Goal: Information Seeking & Learning: Learn about a topic

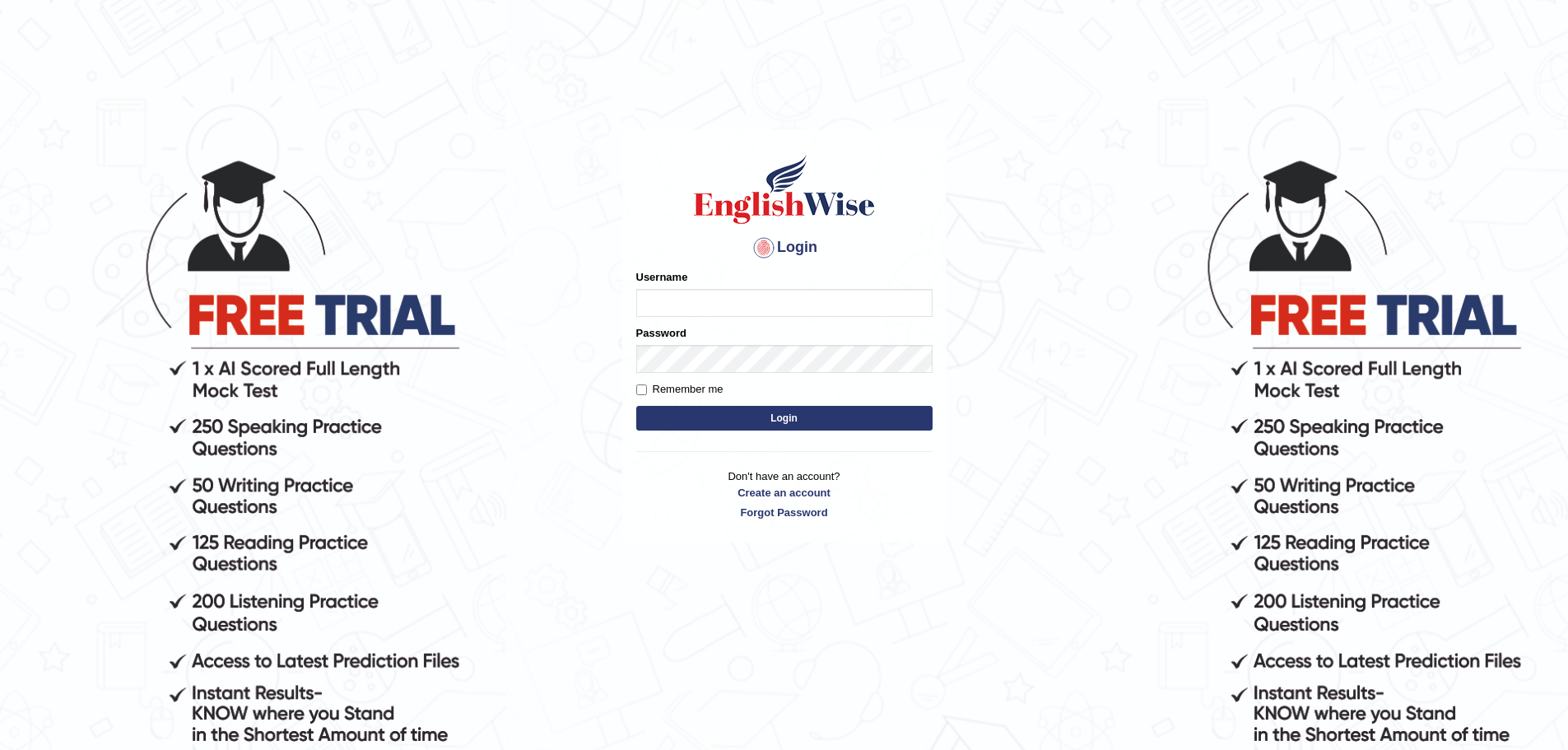
click at [814, 300] on input "Username" at bounding box center [784, 303] width 296 height 28
type input "kunal011"
click at [642, 395] on input "Remember me" at bounding box center [642, 390] width 11 height 11
checkbox input "true"
click at [693, 406] on button "Login" at bounding box center [784, 418] width 296 height 25
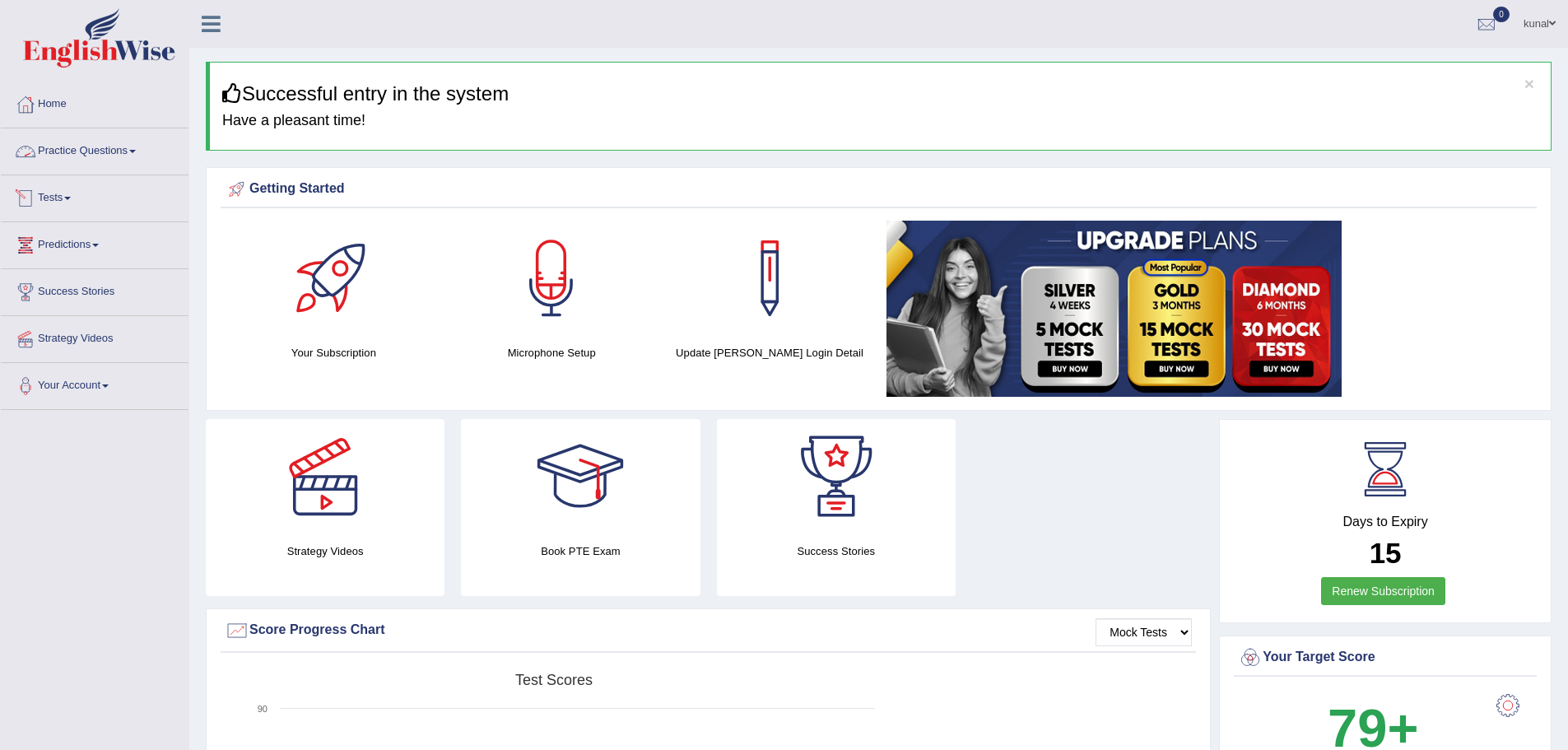
click at [114, 149] on link "Practice Questions" at bounding box center [95, 149] width 188 height 41
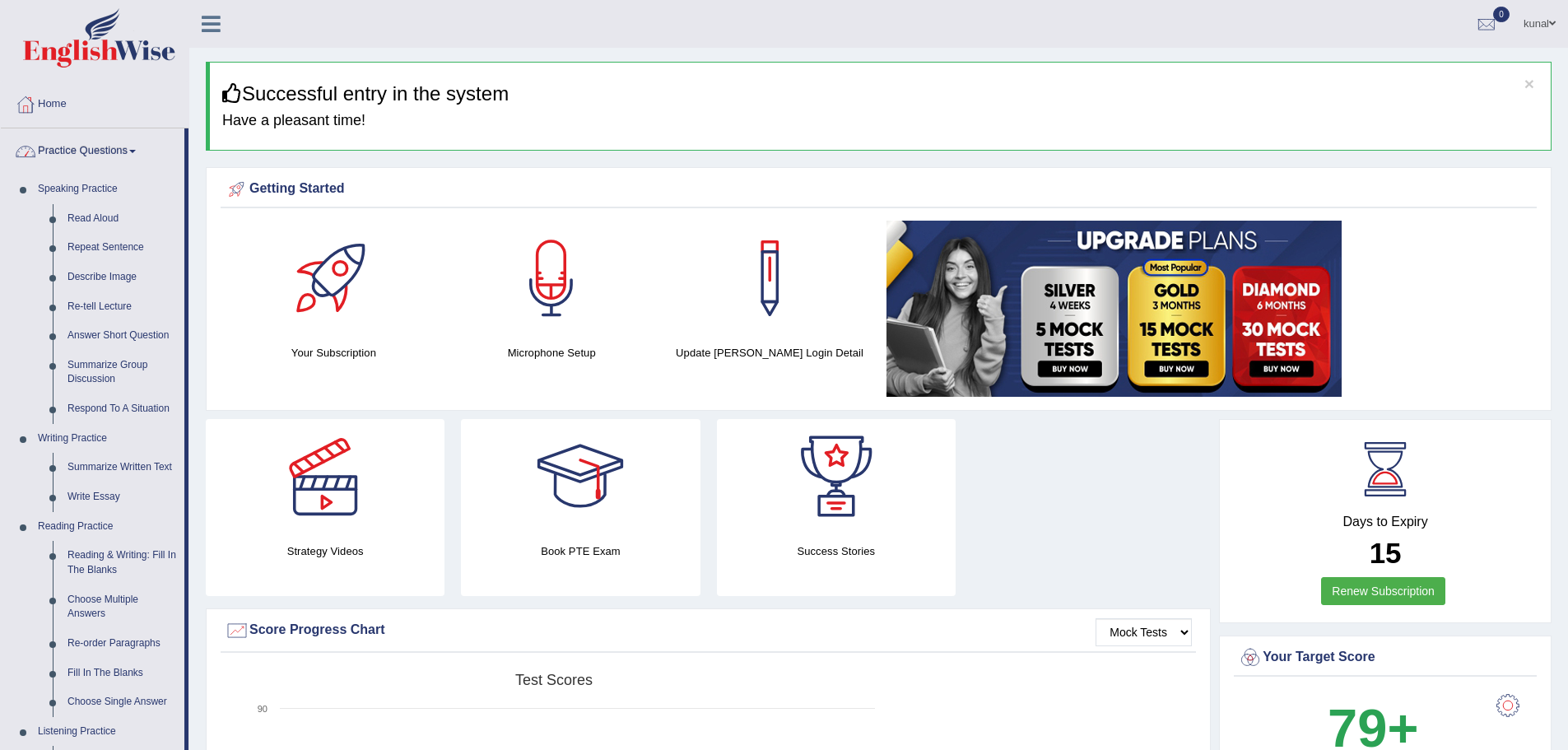
click at [123, 146] on link "Practice Questions" at bounding box center [93, 149] width 184 height 41
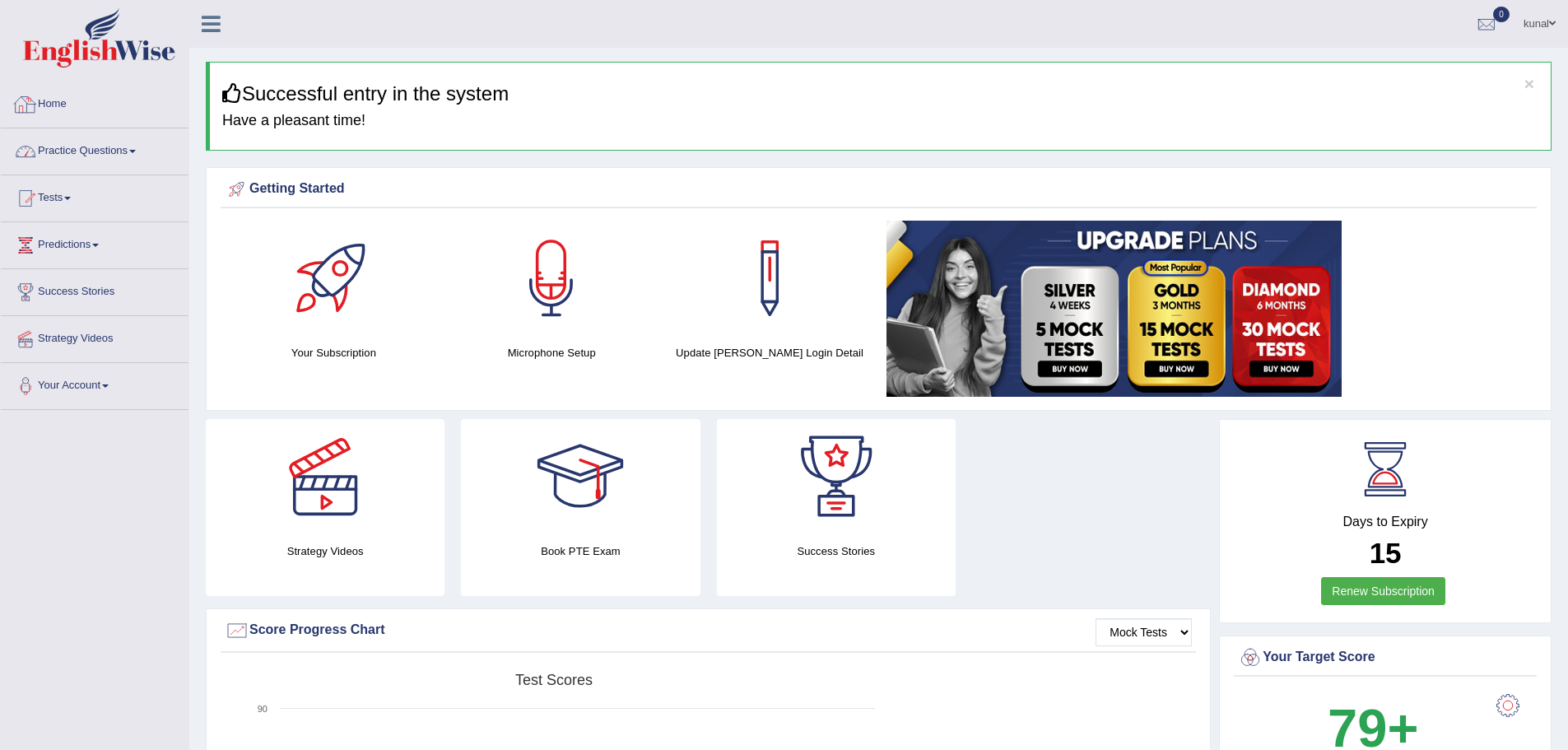
click at [100, 141] on link "Practice Questions" at bounding box center [95, 149] width 188 height 41
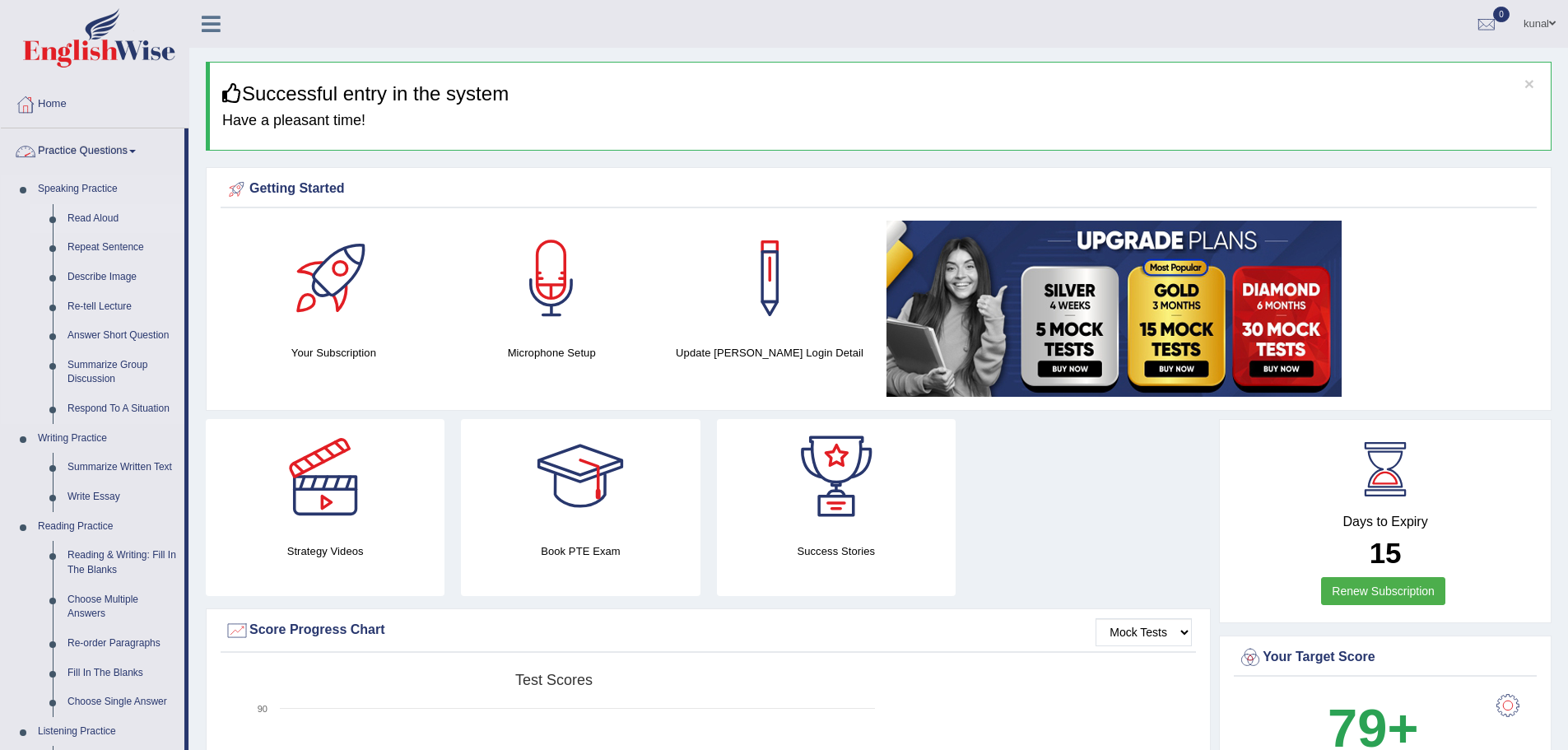
click at [85, 214] on link "Read Aloud" at bounding box center [123, 219] width 124 height 30
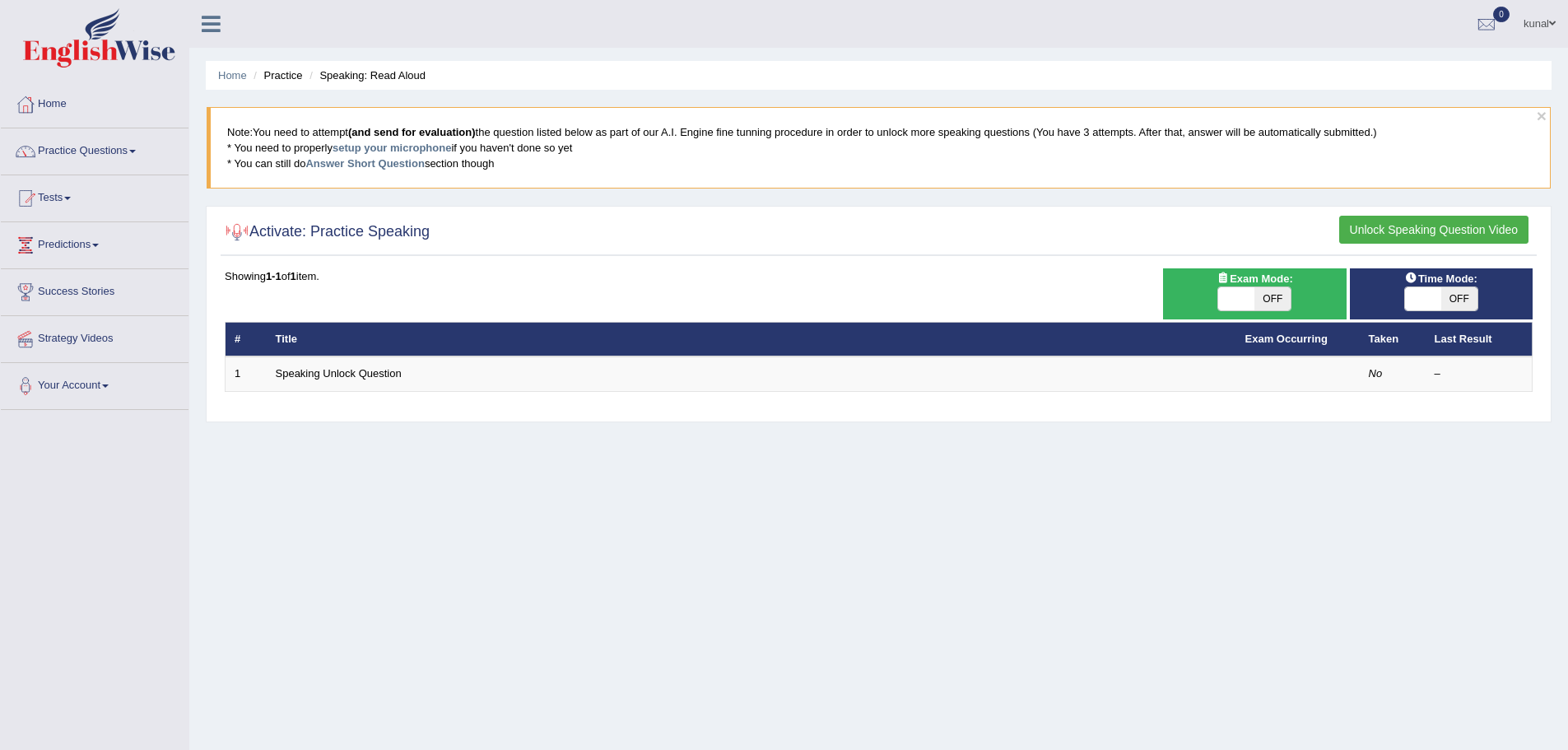
click at [1274, 294] on span "OFF" at bounding box center [1273, 298] width 36 height 23
checkbox input "true"
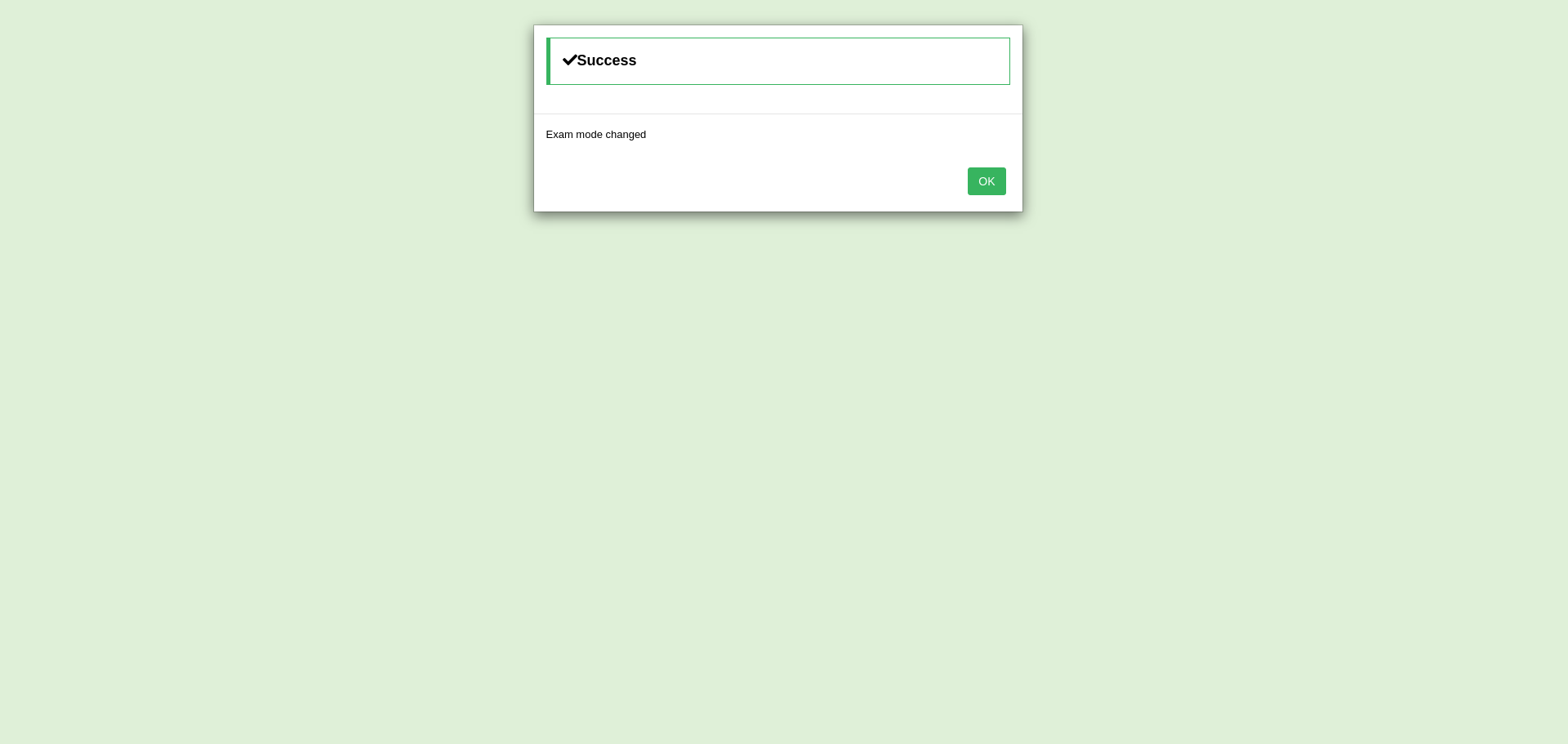
click at [987, 172] on button "OK" at bounding box center [986, 182] width 38 height 28
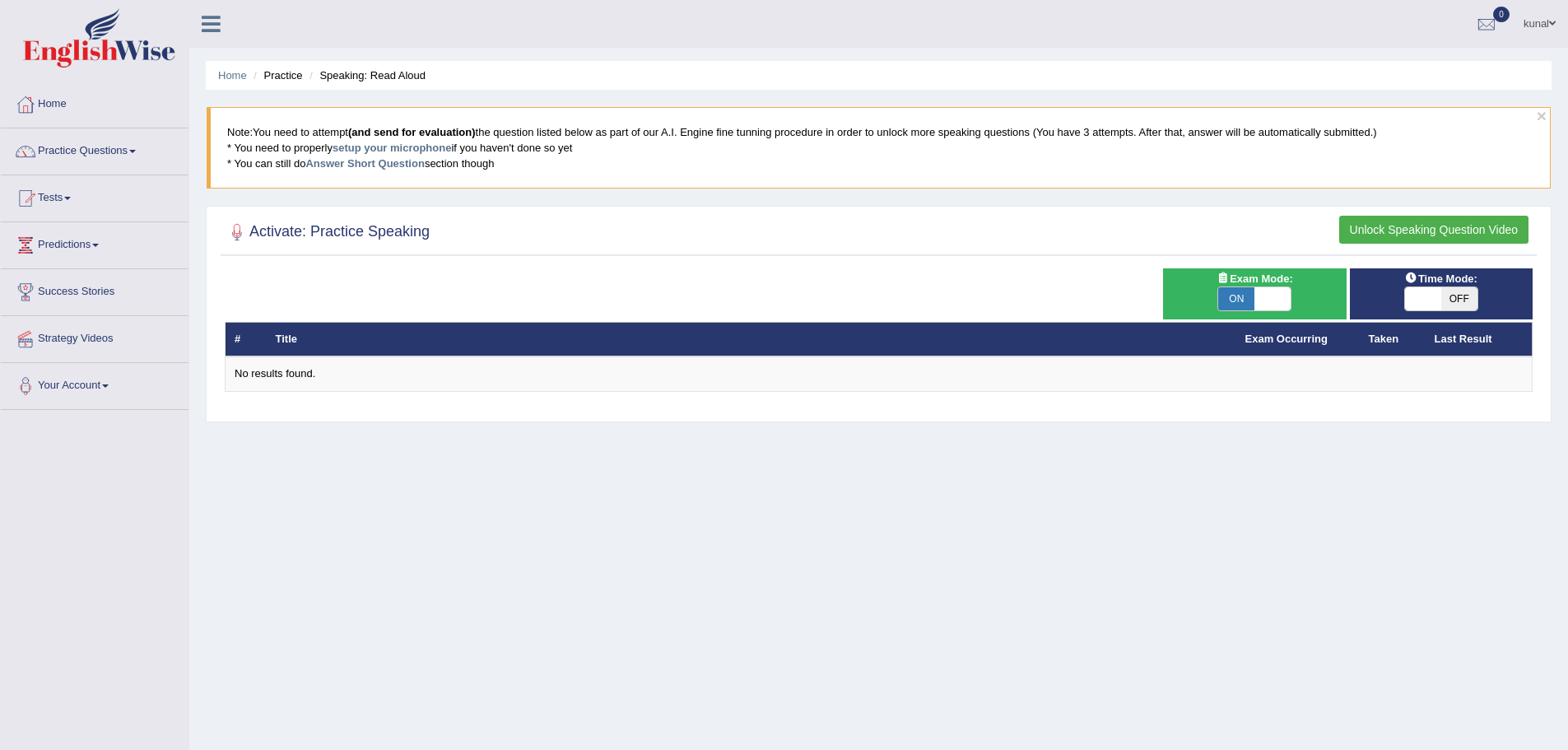
click at [1455, 300] on span "OFF" at bounding box center [1459, 298] width 36 height 23
checkbox input "true"
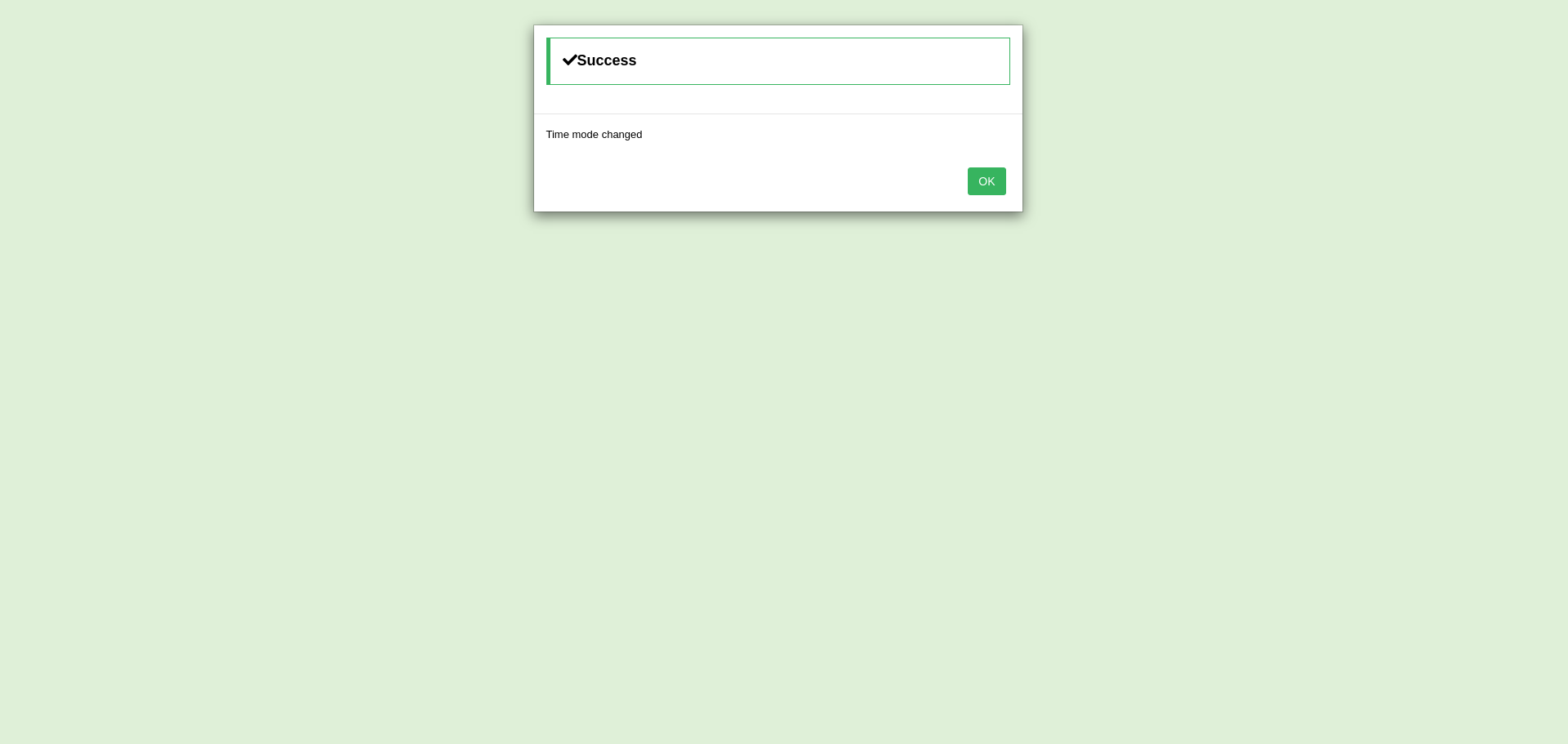
drag, startPoint x: 987, startPoint y: 177, endPoint x: 1008, endPoint y: 228, distance: 55.2
click at [987, 181] on button "OK" at bounding box center [986, 182] width 38 height 28
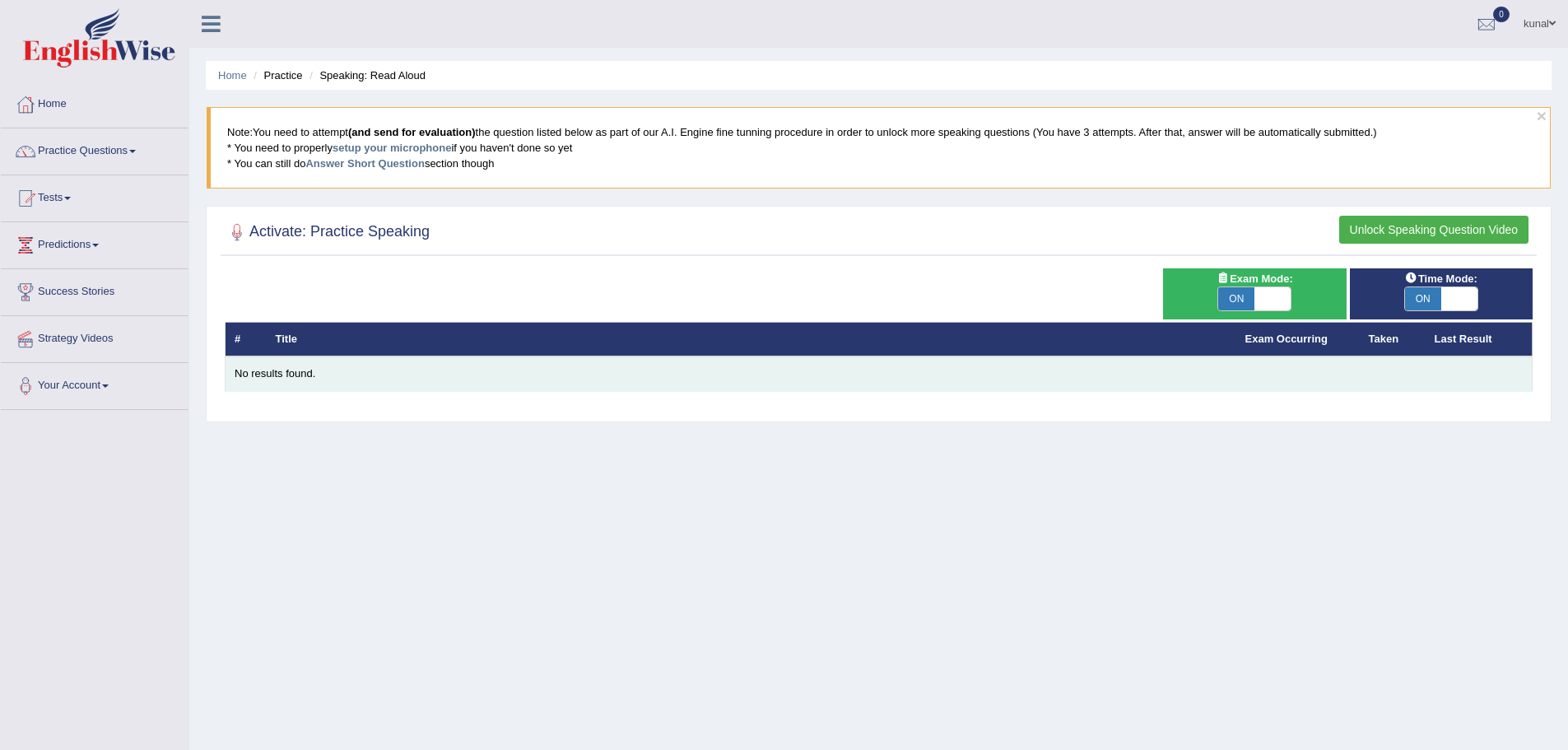
click at [1298, 366] on div "No results found." at bounding box center [879, 374] width 1288 height 16
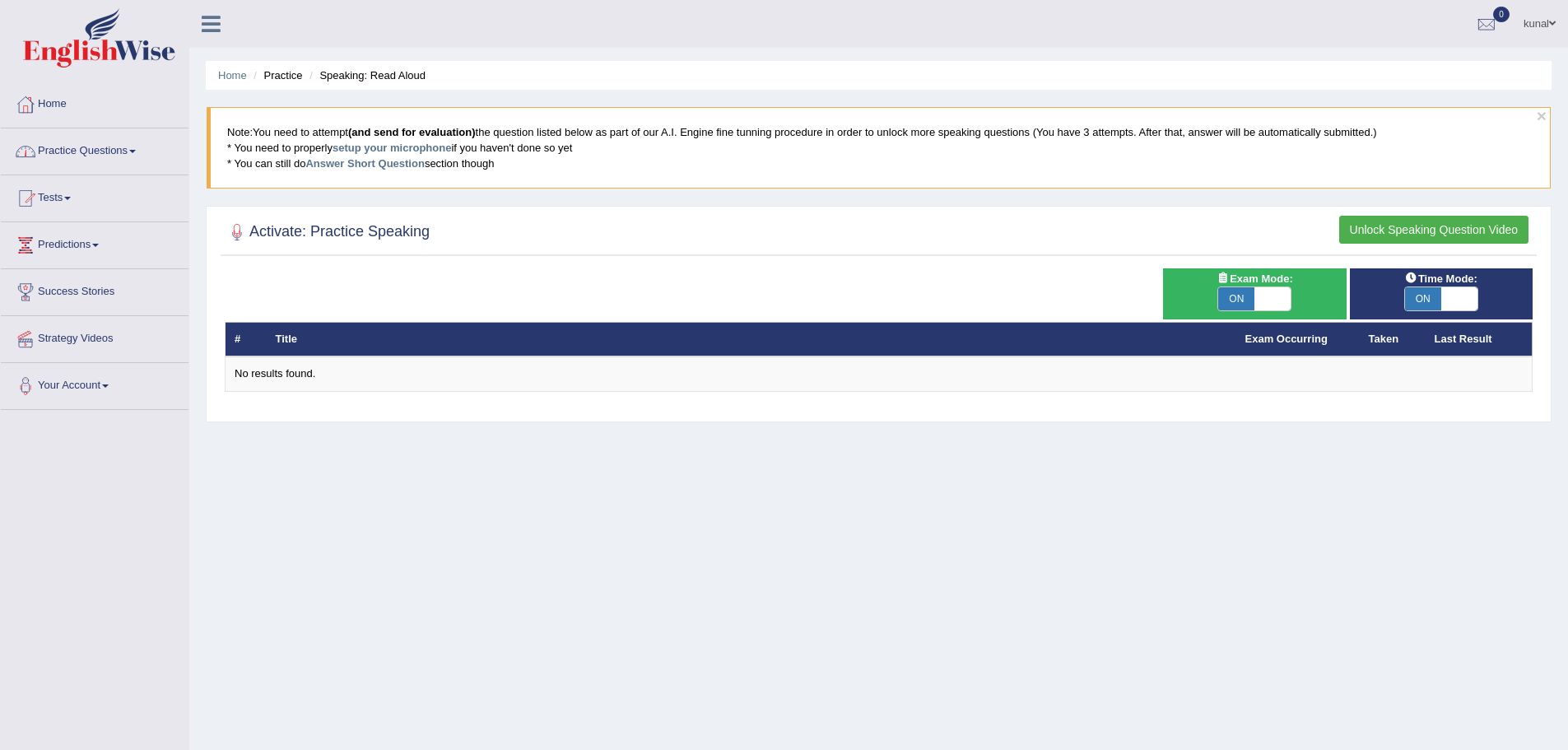
drag, startPoint x: 1512, startPoint y: 231, endPoint x: 1530, endPoint y: 255, distance: 30.0
click at [1515, 243] on button "Unlock Speaking Question Video" at bounding box center [1434, 230] width 189 height 28
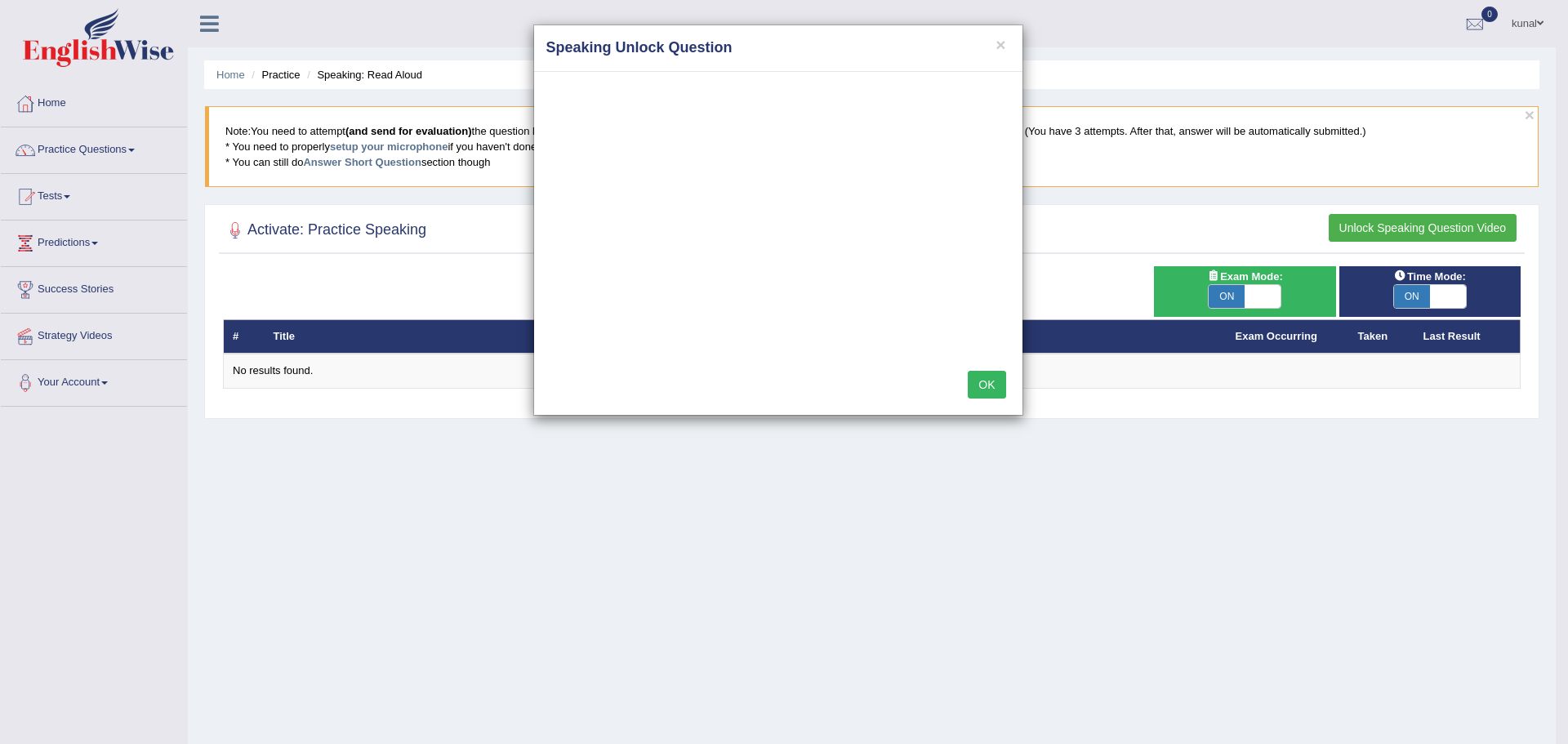
click at [995, 32] on div "× Speaking Unlock Question" at bounding box center [779, 48] width 489 height 47
click at [1004, 44] on button "×" at bounding box center [1000, 44] width 10 height 18
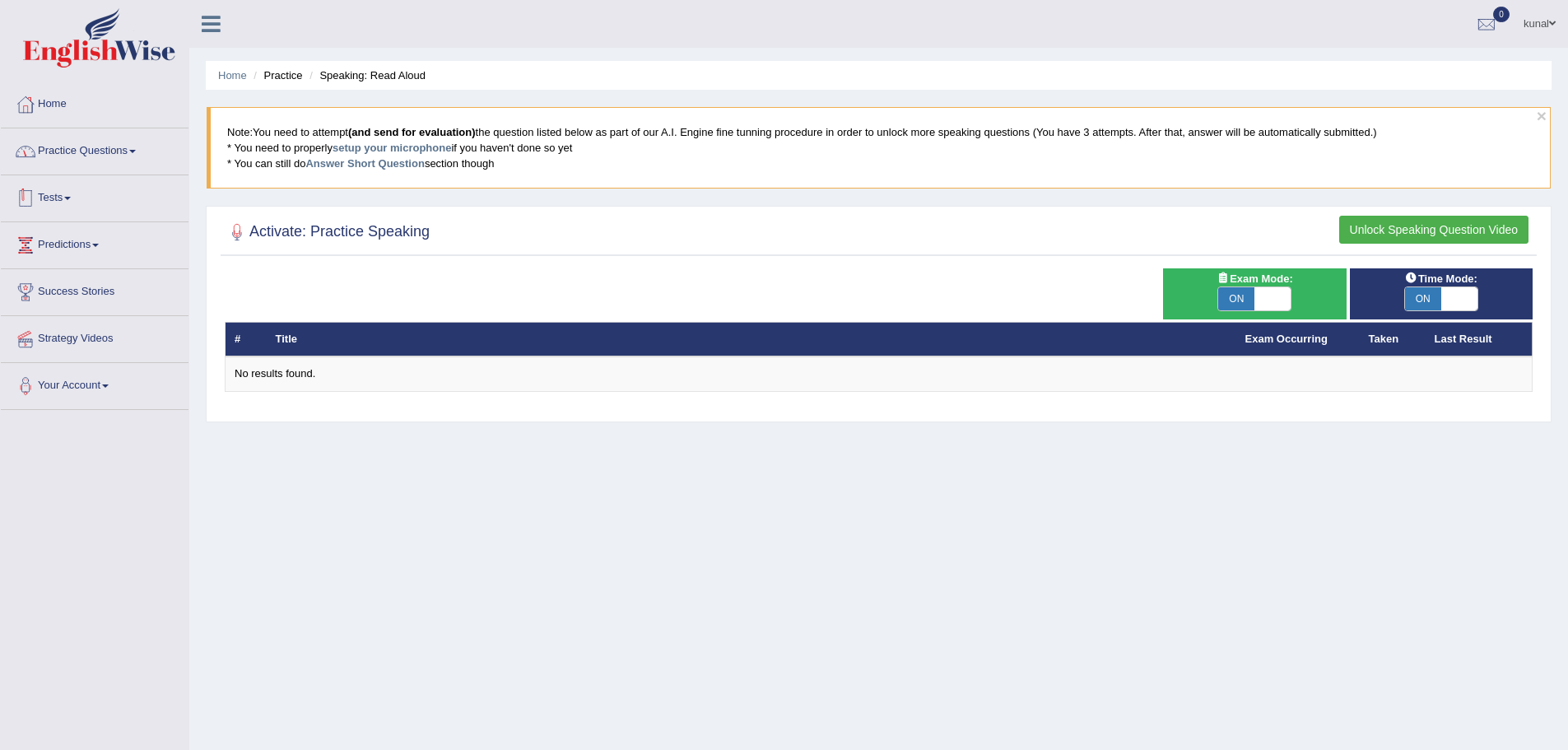
click at [75, 149] on link "Practice Questions" at bounding box center [95, 149] width 188 height 41
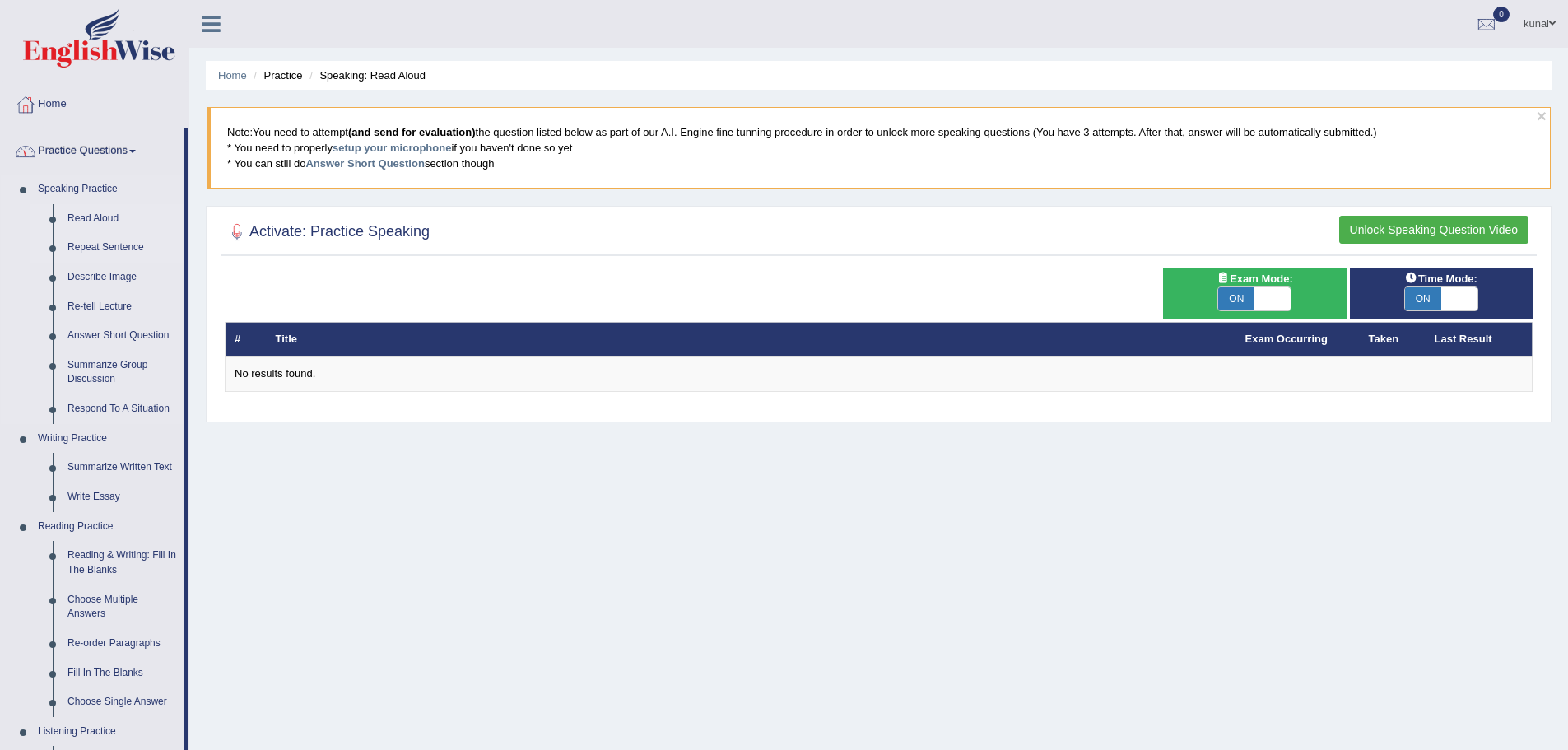
click at [89, 250] on link "Repeat Sentence" at bounding box center [123, 248] width 124 height 30
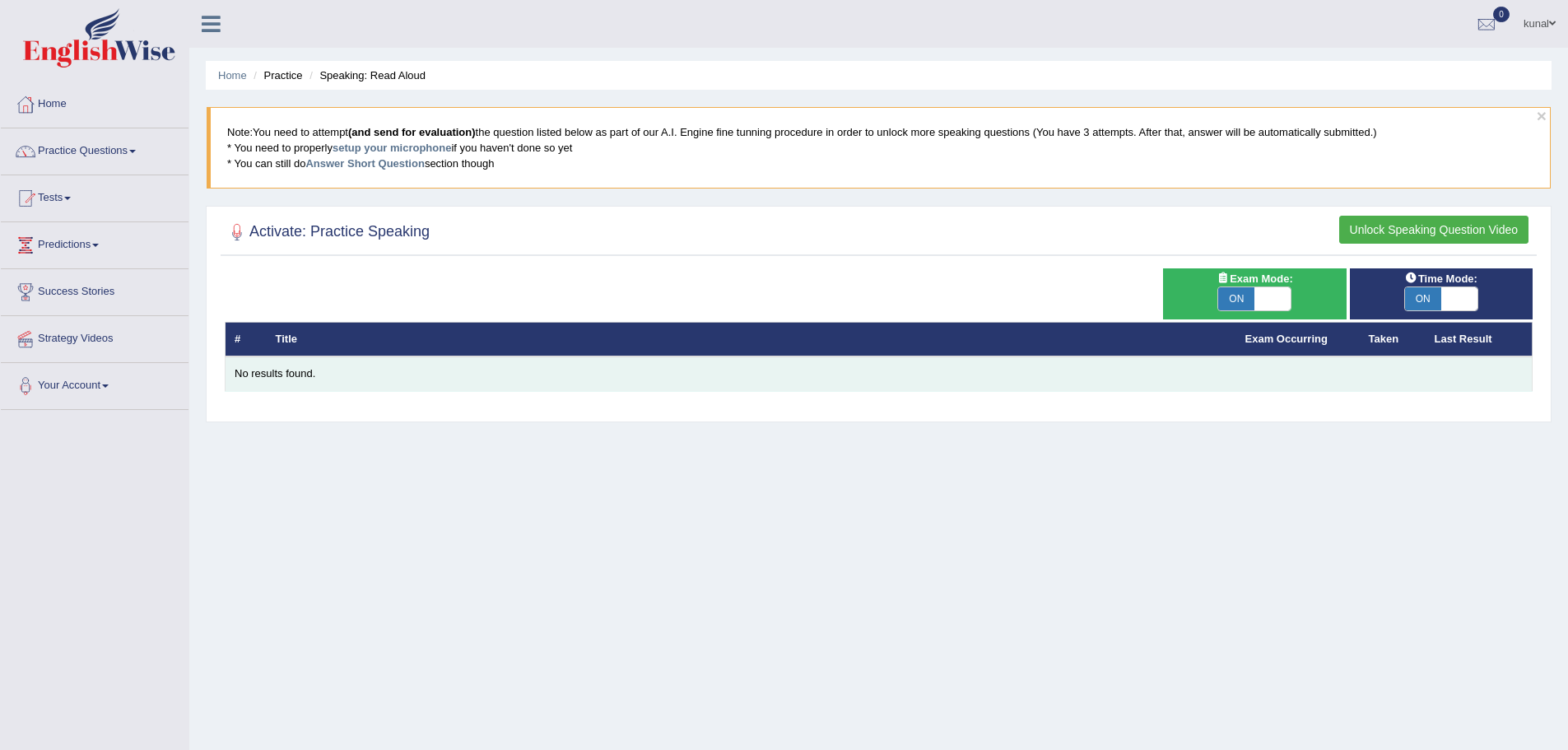
click at [948, 381] on div "No results found." at bounding box center [879, 374] width 1288 height 16
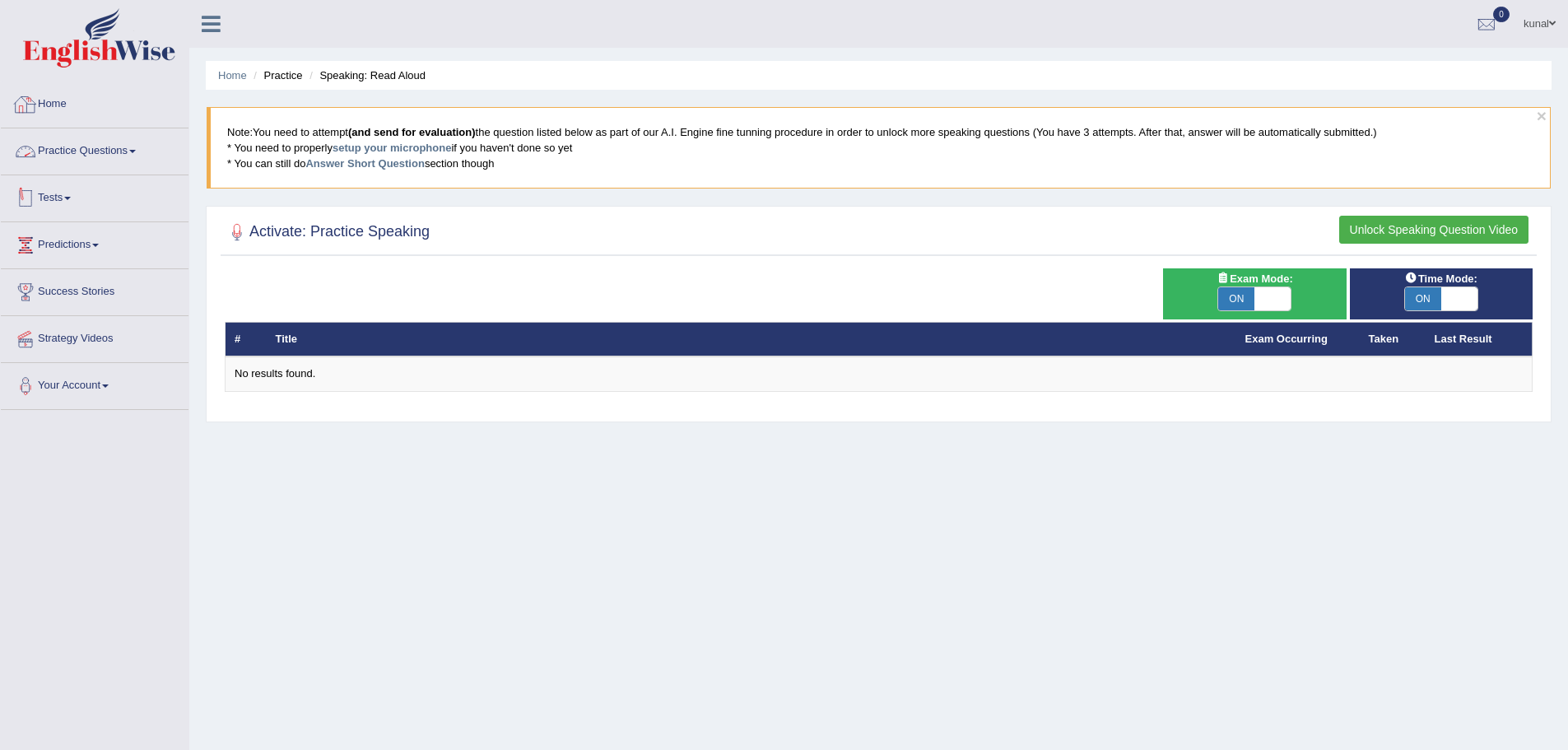
click at [69, 191] on link "Tests" at bounding box center [95, 196] width 188 height 41
click at [124, 240] on link "Take Practice Sectional Test" at bounding box center [108, 236] width 154 height 30
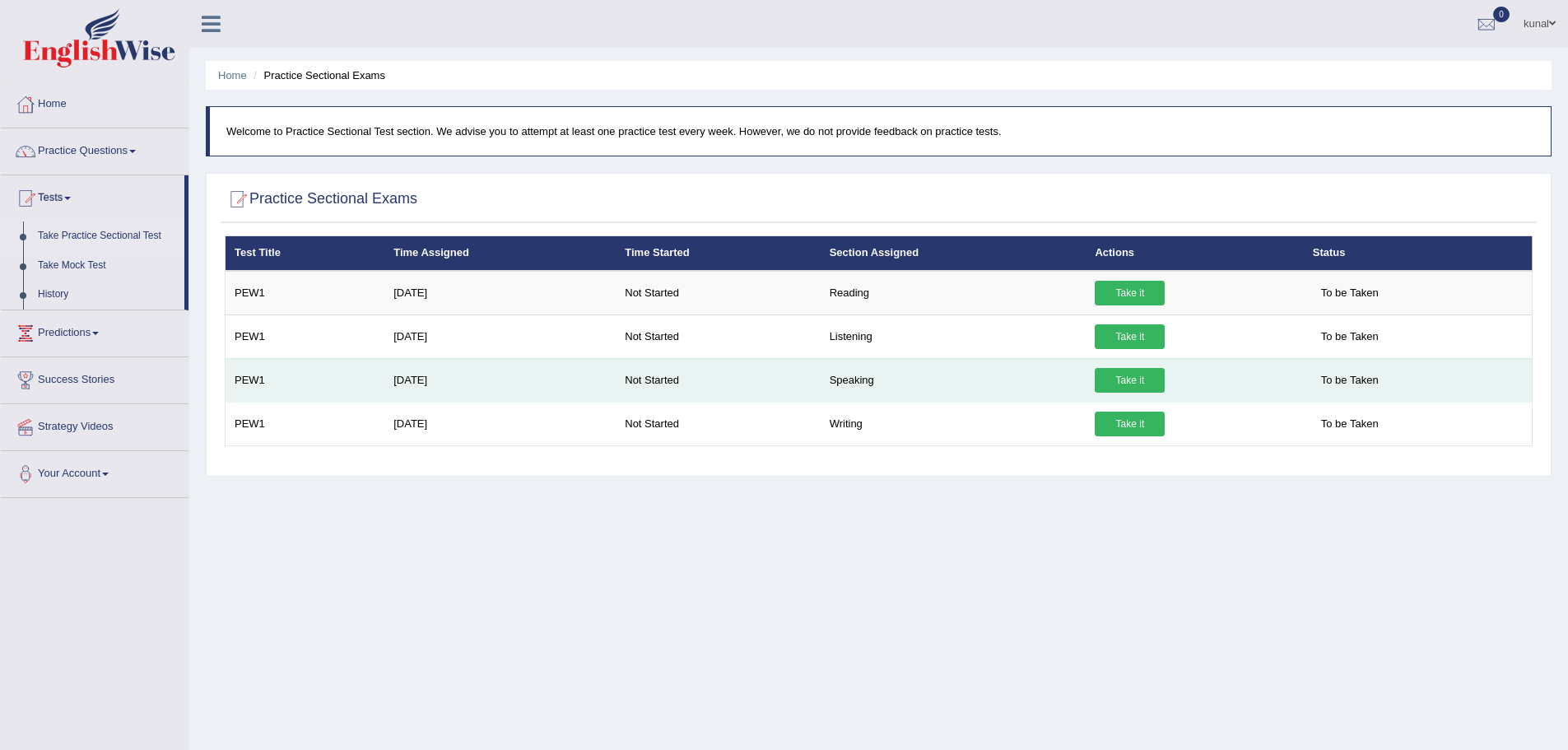
click at [1130, 382] on link "Take it" at bounding box center [1130, 380] width 70 height 25
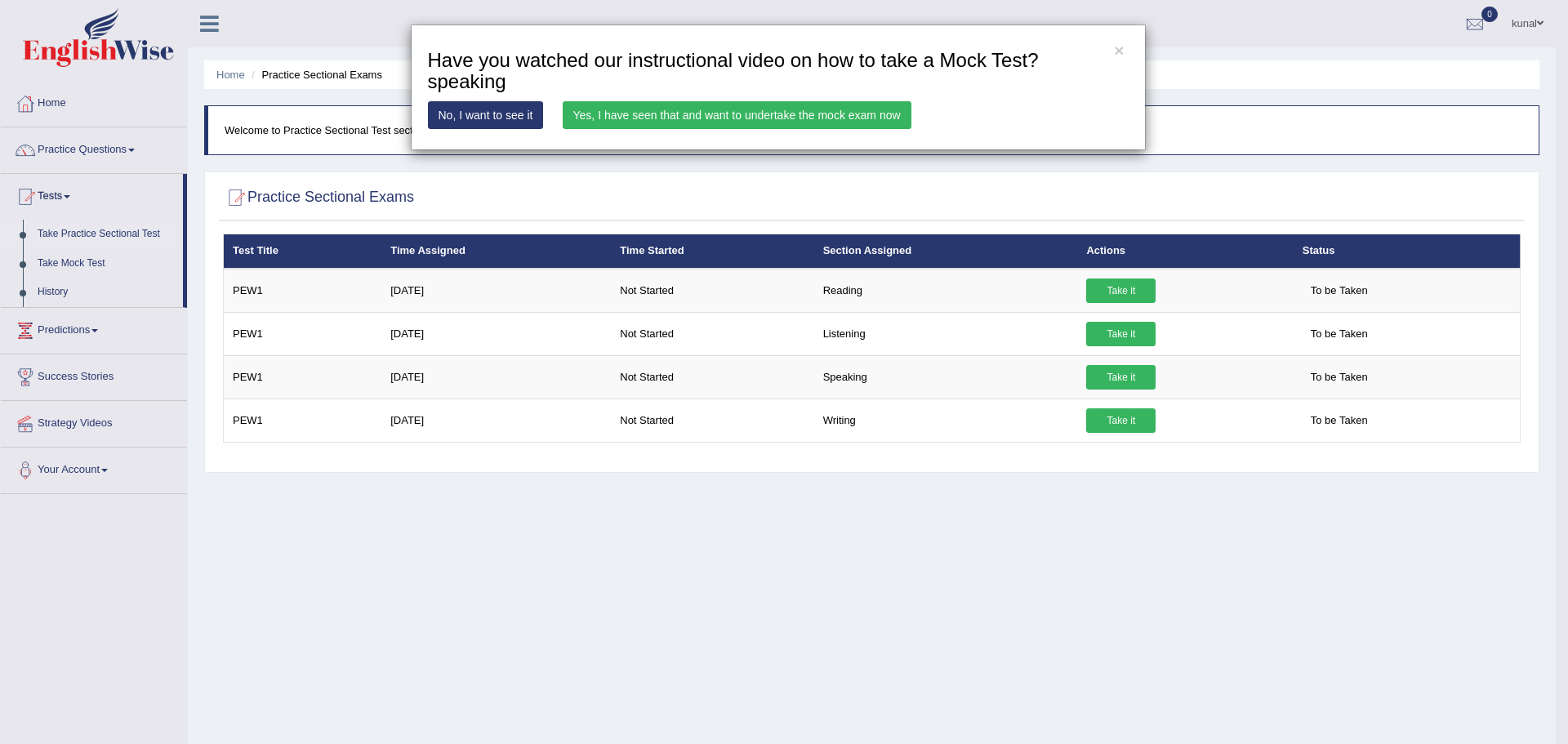
click at [686, 113] on link "Yes, I have seen that and want to undertake the mock exam now" at bounding box center [737, 115] width 348 height 28
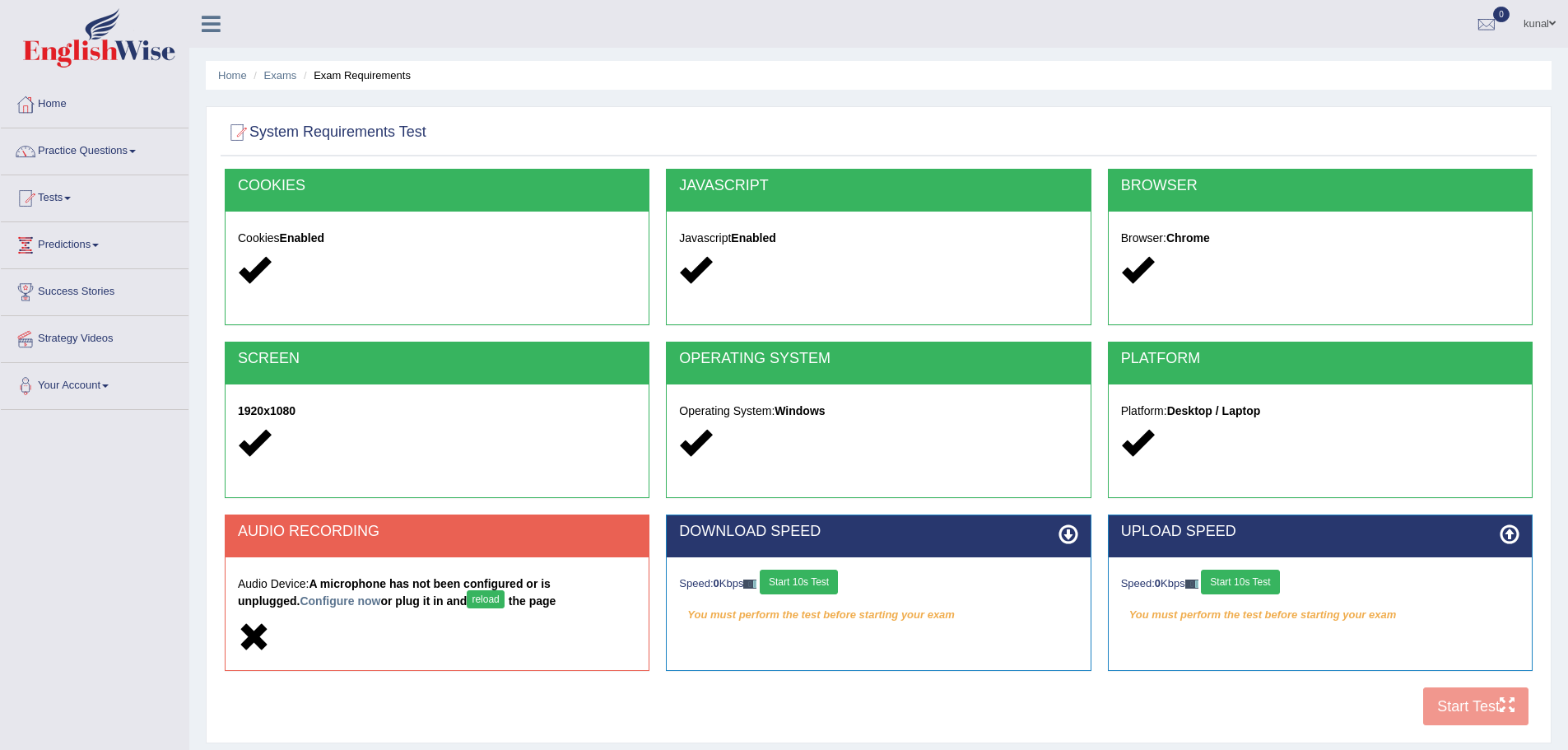
scroll to position [114, 0]
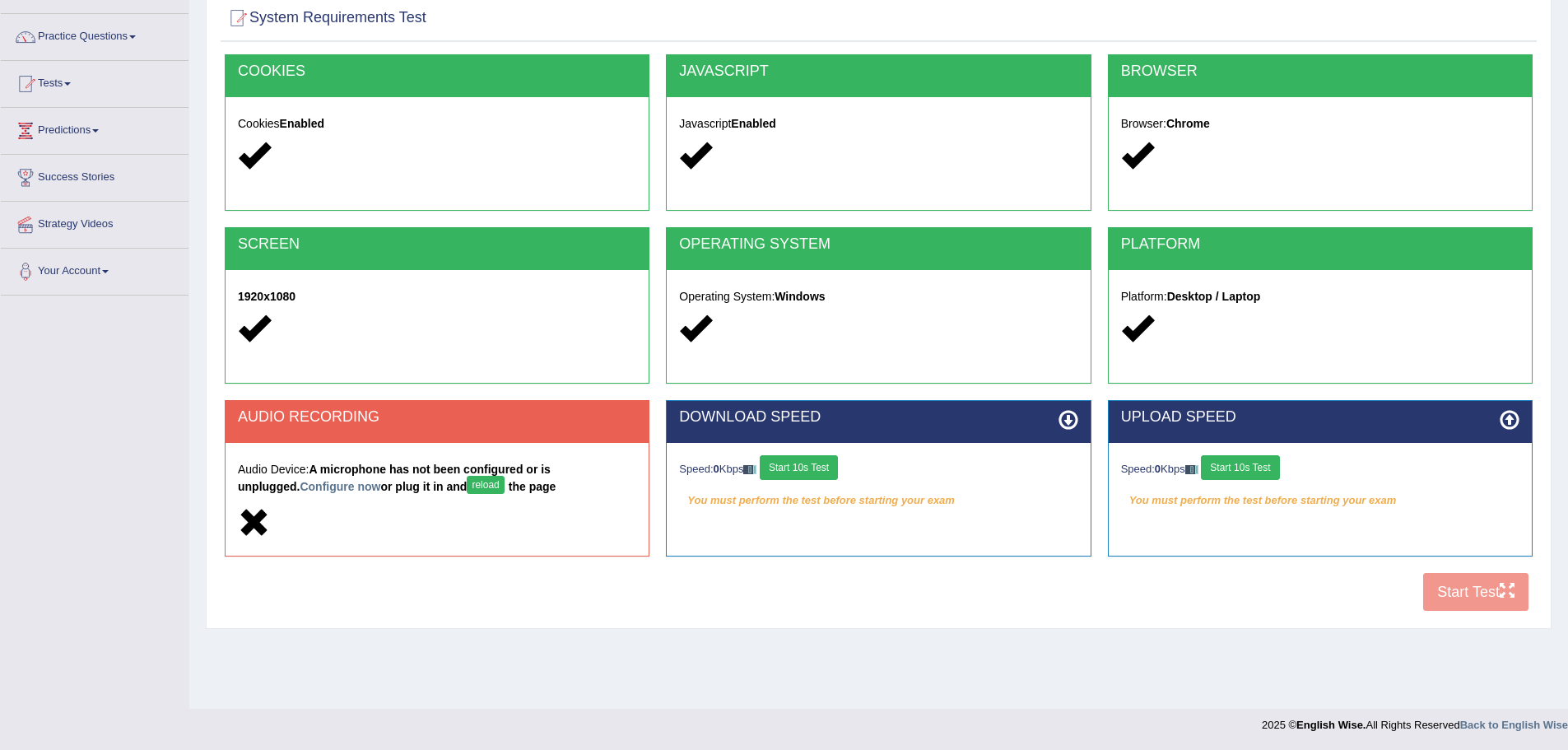
click at [817, 472] on button "Start 10s Test" at bounding box center [799, 467] width 78 height 25
click at [1234, 467] on div "Speed: 0 Kbps Start 10s Test" at bounding box center [1320, 469] width 399 height 29
click at [466, 489] on button "reload" at bounding box center [485, 484] width 37 height 18
click at [466, 480] on button "reload" at bounding box center [485, 484] width 37 height 18
click at [466, 481] on button "reload" at bounding box center [485, 484] width 37 height 18
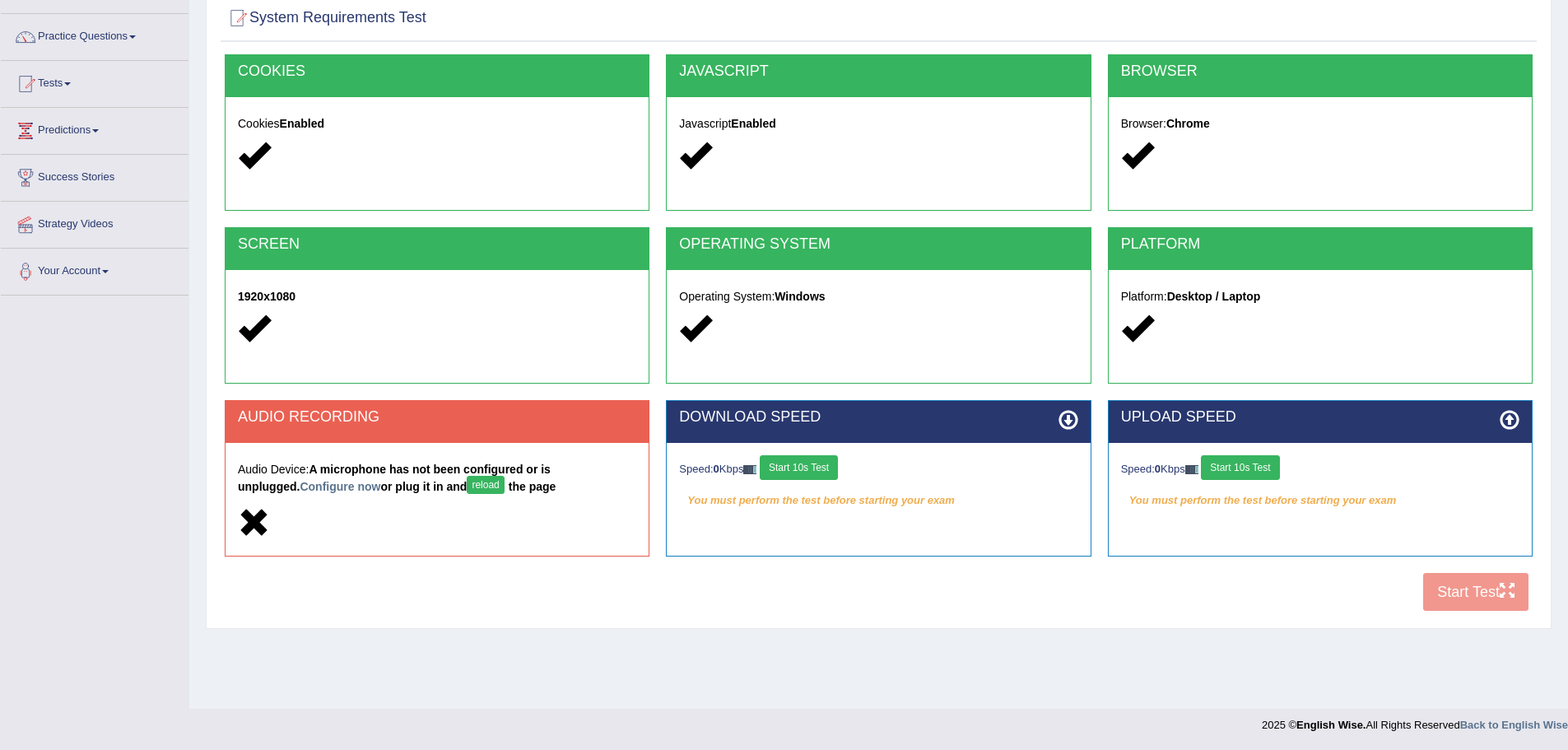
click at [466, 477] on button "reload" at bounding box center [485, 484] width 37 height 18
click at [1249, 467] on button "Start 10s Test" at bounding box center [1240, 467] width 78 height 25
click at [796, 471] on div "Speed: 0 Kbps Start 10s Test" at bounding box center [878, 469] width 399 height 29
click at [1262, 466] on button "Start 10s Test" at bounding box center [1264, 467] width 78 height 25
click at [872, 477] on div "Speed: 0 Kbps Start 10s Test" at bounding box center [878, 469] width 399 height 29
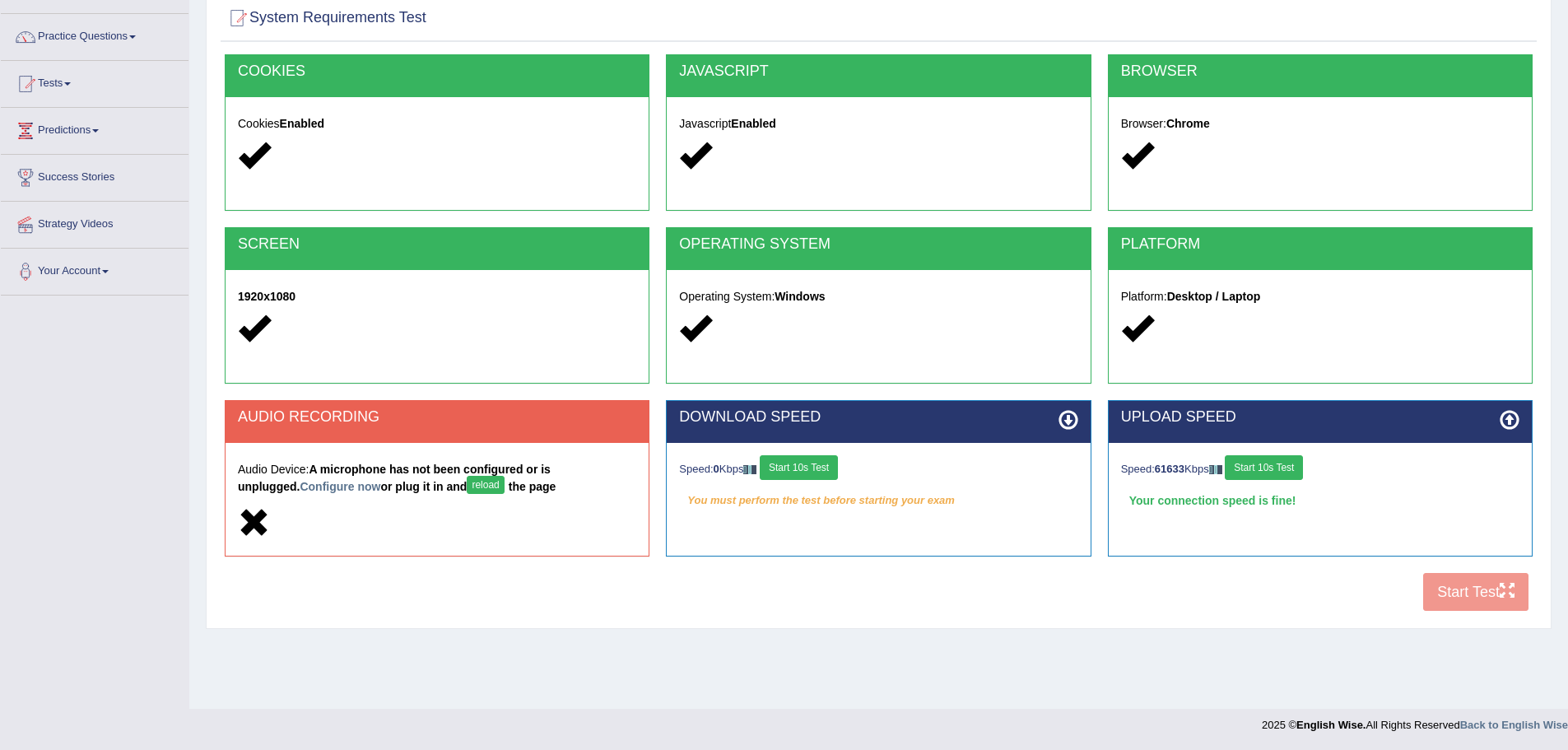
click at [804, 467] on button "Start 10s Test" at bounding box center [799, 467] width 78 height 25
click at [1504, 586] on div "COOKIES Cookies Enabled JAVASCRIPT Javascript Enabled BROWSER Browser: Chrome S…" at bounding box center [878, 336] width 1316 height 566
click at [1477, 586] on div "COOKIES Cookies Enabled JAVASCRIPT Javascript Enabled BROWSER Browser: Chrome S…" at bounding box center [878, 336] width 1316 height 566
click at [466, 479] on button "reload" at bounding box center [485, 484] width 37 height 18
click at [466, 481] on button "reload" at bounding box center [485, 484] width 37 height 18
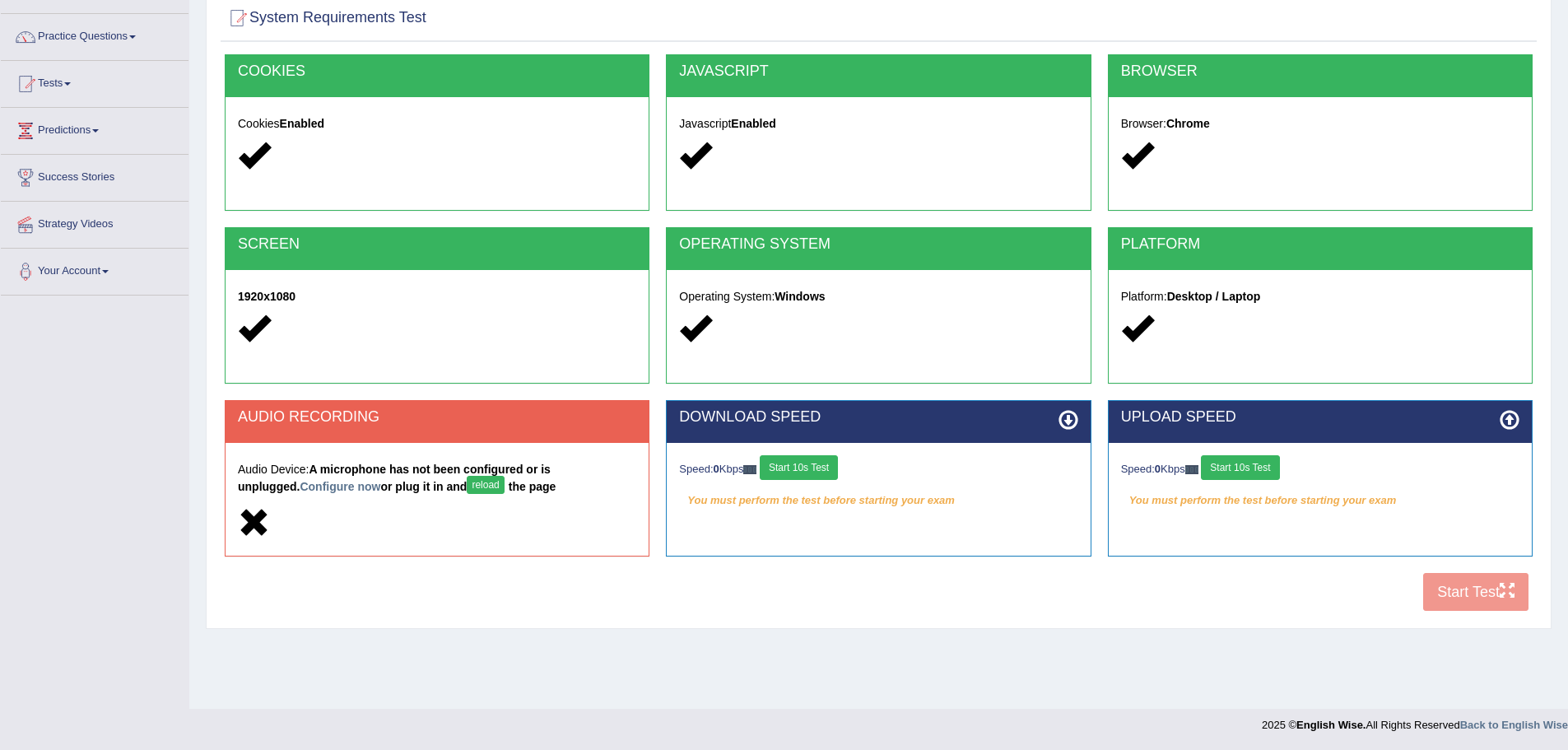
click at [297, 478] on h5 "Audio Device: A microphone has not been configured or is unplugged. Configure n…" at bounding box center [437, 480] width 399 height 34
click at [304, 488] on link "Configure now" at bounding box center [340, 487] width 81 height 13
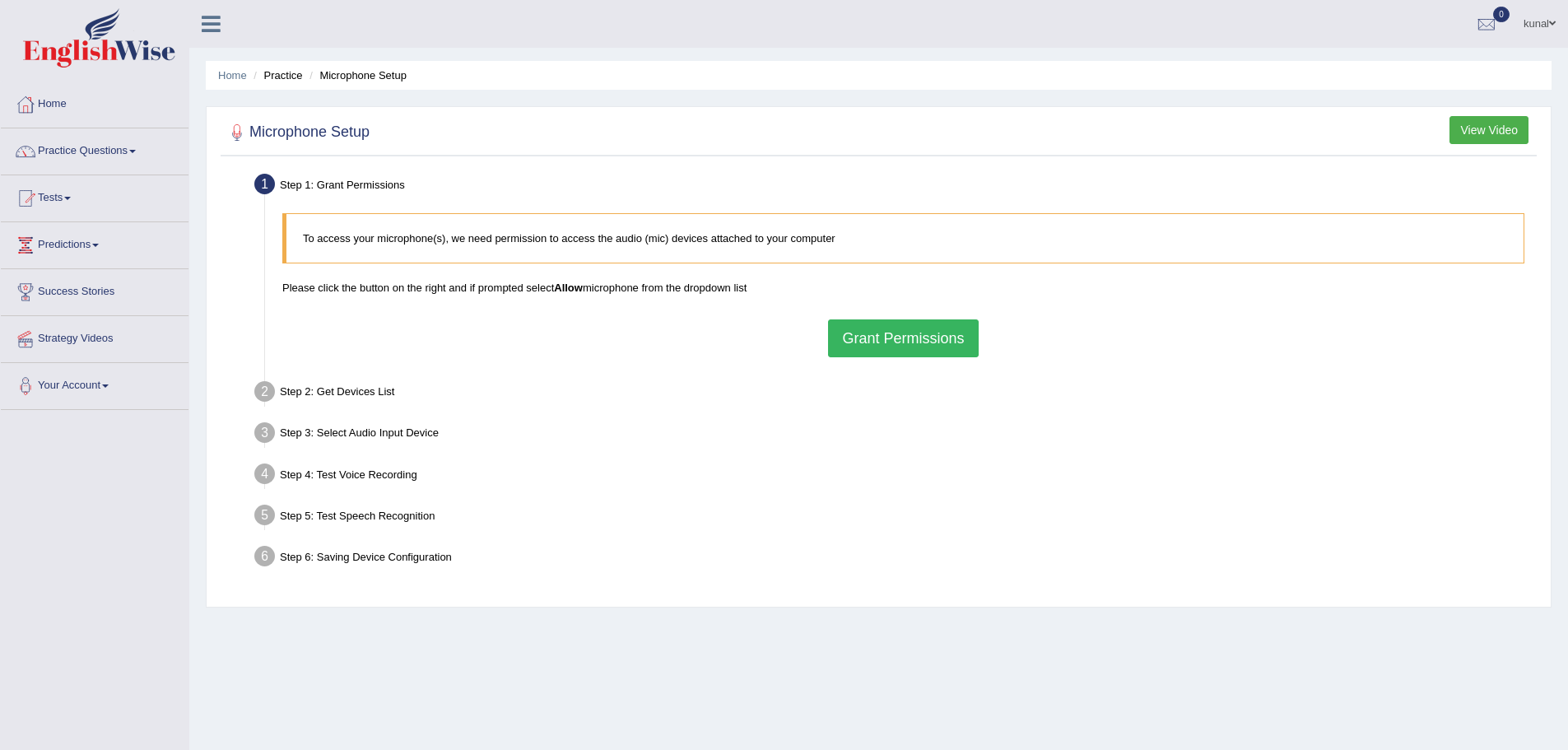
click at [931, 318] on div "To access your microphone(s), we need permission to access the audio (mic) devi…" at bounding box center [903, 285] width 1259 height 161
click at [932, 340] on button "Grant Permissions" at bounding box center [902, 338] width 150 height 38
click at [932, 340] on div "To access your microphone(s), we need permission to access the audio (mic) devi…" at bounding box center [903, 285] width 1259 height 161
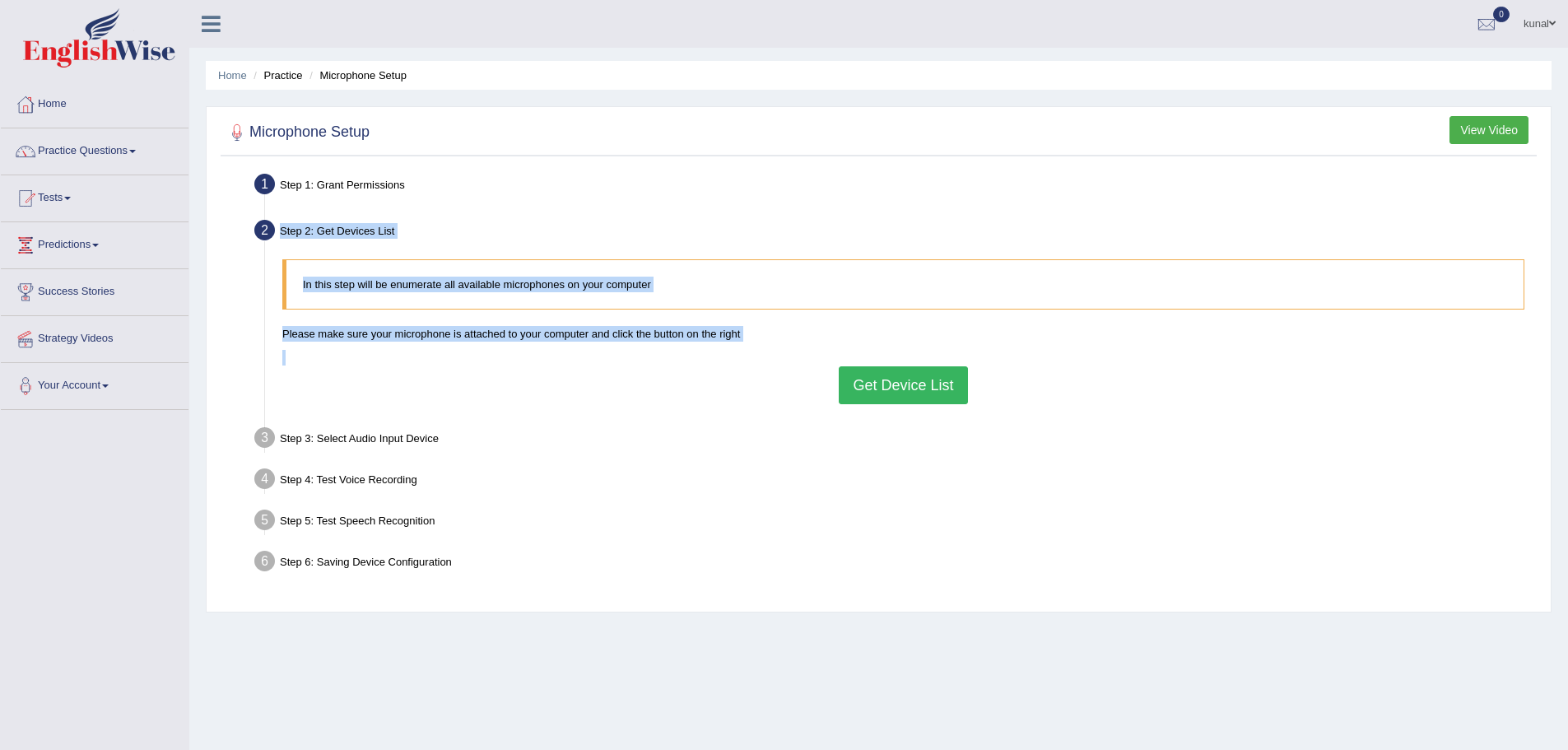
click at [915, 366] on button "Get Device List" at bounding box center [903, 385] width 128 height 38
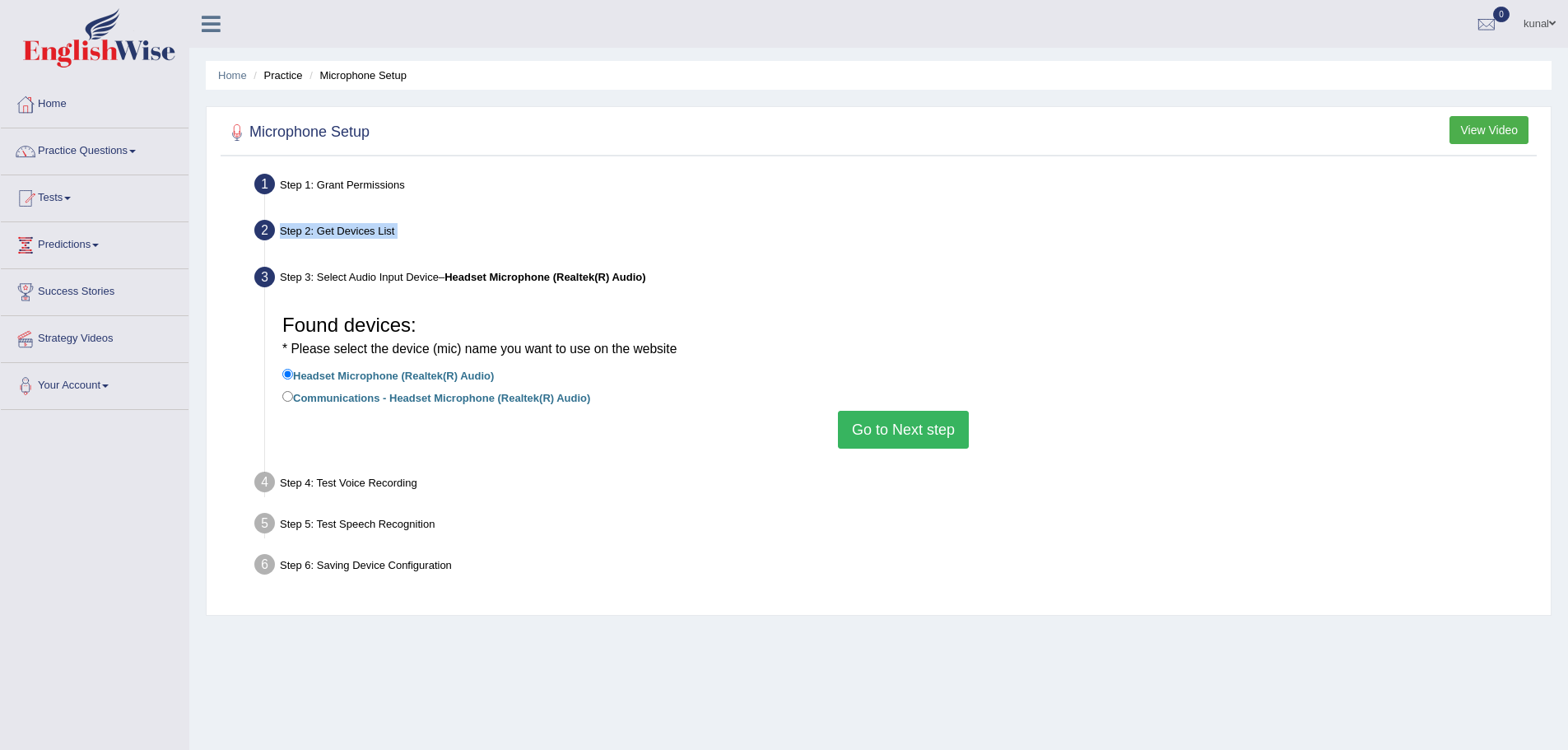
click at [902, 421] on button "Go to Next step" at bounding box center [903, 429] width 131 height 38
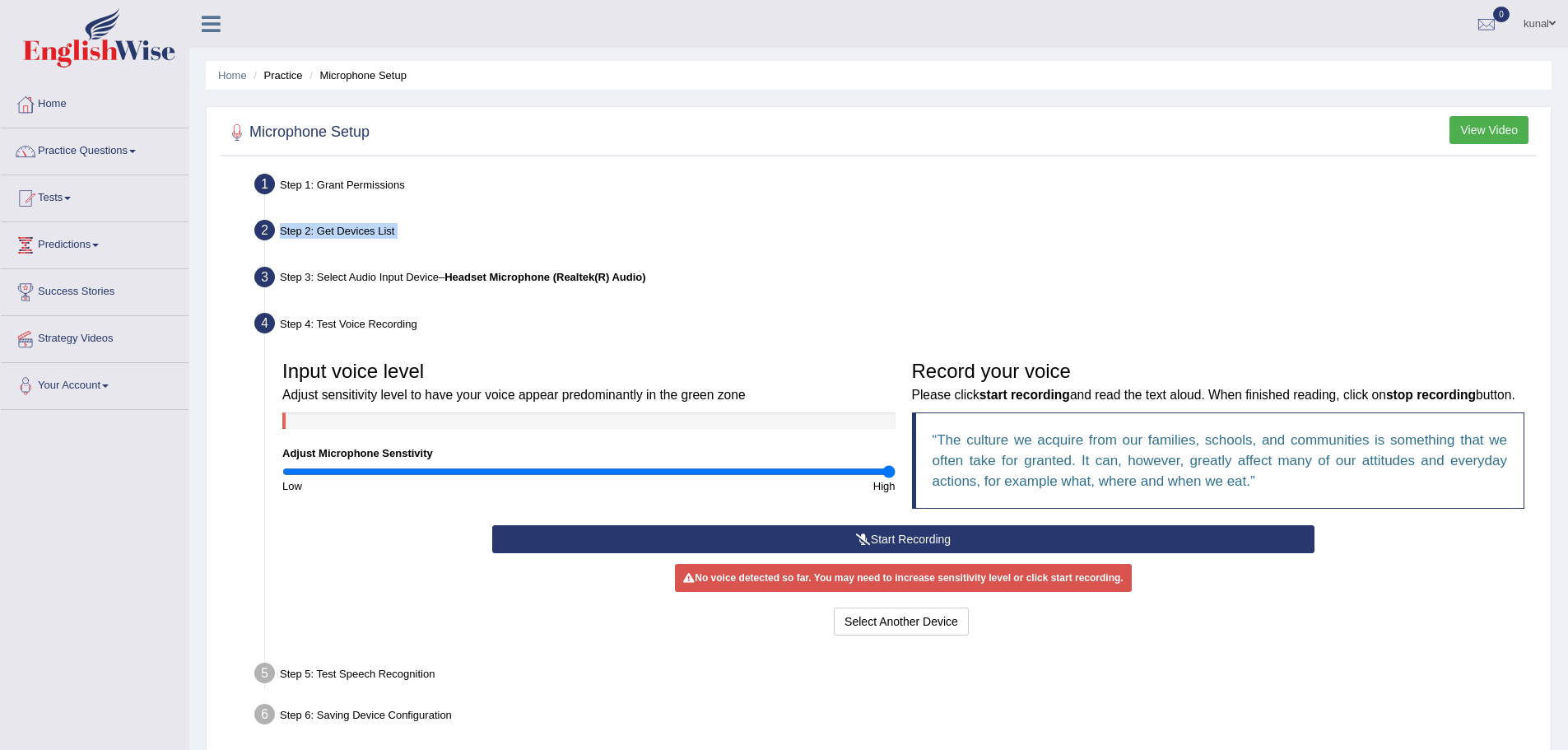
drag, startPoint x: 595, startPoint y: 468, endPoint x: 931, endPoint y: 476, distance: 336.1
click at [895, 476] on input "range" at bounding box center [589, 472] width 613 height 13
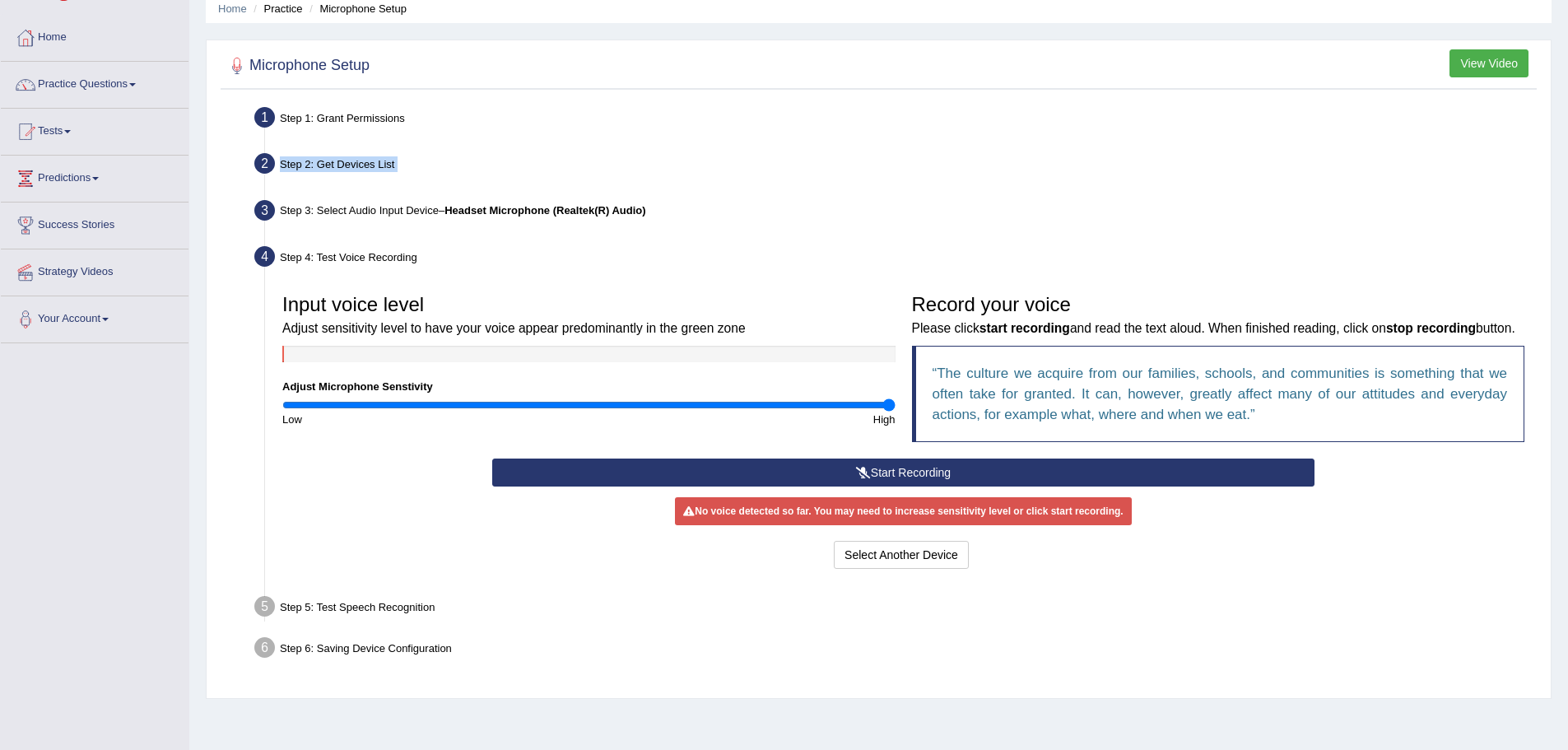
scroll to position [114, 0]
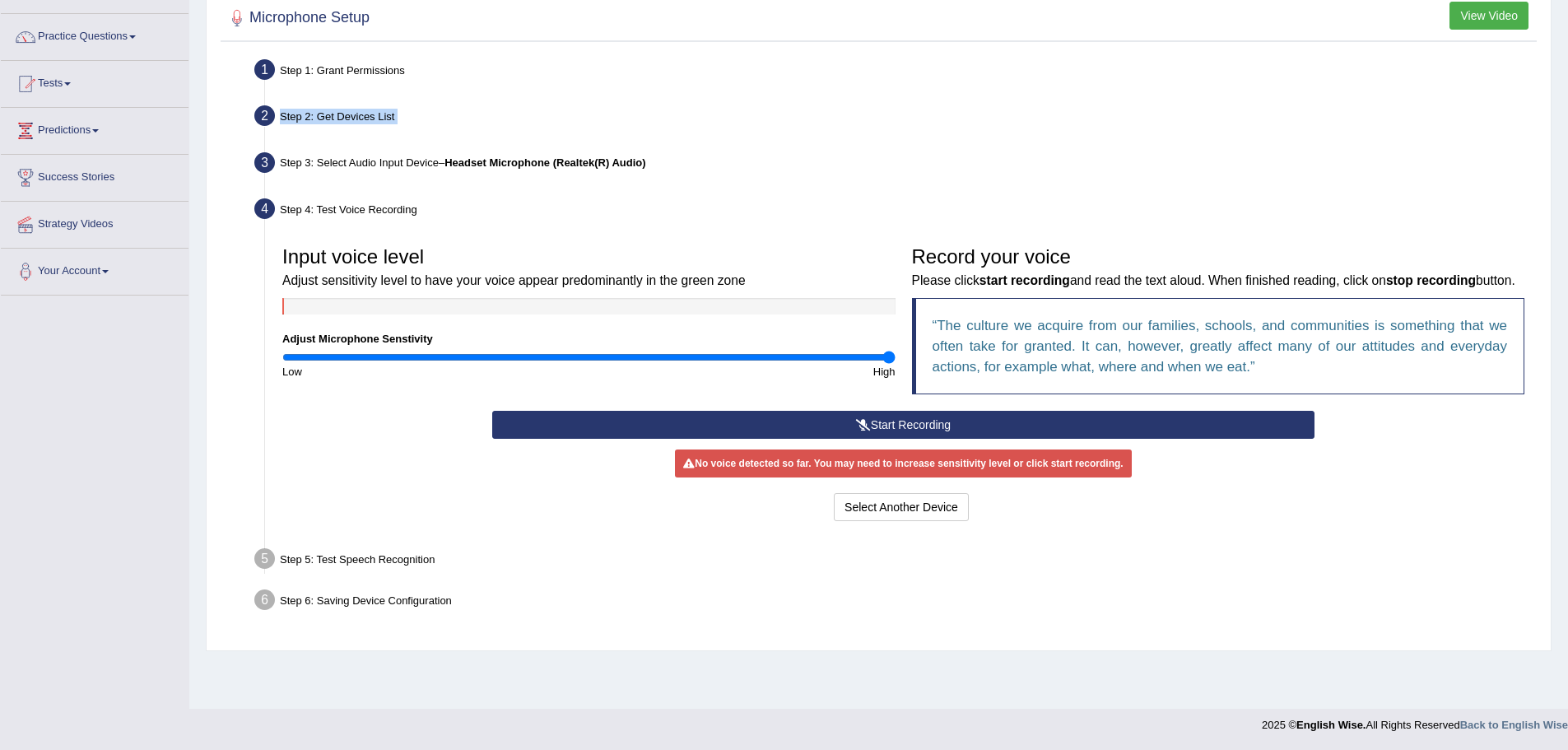
click at [879, 439] on button "Start Recording" at bounding box center [903, 425] width 822 height 28
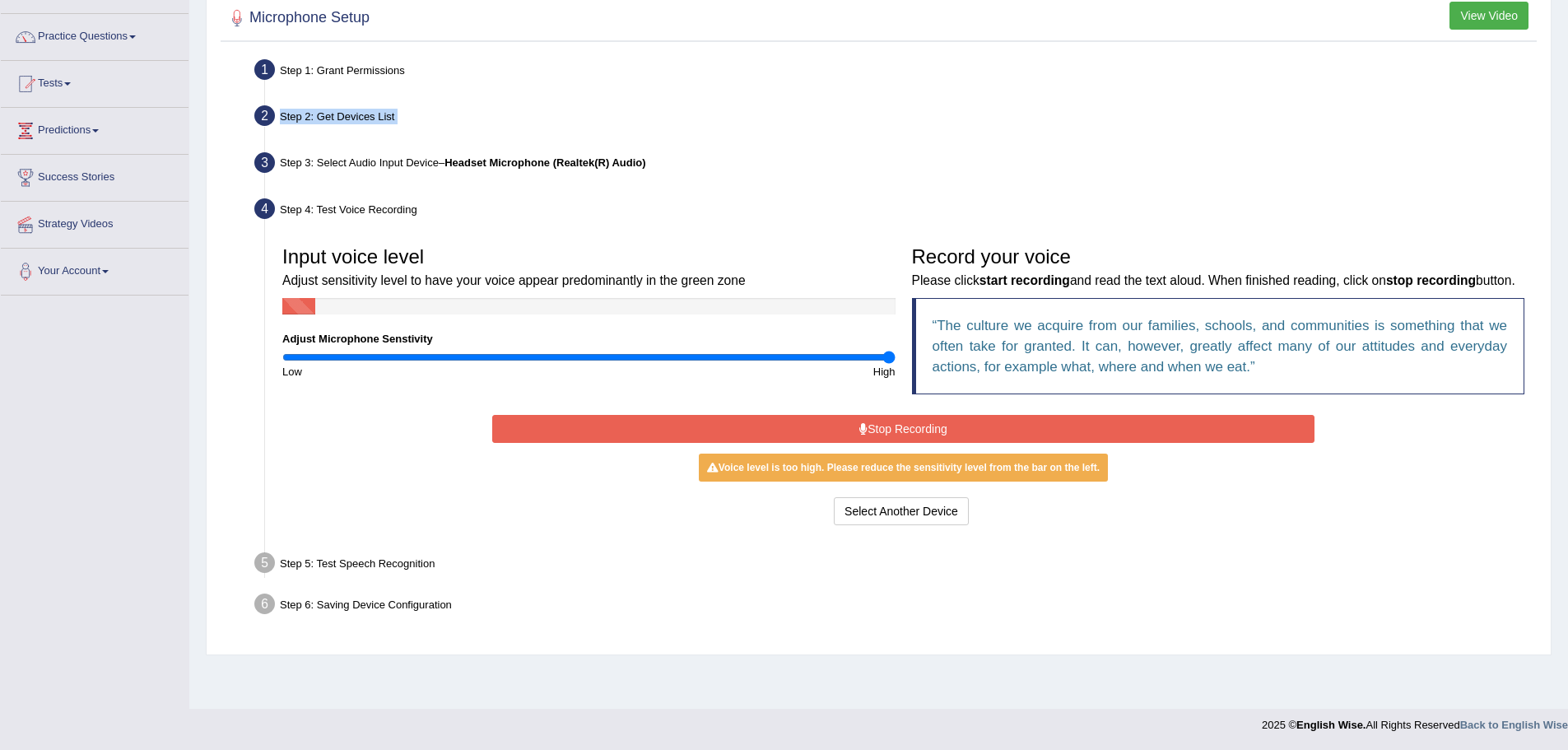
click at [900, 443] on button "Stop Recording" at bounding box center [903, 429] width 822 height 28
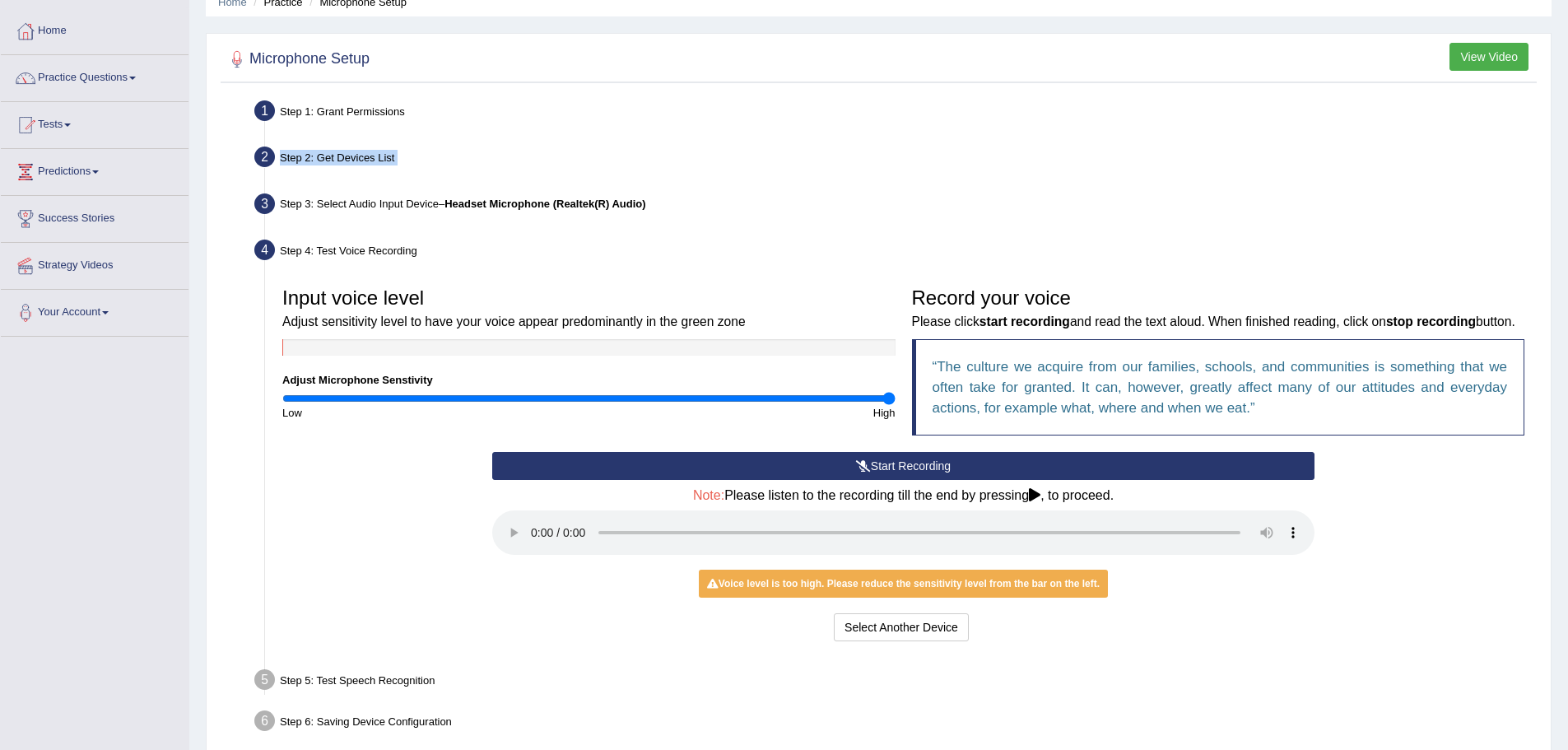
scroll to position [170, 0]
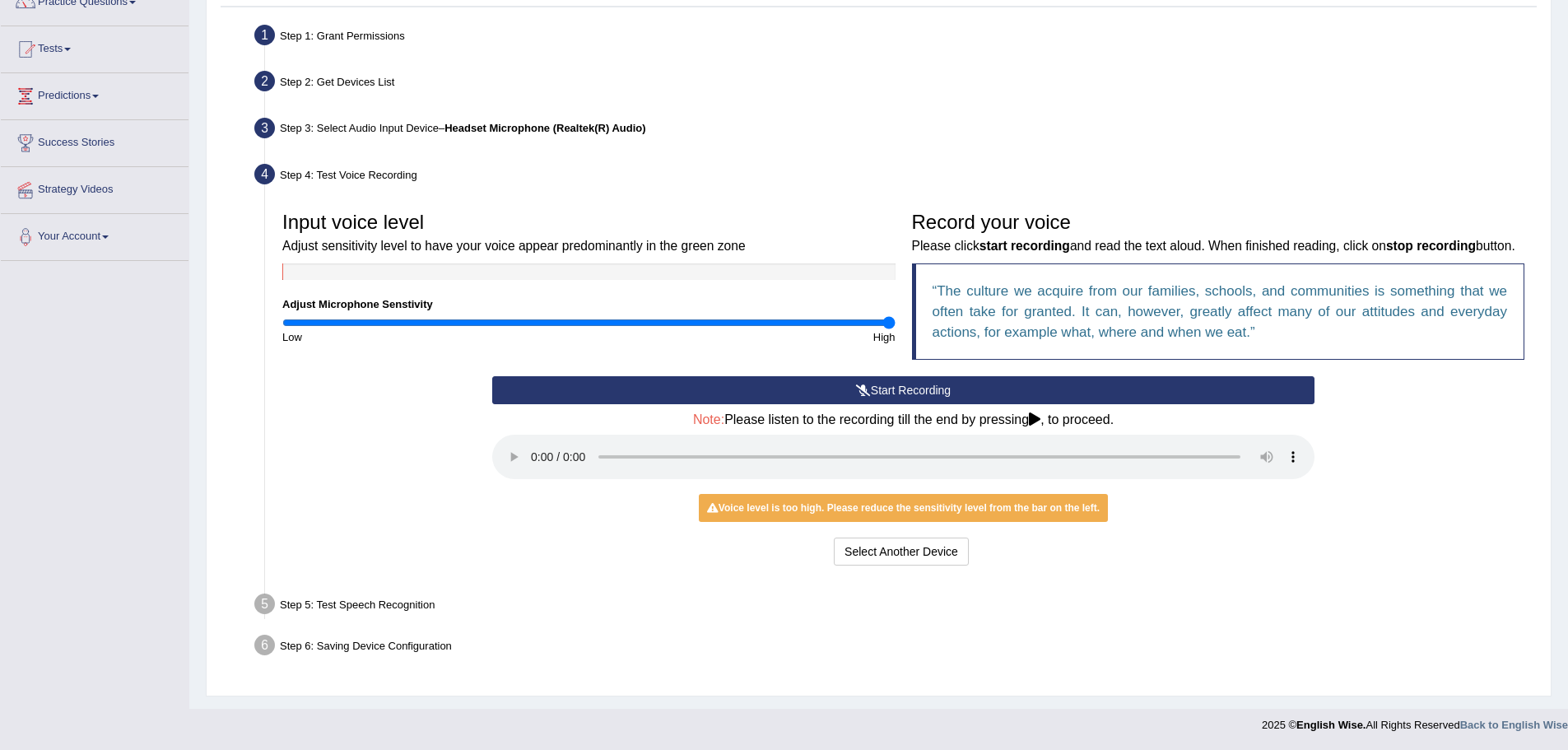
click at [1027, 496] on div "Voice level is too high. Please reduce the sensitivity level from the bar on th…" at bounding box center [903, 508] width 409 height 28
click at [1019, 512] on div "Voice level is too high. Please reduce the sensitivity level from the bar on th…" at bounding box center [903, 508] width 409 height 28
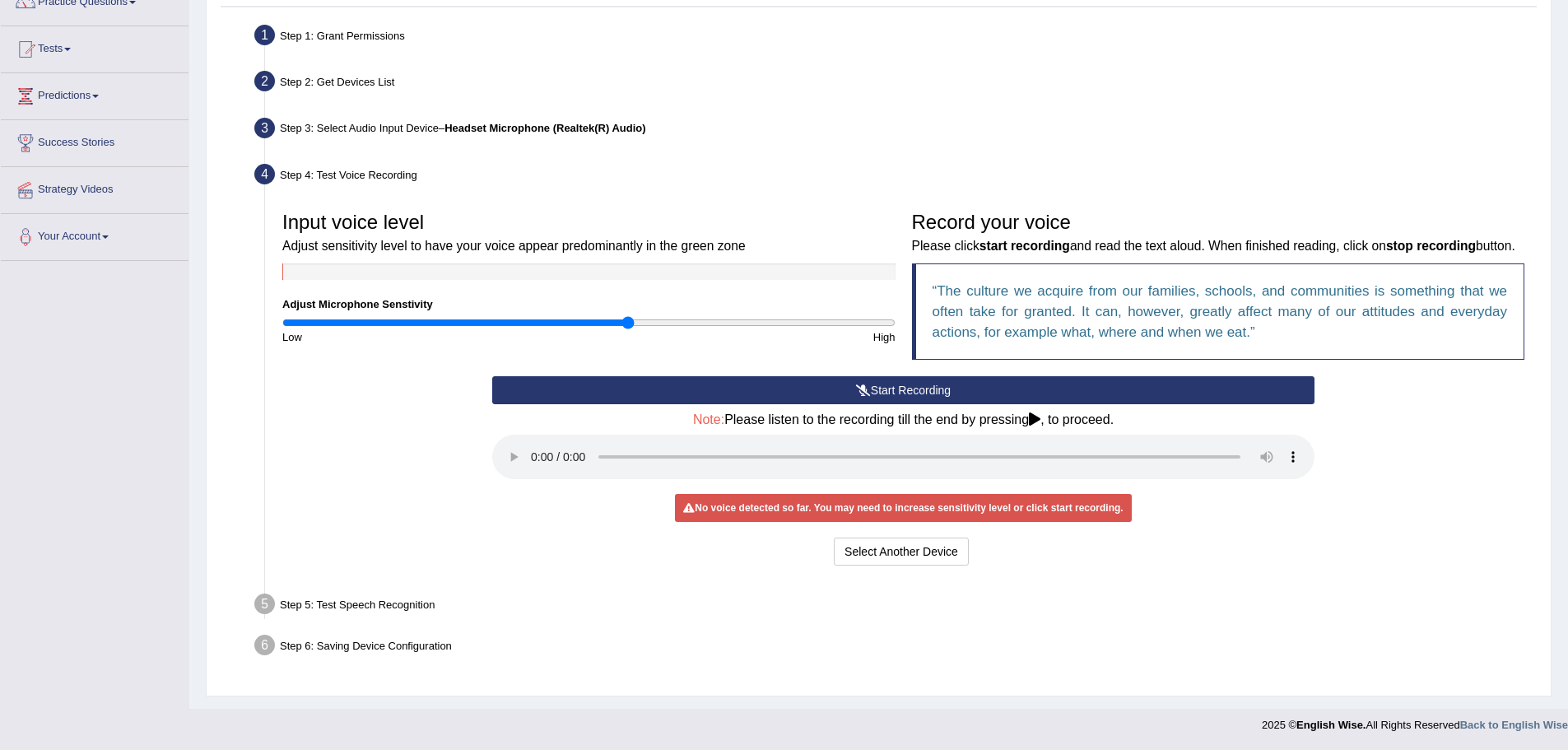
drag, startPoint x: 647, startPoint y: 296, endPoint x: 627, endPoint y: 297, distance: 20.0
click at [627, 316] on input "range" at bounding box center [589, 322] width 613 height 13
click at [778, 329] on div "High" at bounding box center [746, 336] width 315 height 16
type input "1.48"
click at [732, 316] on input "range" at bounding box center [589, 322] width 613 height 13
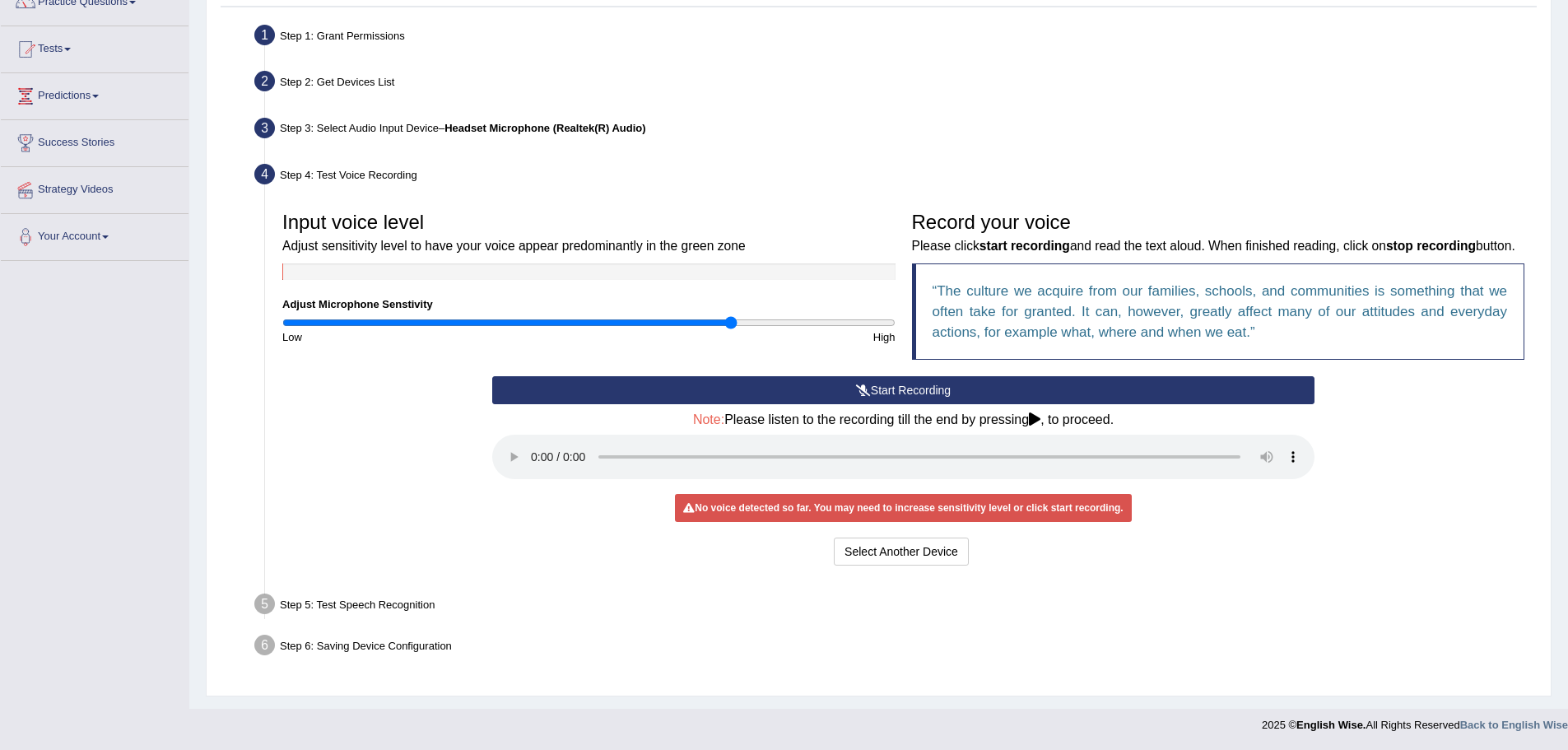
click at [380, 620] on div "Step 5: Test Speech Recognition" at bounding box center [895, 607] width 1297 height 36
click at [402, 612] on div "Step 5: Test Speech Recognition" at bounding box center [895, 607] width 1297 height 36
click at [428, 602] on div "Step 5: Test Speech Recognition" at bounding box center [895, 607] width 1297 height 36
click at [1365, 431] on div "Start Recording Stop Recording Note: Please listen to the recording till the en…" at bounding box center [903, 473] width 1259 height 194
drag, startPoint x: 970, startPoint y: 504, endPoint x: 960, endPoint y: 508, distance: 10.8
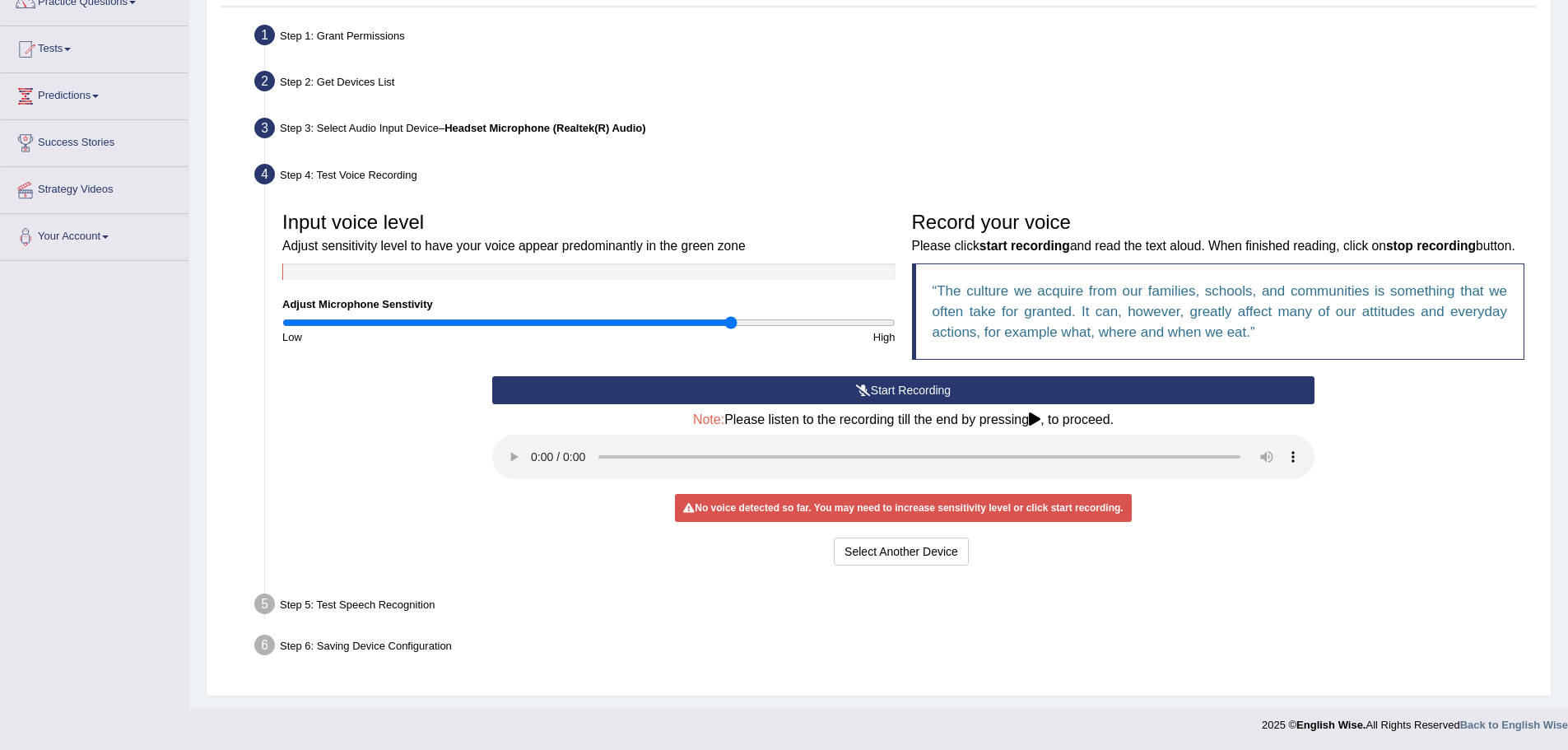
click at [968, 504] on div "No voice detected so far. You may need to increase sensitivity level or click s…" at bounding box center [903, 508] width 456 height 28
click at [954, 511] on div "No voice detected so far. You may need to increase sensitivity level or click s…" at bounding box center [903, 508] width 456 height 28
click at [911, 551] on button "Select Another Device" at bounding box center [901, 552] width 135 height 28
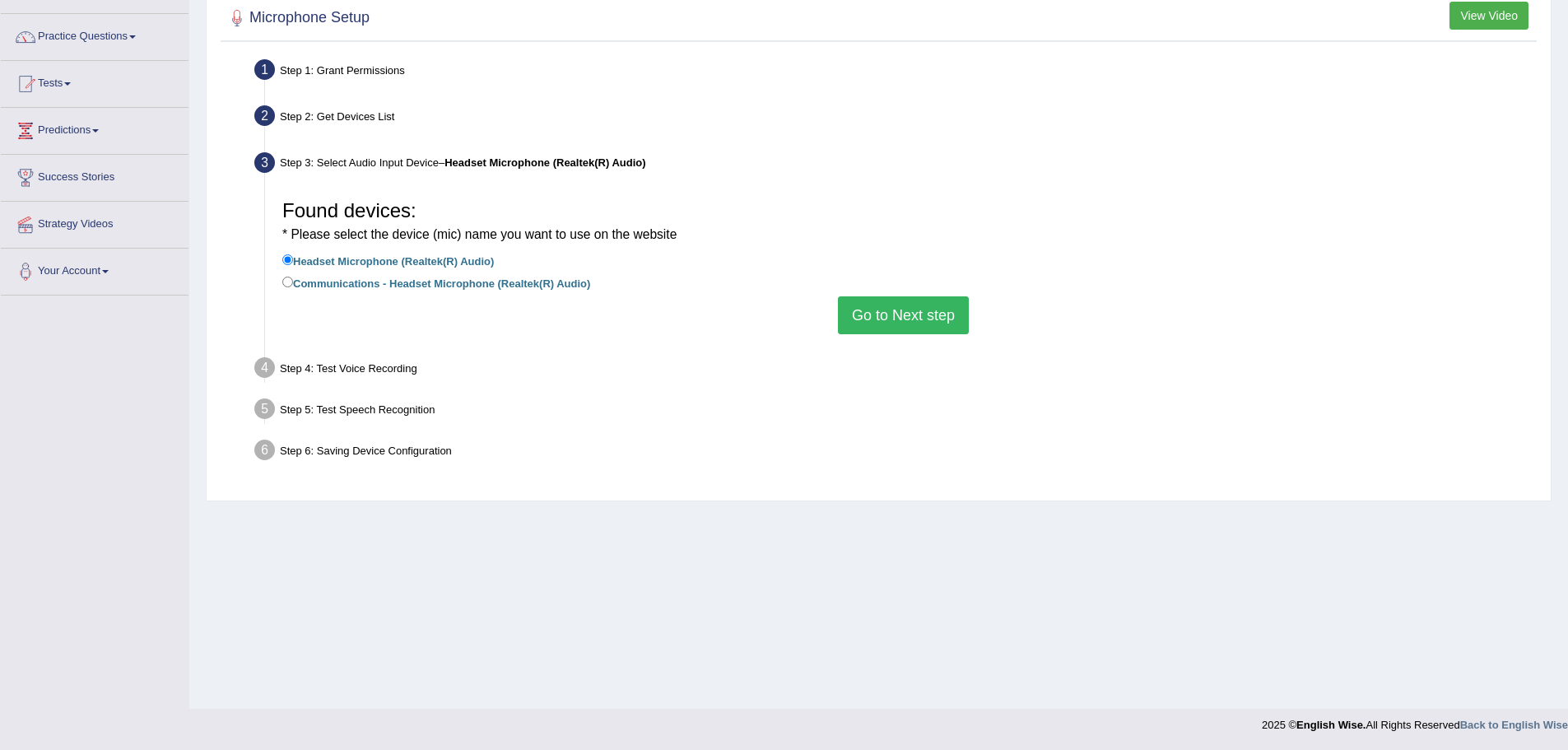
click at [915, 316] on button "Go to Next step" at bounding box center [903, 315] width 131 height 38
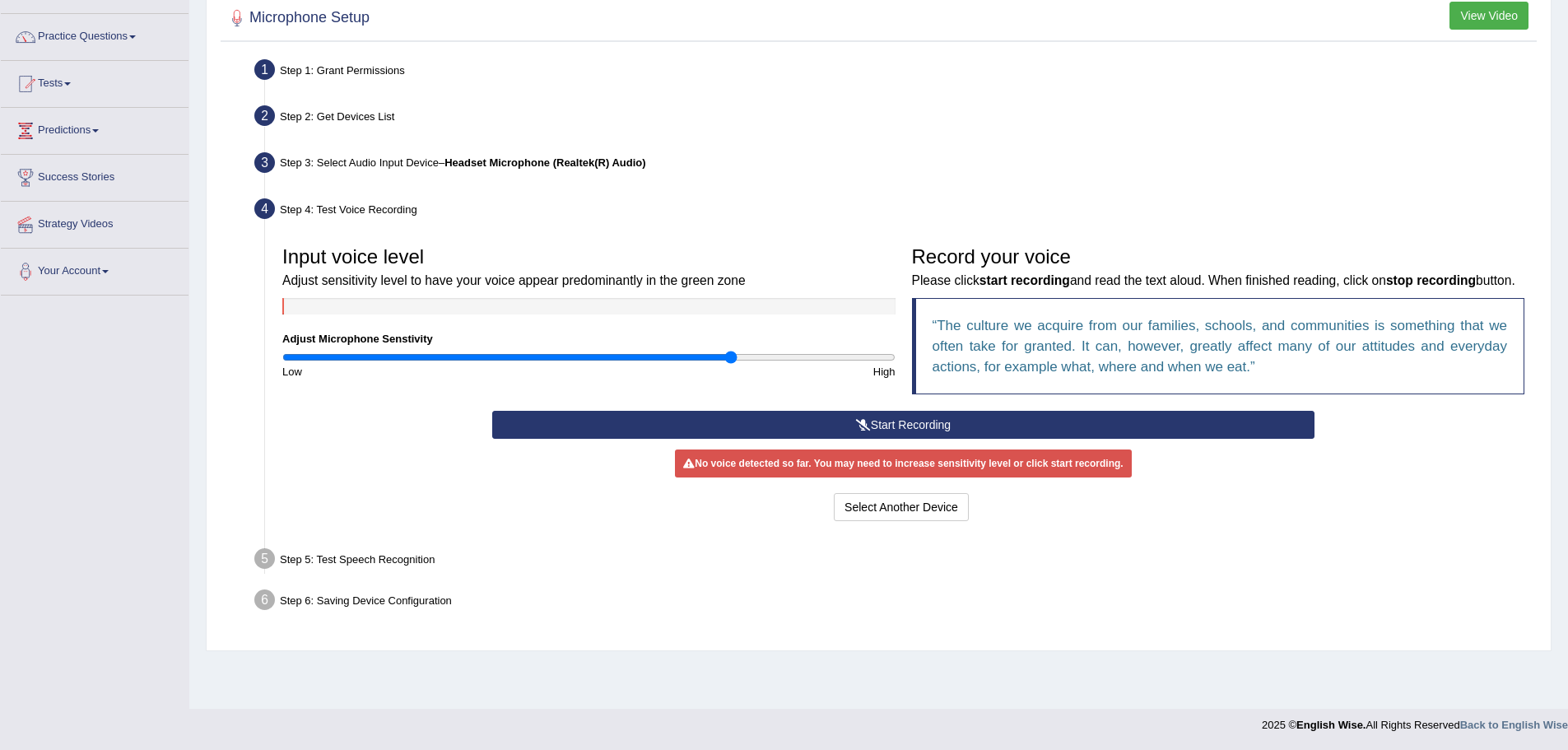
click at [921, 439] on button "Start Recording" at bounding box center [903, 425] width 822 height 28
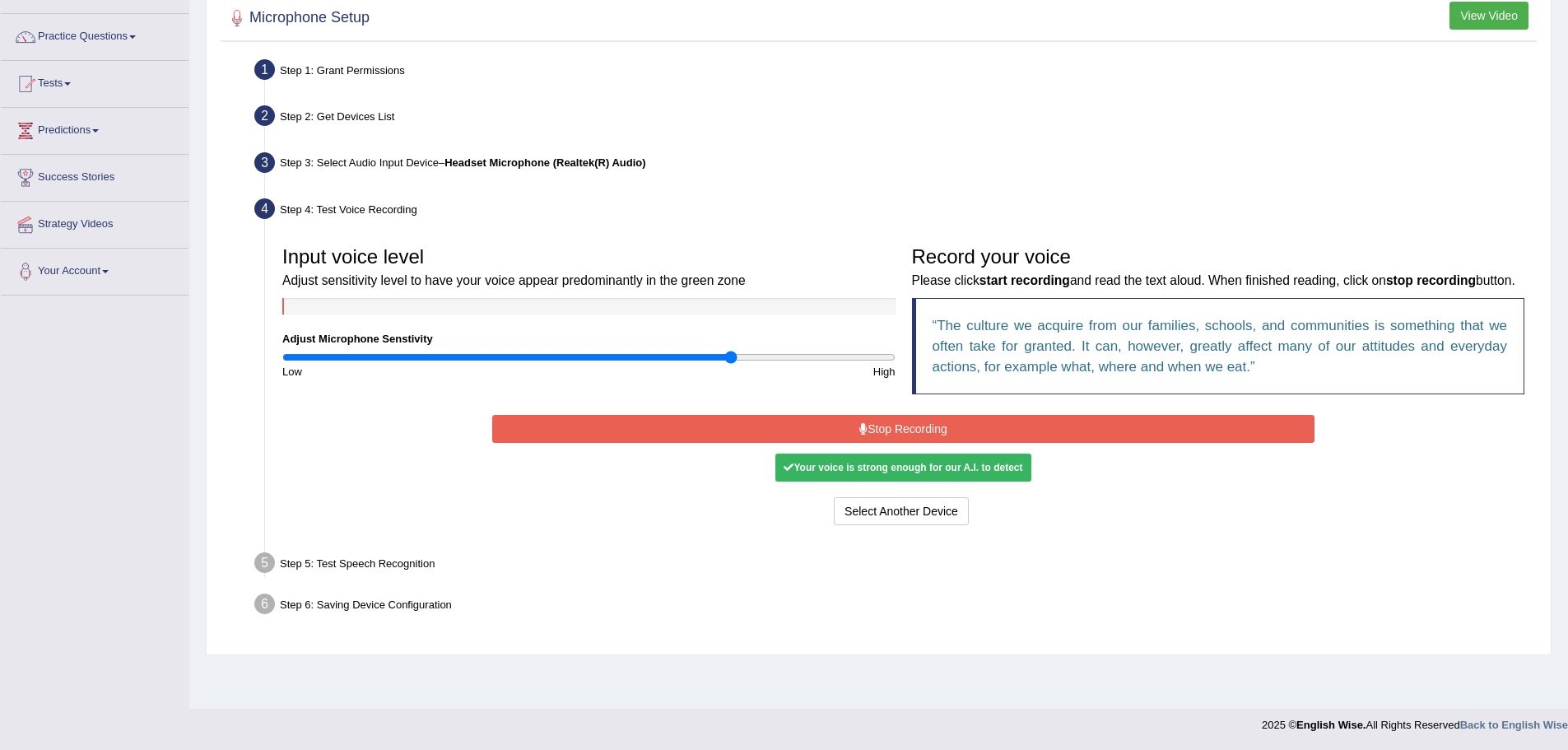
click at [1000, 481] on div "Your voice is strong enough for our A.I. to detect" at bounding box center [903, 467] width 255 height 28
click at [944, 477] on div "Your voice is strong enough for our A.I. to detect" at bounding box center [903, 467] width 255 height 28
click at [884, 468] on div "Start Recording Stop Recording Note: Please listen to the recording till the en…" at bounding box center [903, 470] width 839 height 119
drag, startPoint x: 879, startPoint y: 469, endPoint x: 868, endPoint y: 469, distance: 11.0
click at [869, 469] on div "Start Recording Stop Recording Note: Please listen to the recording till the en…" at bounding box center [903, 470] width 839 height 119
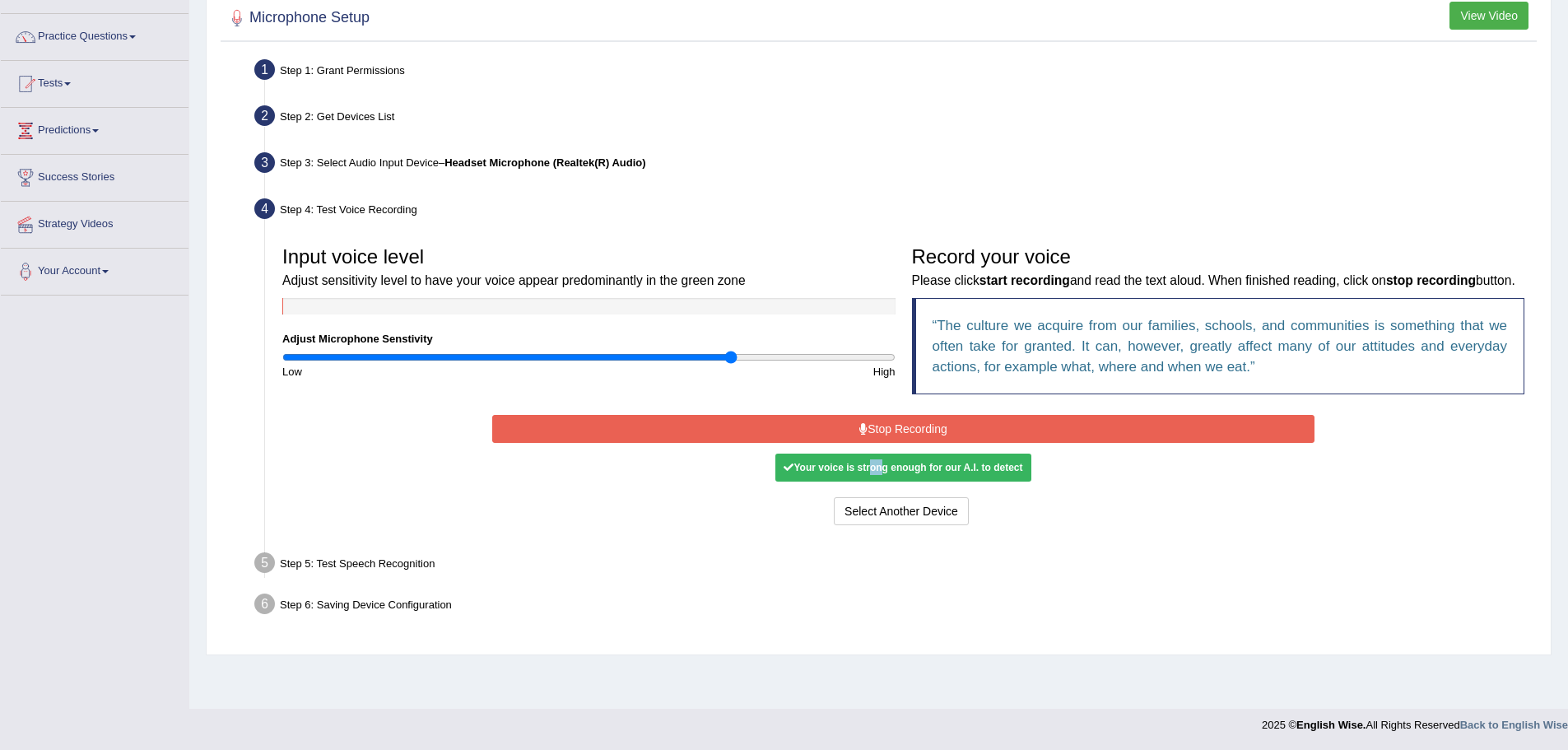
click at [866, 469] on div "Start Recording Stop Recording Note: Please listen to the recording till the en…" at bounding box center [903, 470] width 839 height 119
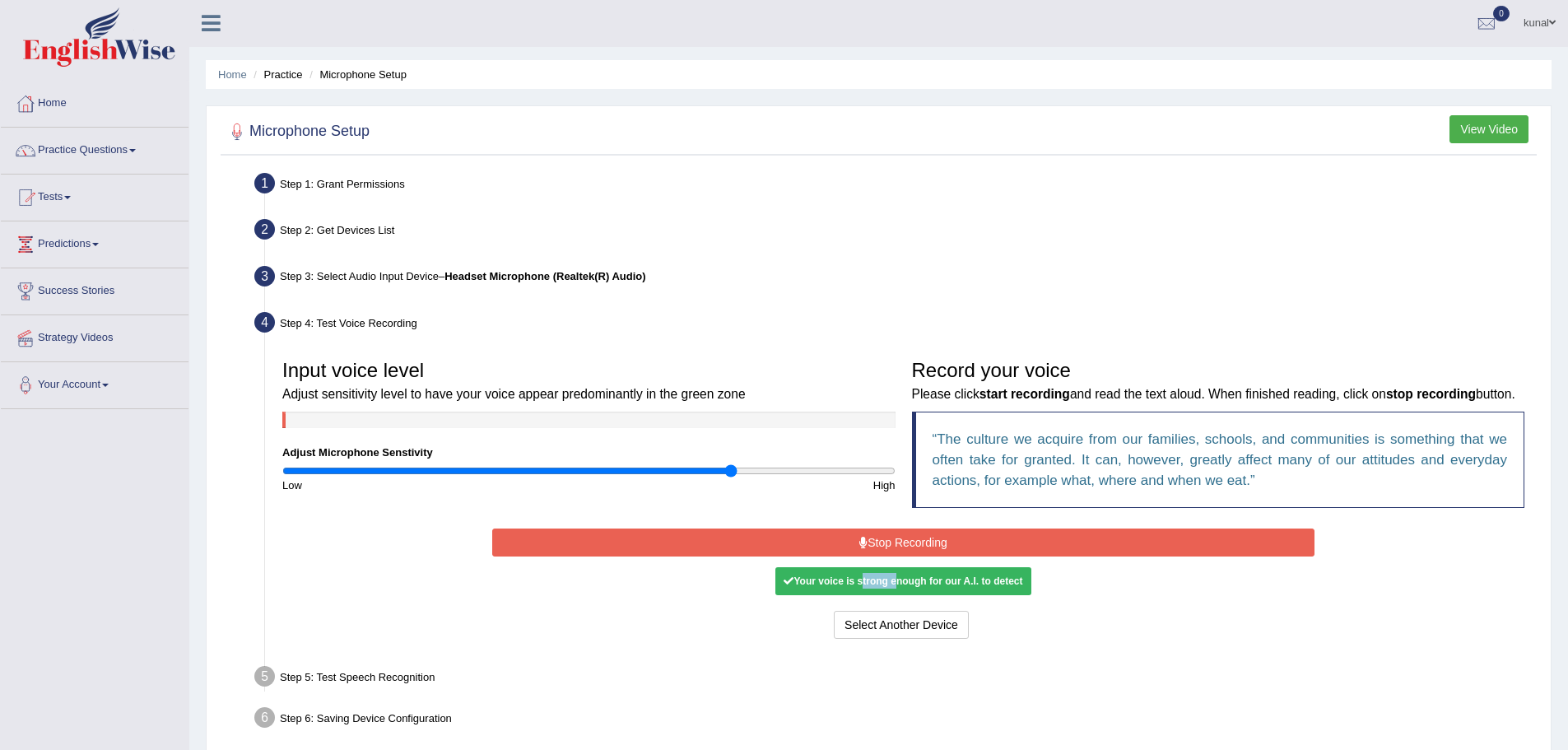
scroll to position [0, 0]
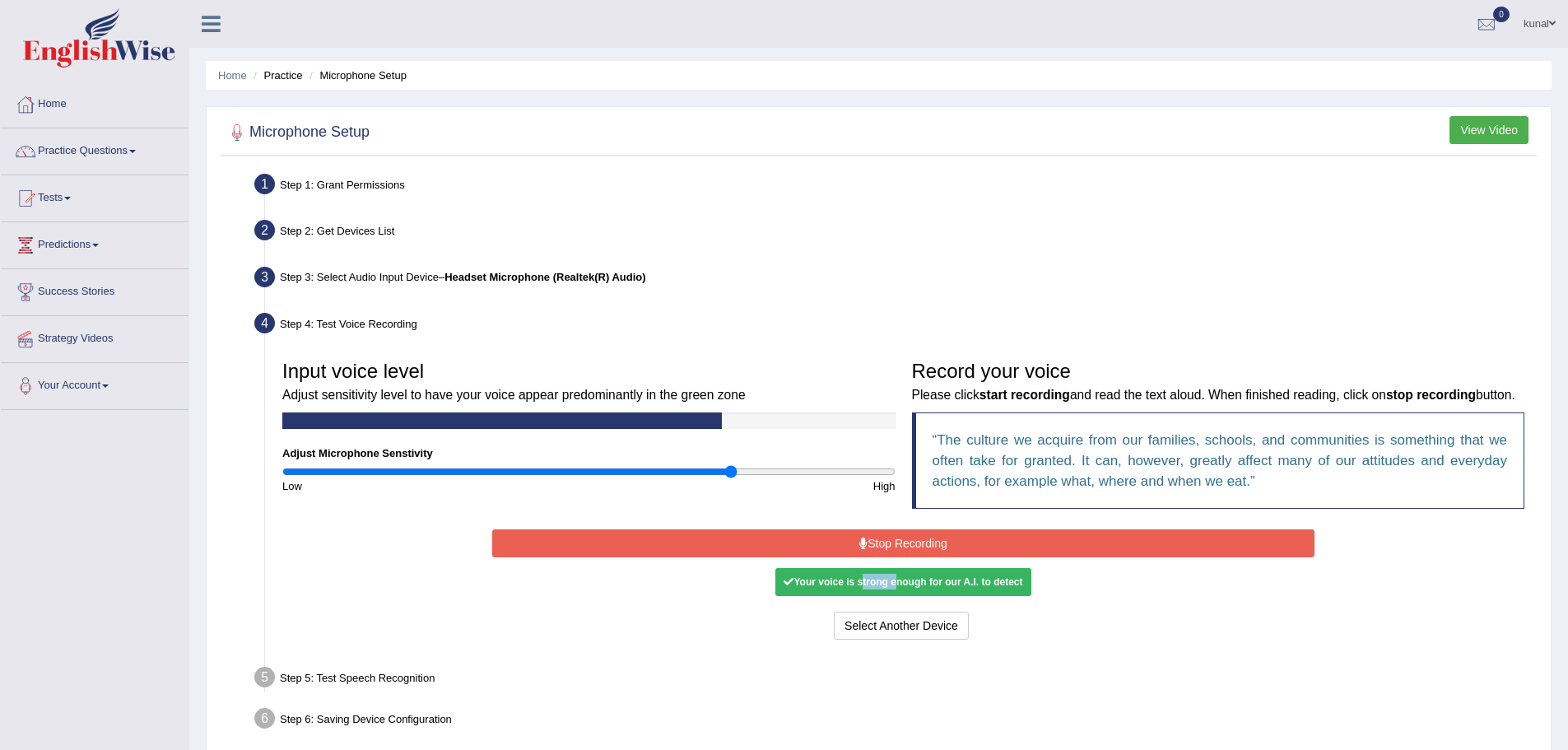
click at [940, 558] on button "Stop Recording" at bounding box center [903, 544] width 822 height 28
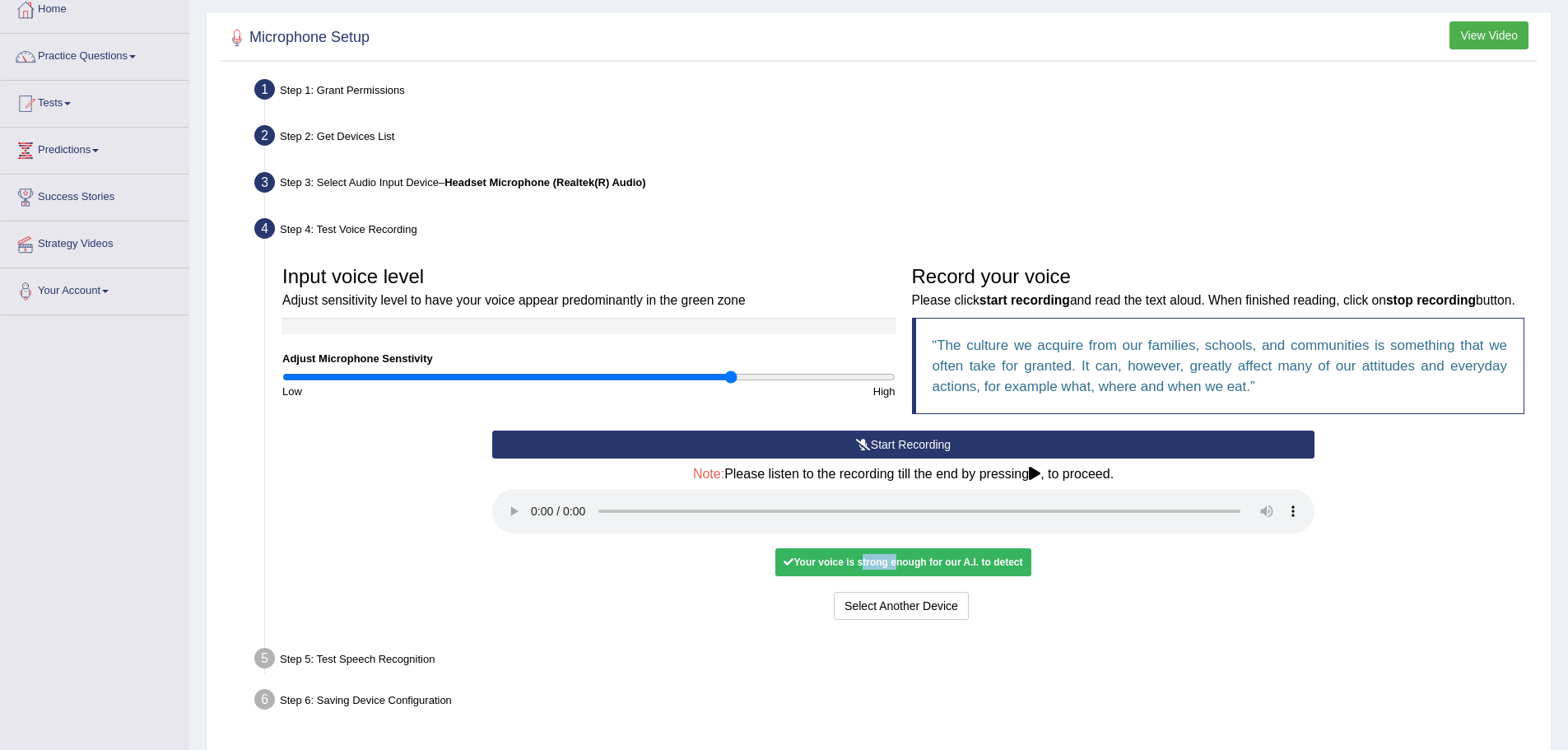
scroll to position [170, 0]
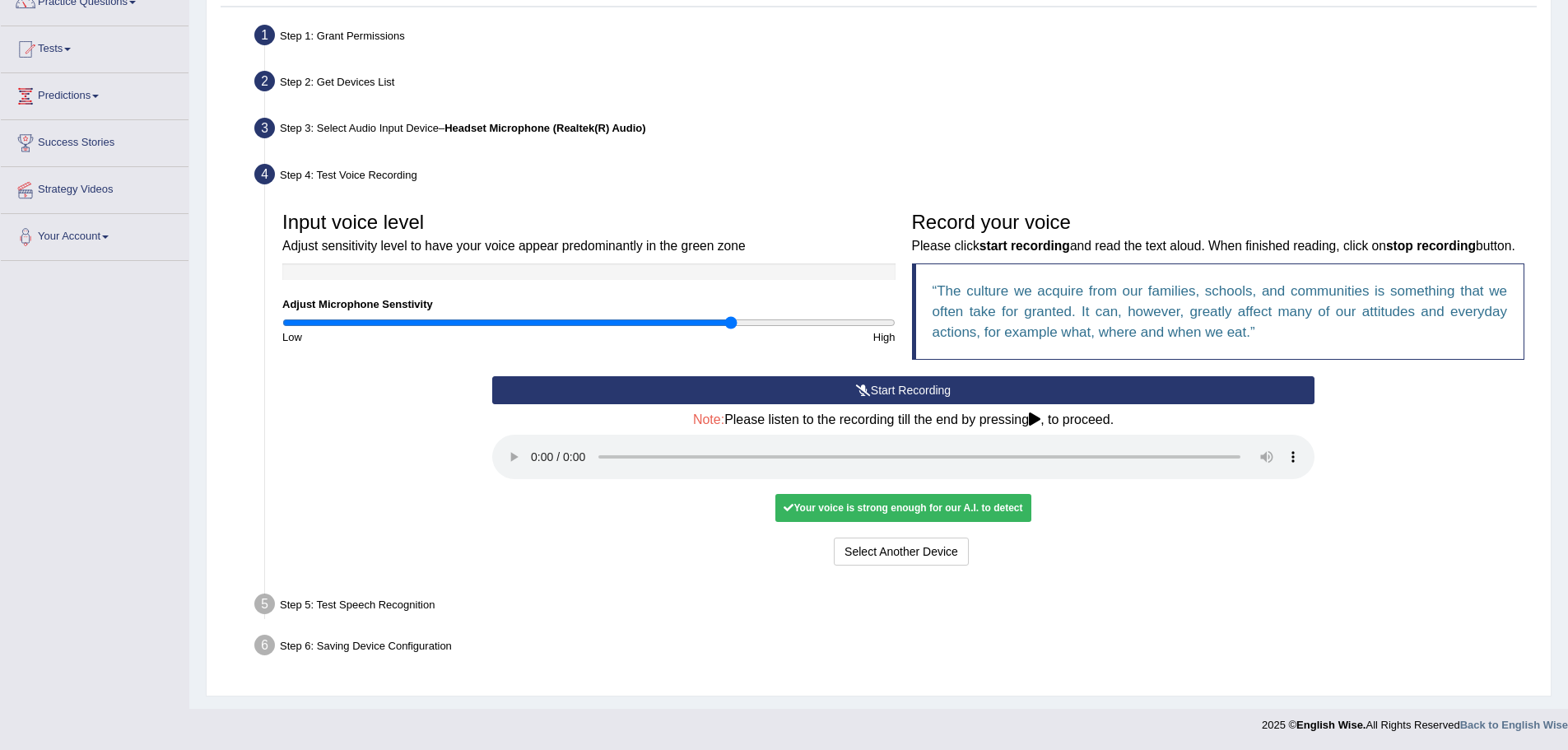
click at [969, 573] on div "Input voice level Adjust sensitivity level to have your voice appear predominan…" at bounding box center [903, 387] width 1259 height 384
click at [1001, 506] on div "Your voice is strong enough for our A.I. to detect" at bounding box center [903, 508] width 255 height 28
click at [976, 503] on div "Your voice is strong enough for our A.I. to detect" at bounding box center [903, 508] width 255 height 28
click at [987, 545] on button "Voice is ok. Go to Next step" at bounding box center [972, 552] width 163 height 28
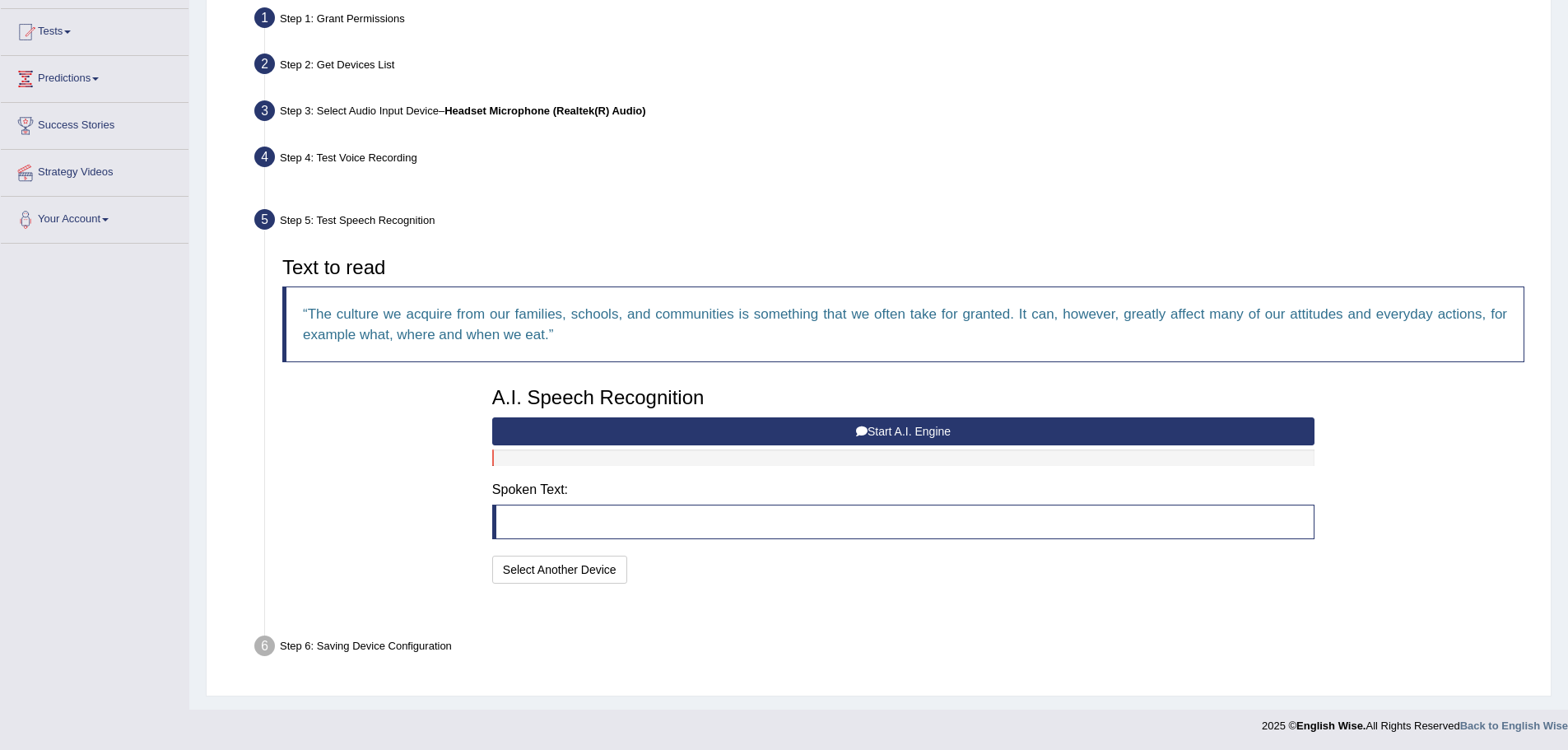
scroll to position [126, 0]
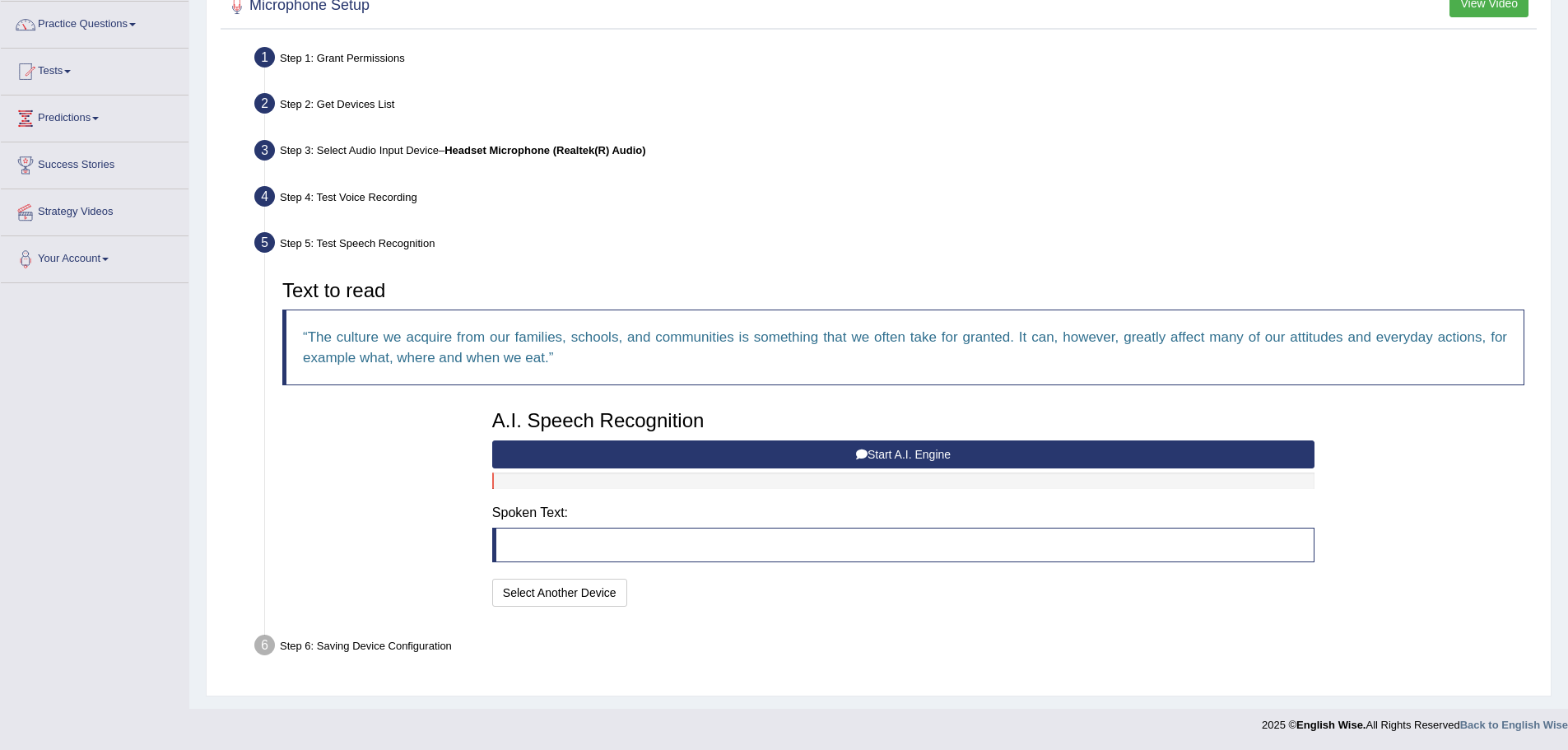
click at [839, 465] on button "Start A.I. Engine" at bounding box center [903, 454] width 822 height 28
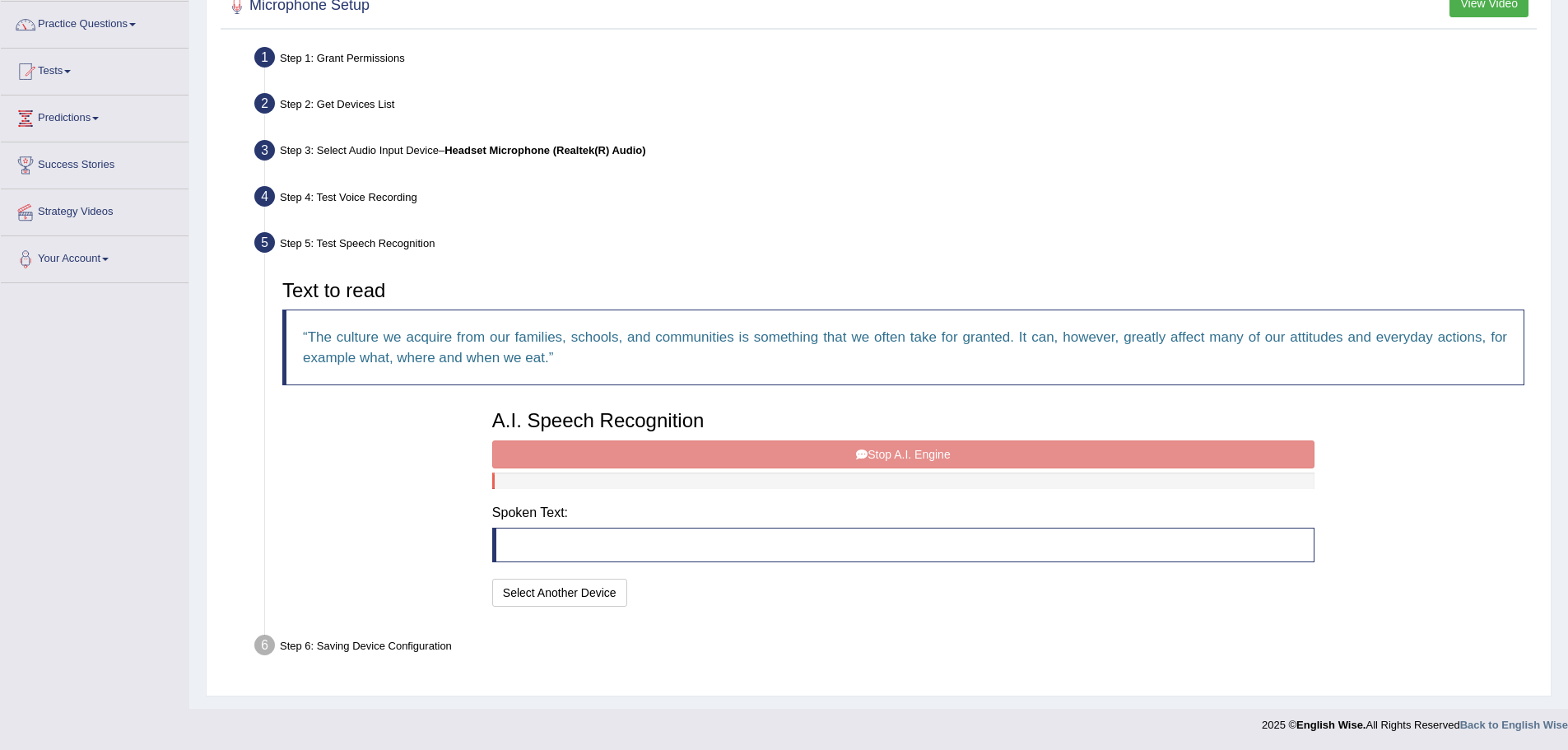
click at [934, 446] on div "A.I. Speech Recognition Start A.I. Engine Stop A.I. Engine Note: Please listen …" at bounding box center [903, 506] width 839 height 209
click at [897, 454] on div "A.I. Speech Recognition Start A.I. Engine Stop A.I. Engine Note: Please listen …" at bounding box center [903, 506] width 839 height 209
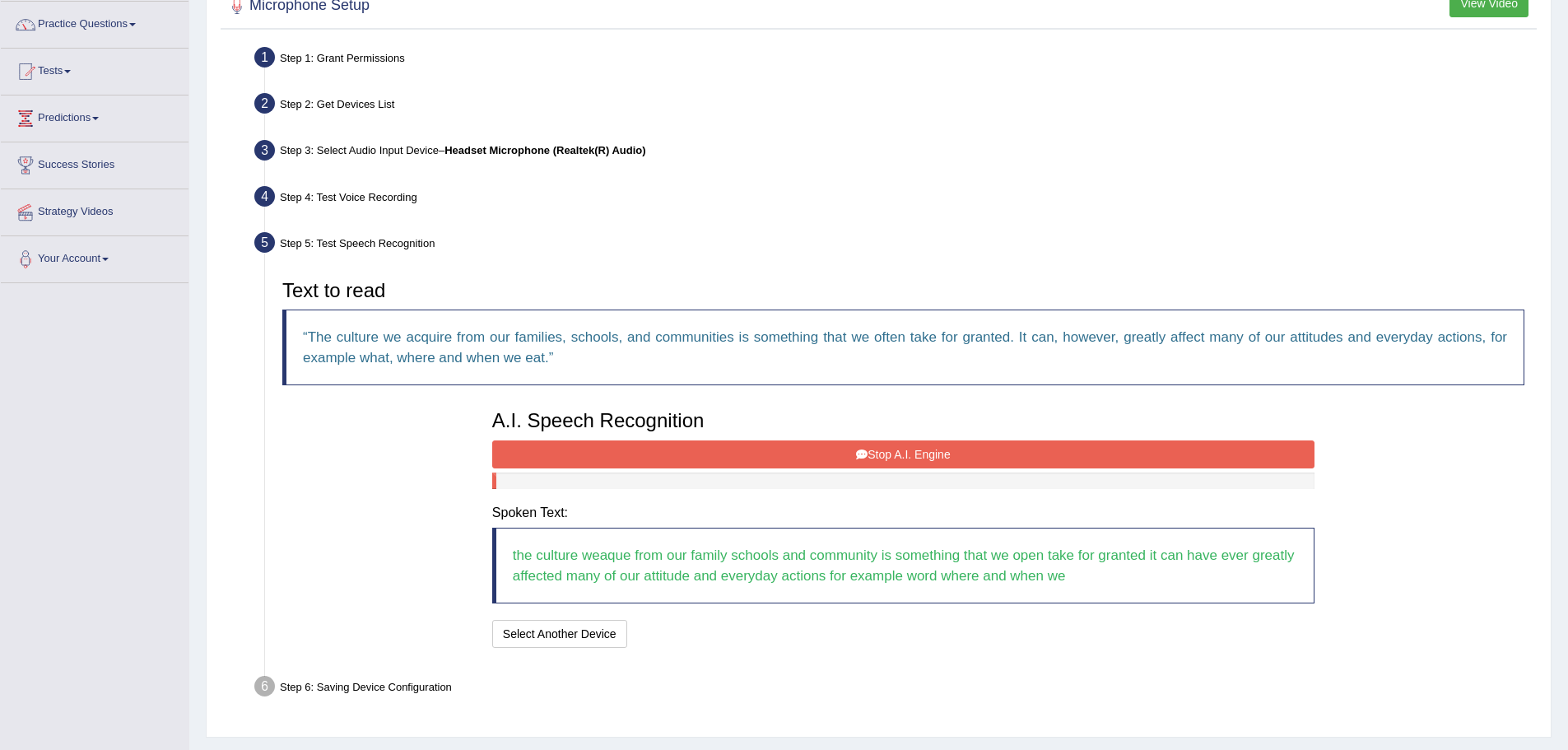
click at [835, 452] on button "Stop A.I. Engine" at bounding box center [903, 454] width 822 height 28
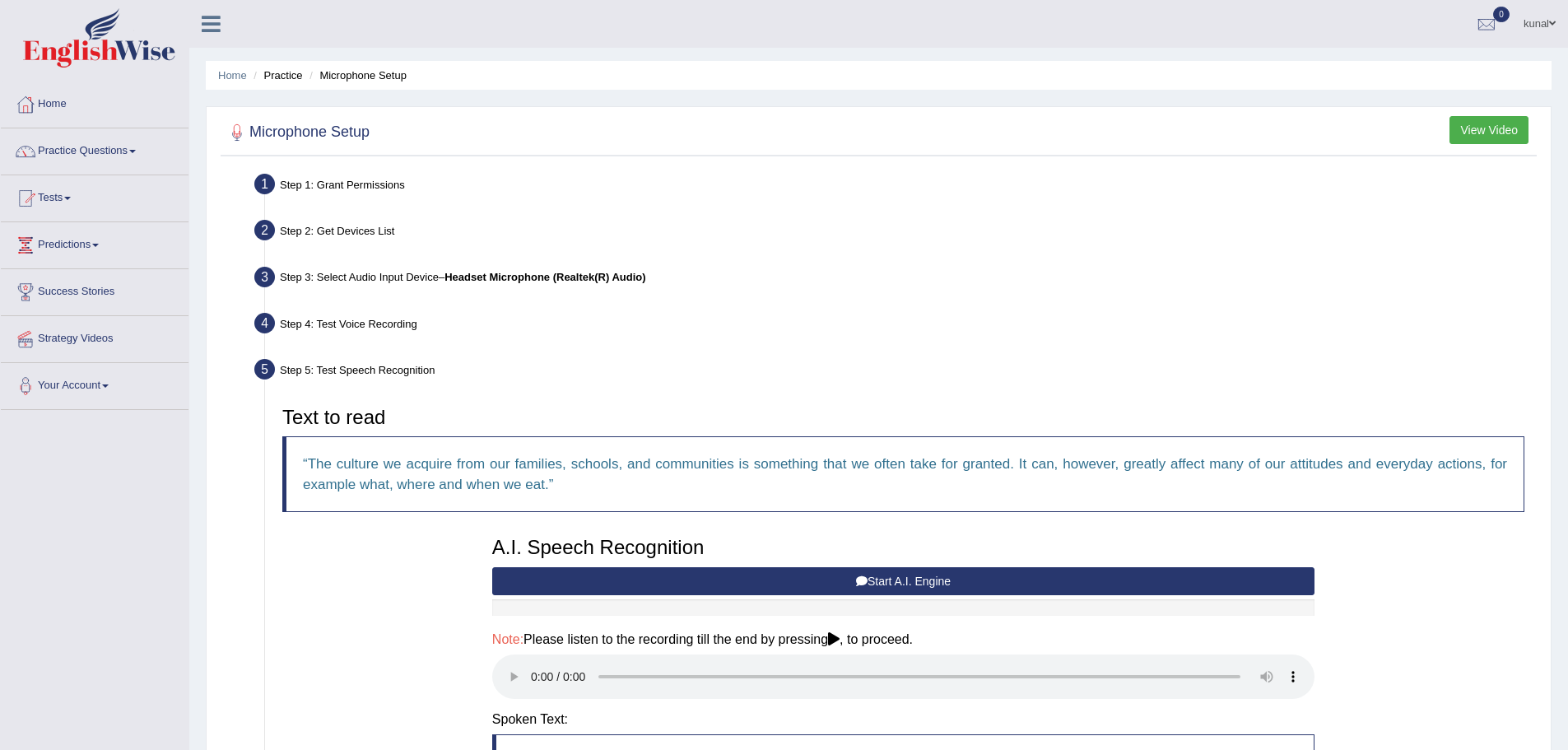
scroll to position [248, 0]
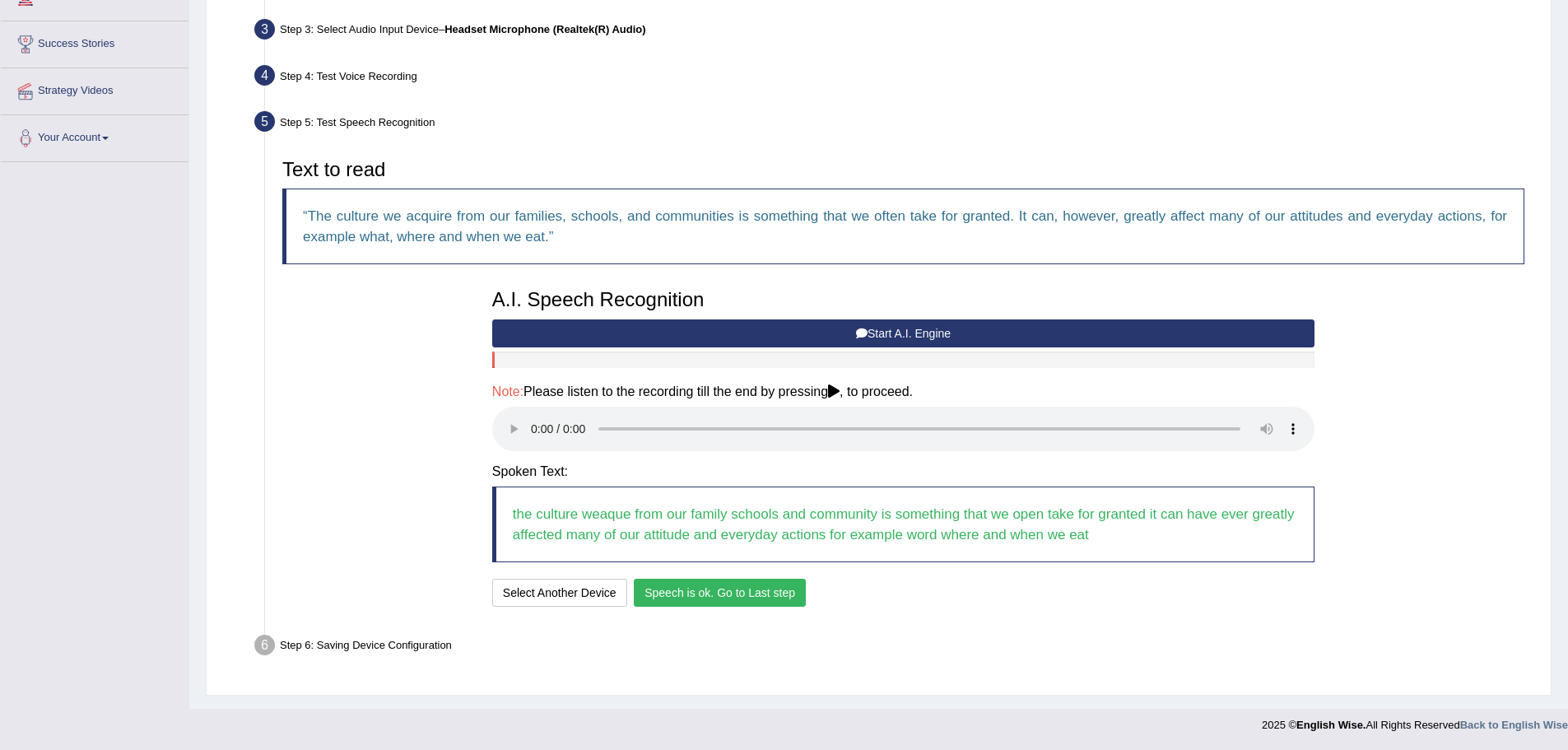
click at [749, 597] on button "Speech is ok. Go to Last step" at bounding box center [719, 593] width 172 height 28
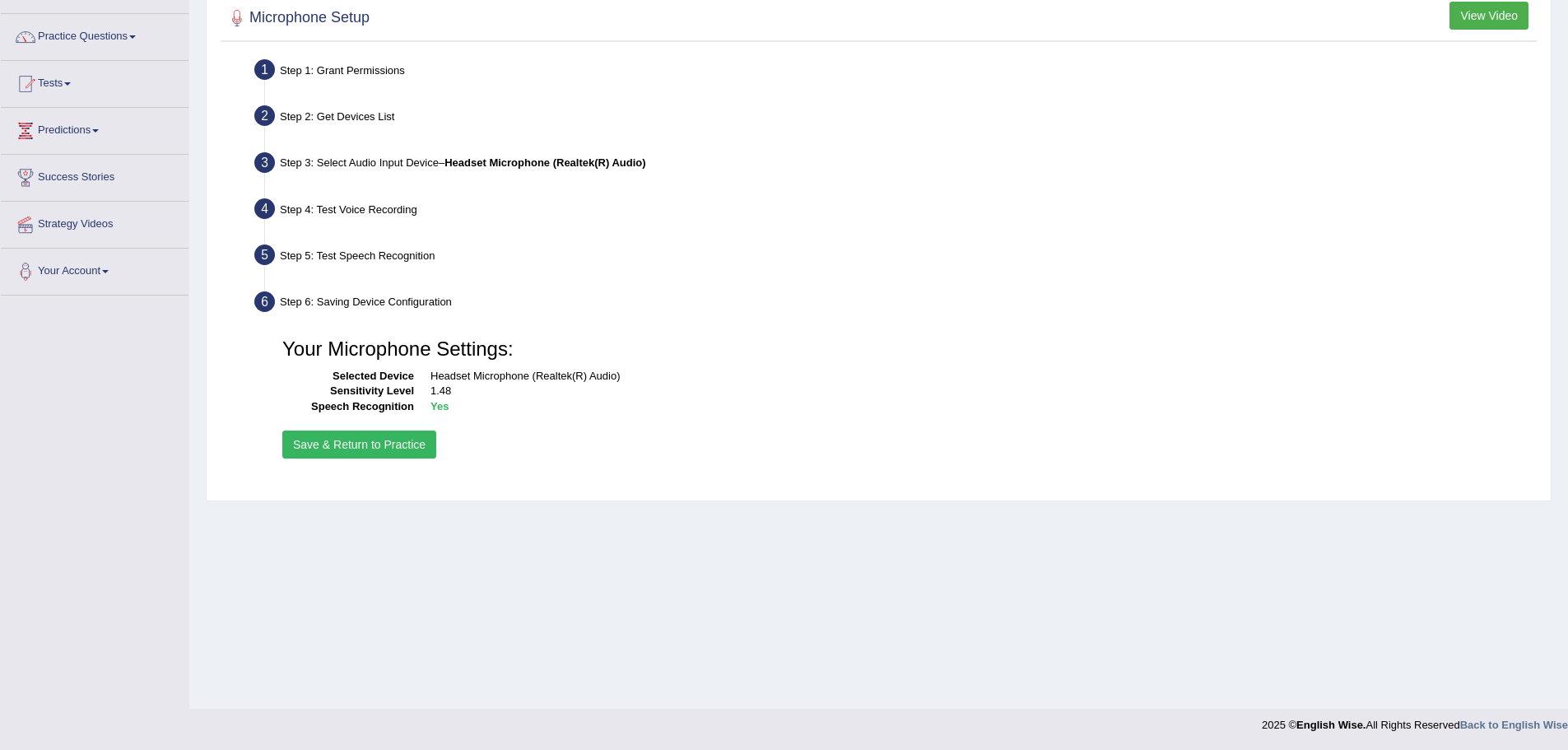
click at [401, 447] on button "Save & Return to Practice" at bounding box center [359, 444] width 154 height 28
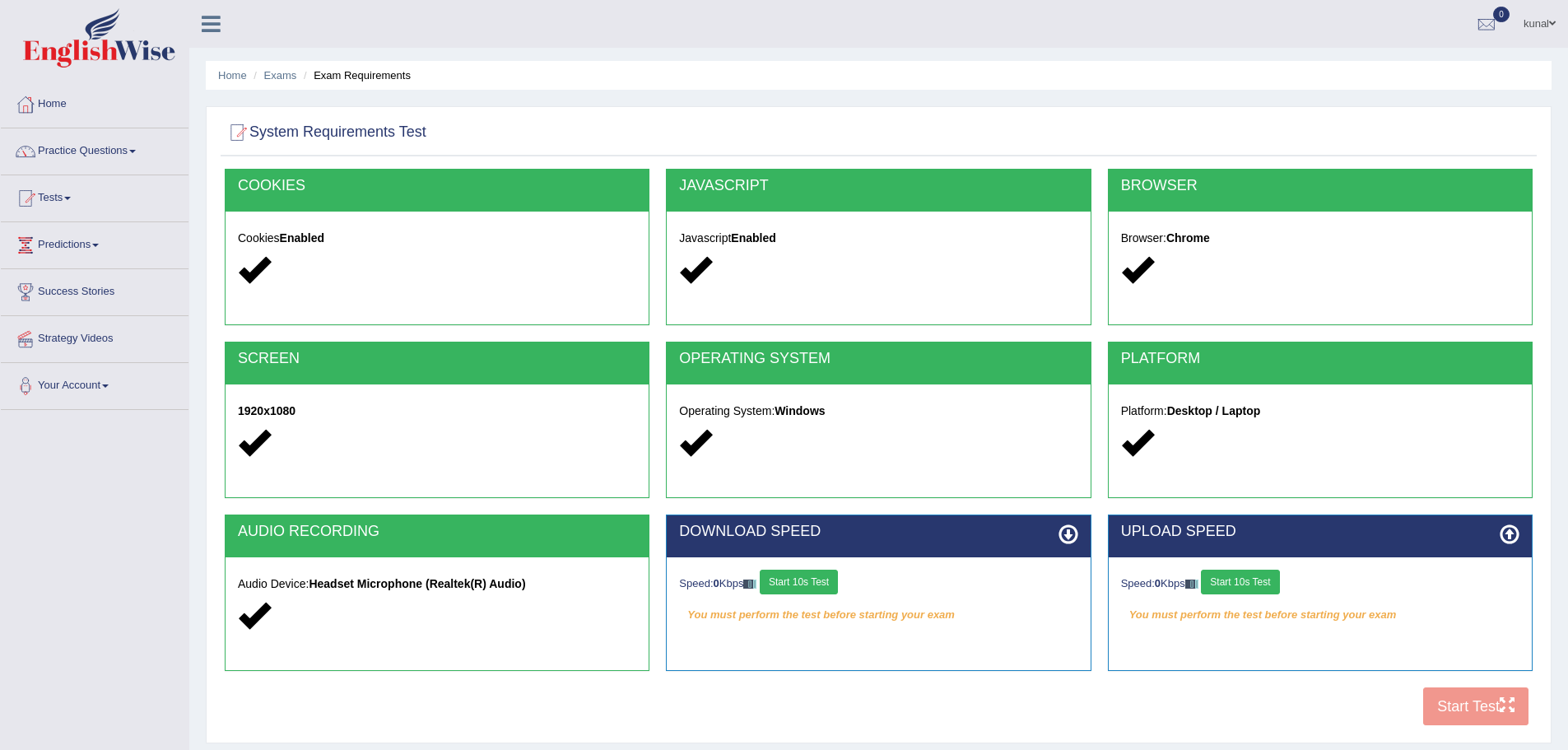
click at [1535, 722] on div "COOKIES Cookies Enabled JAVASCRIPT Javascript Enabled BROWSER Browser: Chrome S…" at bounding box center [878, 452] width 1316 height 566
click at [817, 588] on button "Start 10s Test" at bounding box center [799, 582] width 78 height 25
click at [828, 572] on button "Start 10s Test" at bounding box center [817, 582] width 78 height 25
click at [1240, 576] on button "Start 10s Test" at bounding box center [1240, 582] width 78 height 25
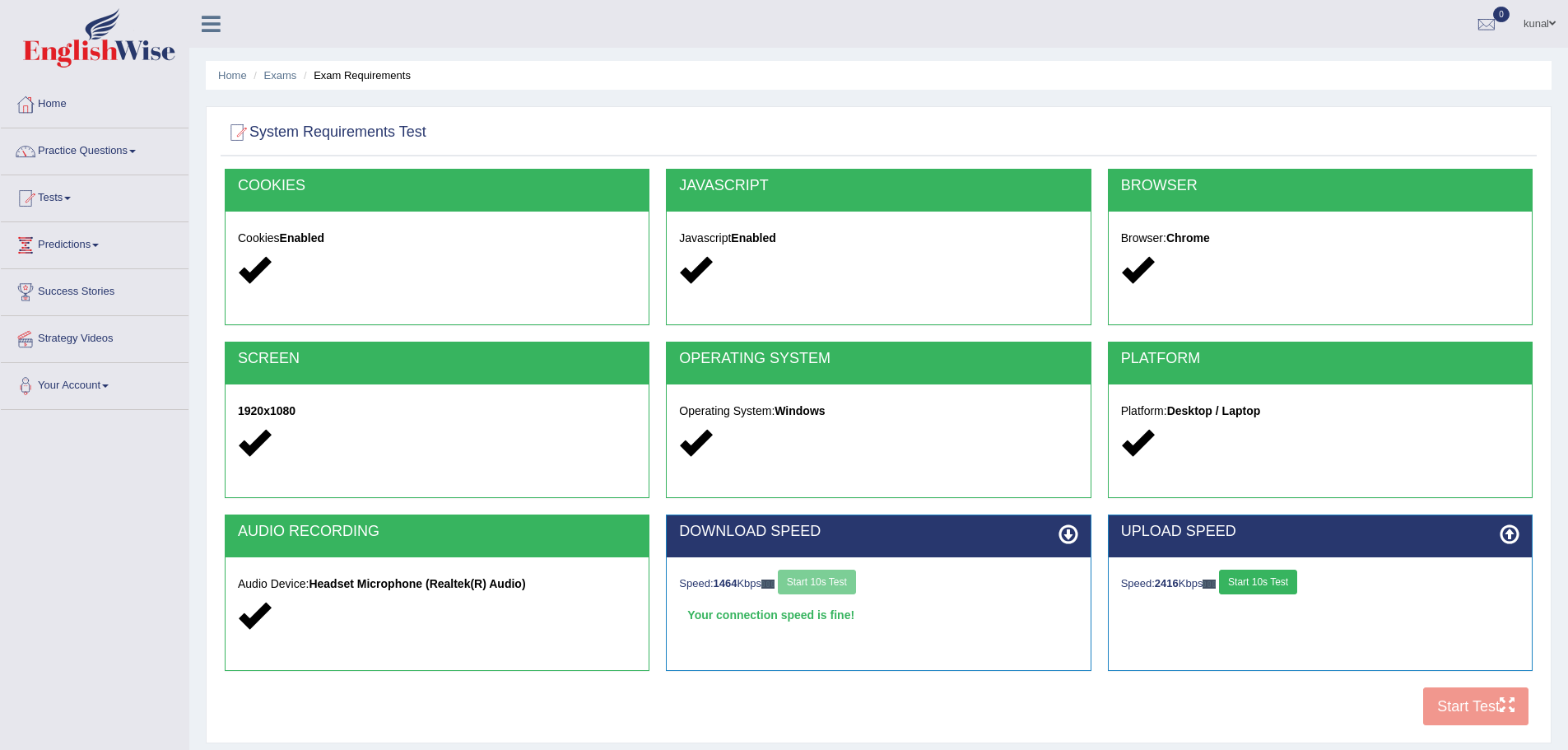
drag, startPoint x: 1240, startPoint y: 576, endPoint x: 1234, endPoint y: 586, distance: 11.7
click at [1240, 578] on button "Start 10s Test" at bounding box center [1258, 582] width 78 height 25
click at [1485, 698] on button "Start Test" at bounding box center [1475, 706] width 105 height 38
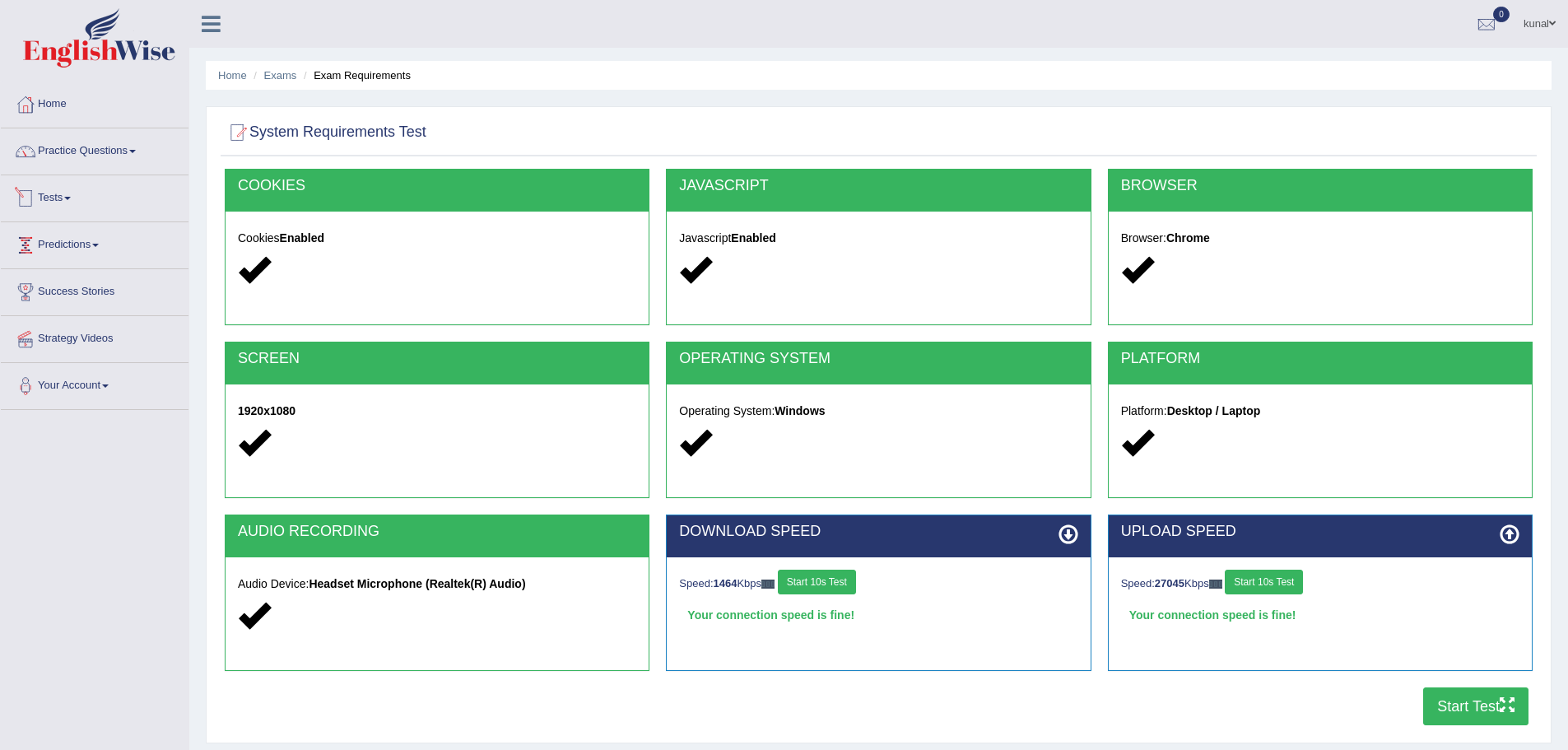
click at [57, 192] on link "Tests" at bounding box center [95, 196] width 188 height 41
click at [80, 269] on link "Take Mock Test" at bounding box center [108, 266] width 154 height 30
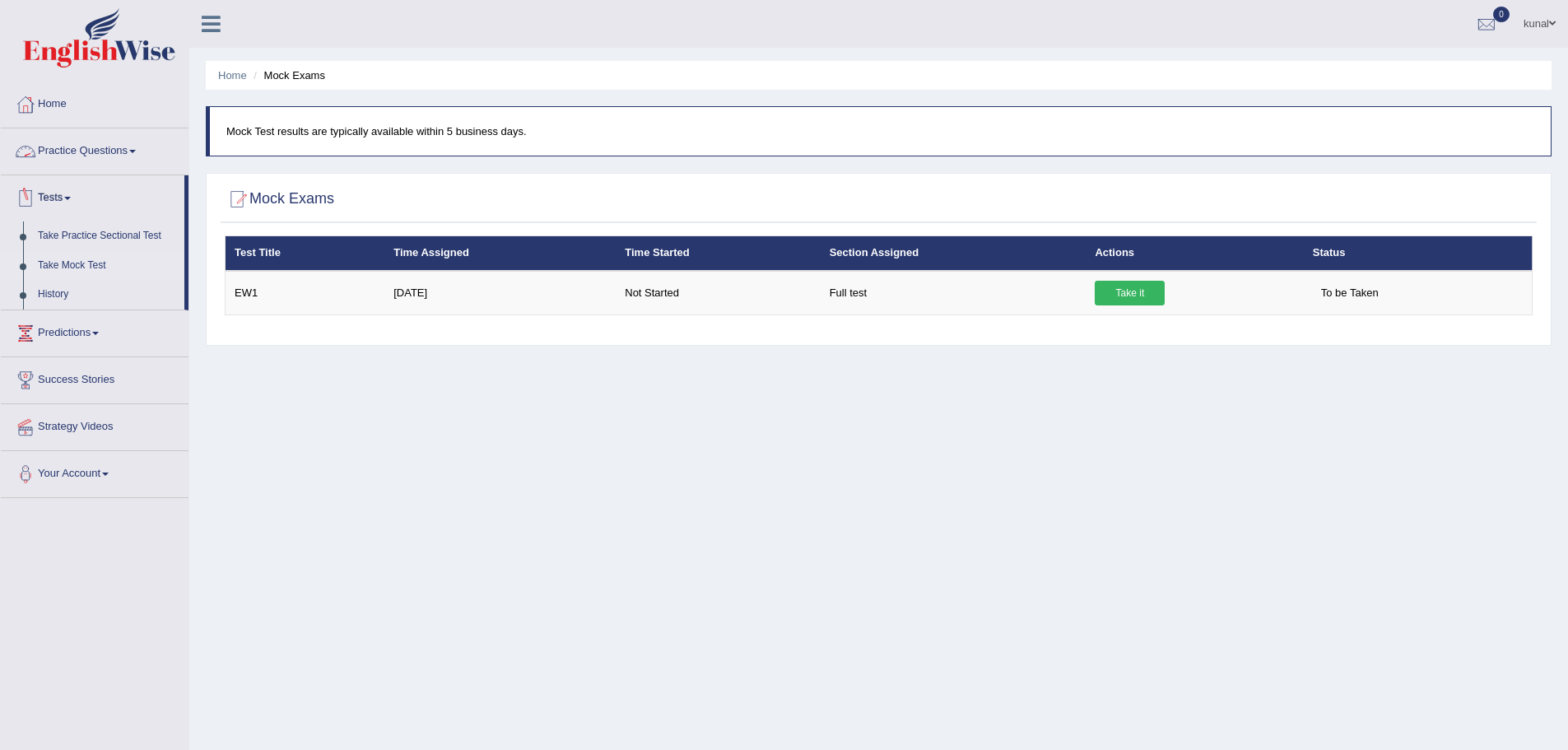
click at [47, 137] on link "Practice Questions" at bounding box center [95, 149] width 188 height 41
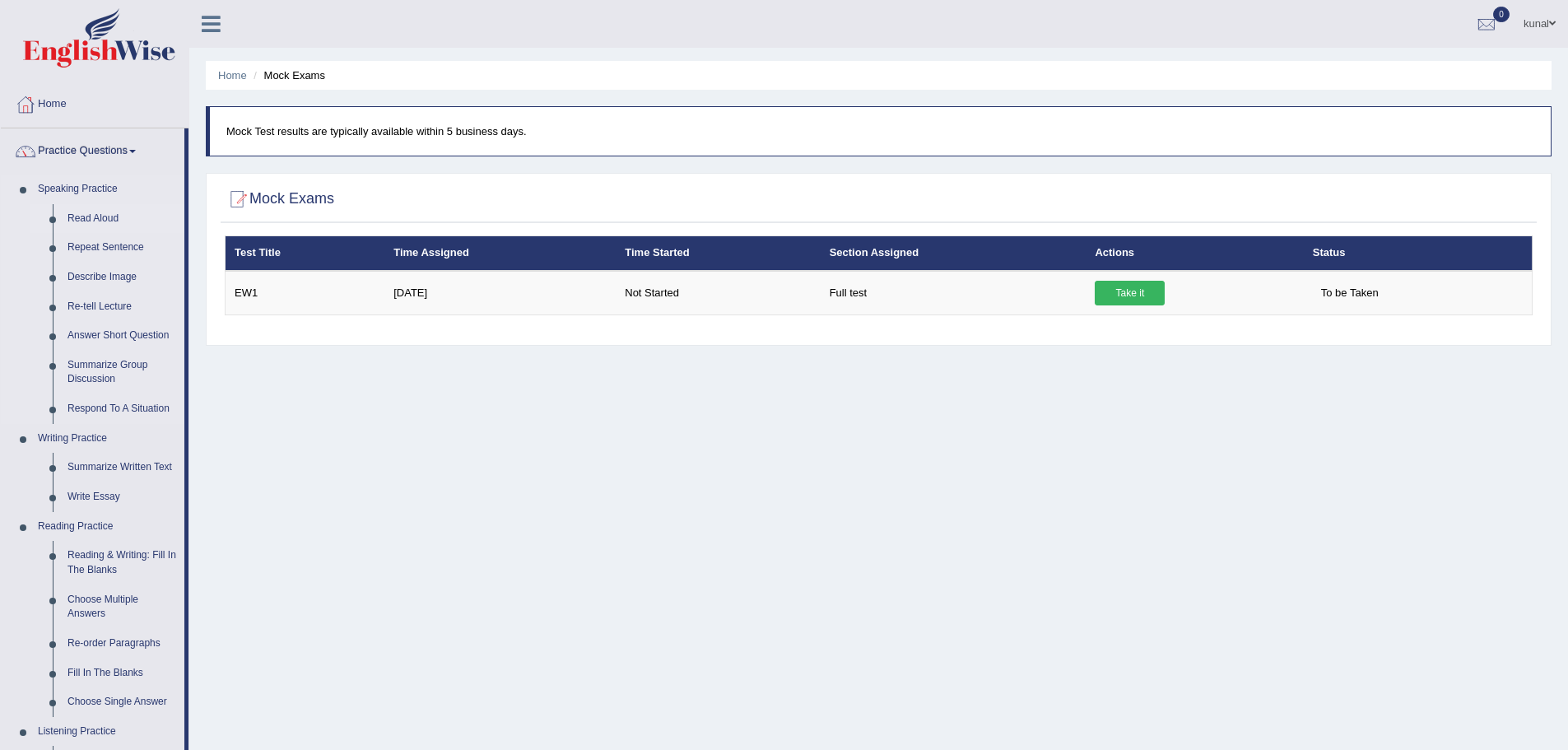
click at [73, 221] on link "Read Aloud" at bounding box center [123, 219] width 124 height 30
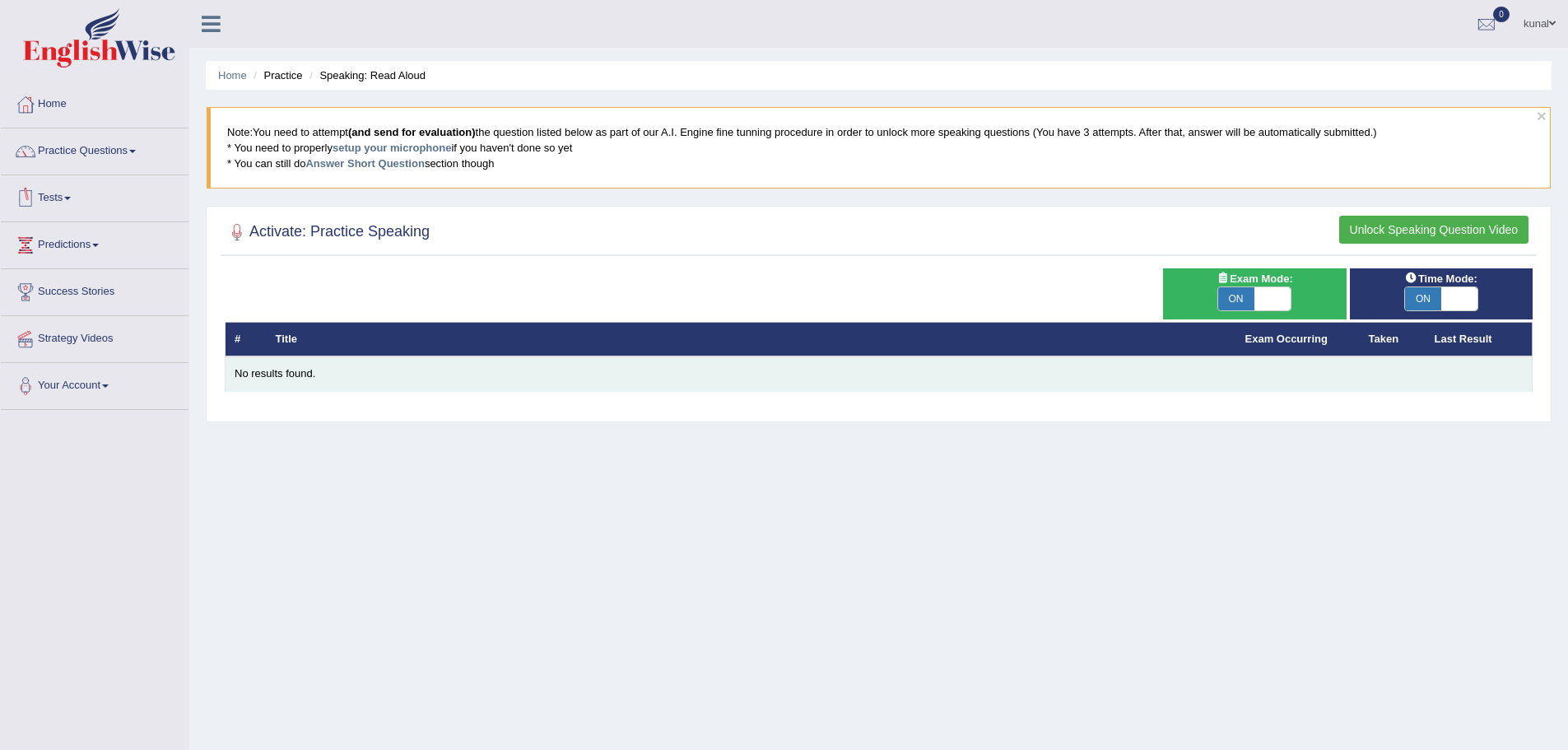
drag, startPoint x: 1181, startPoint y: 379, endPoint x: 1159, endPoint y: 389, distance: 24.2
click at [1170, 385] on td "No results found." at bounding box center [879, 374] width 1307 height 34
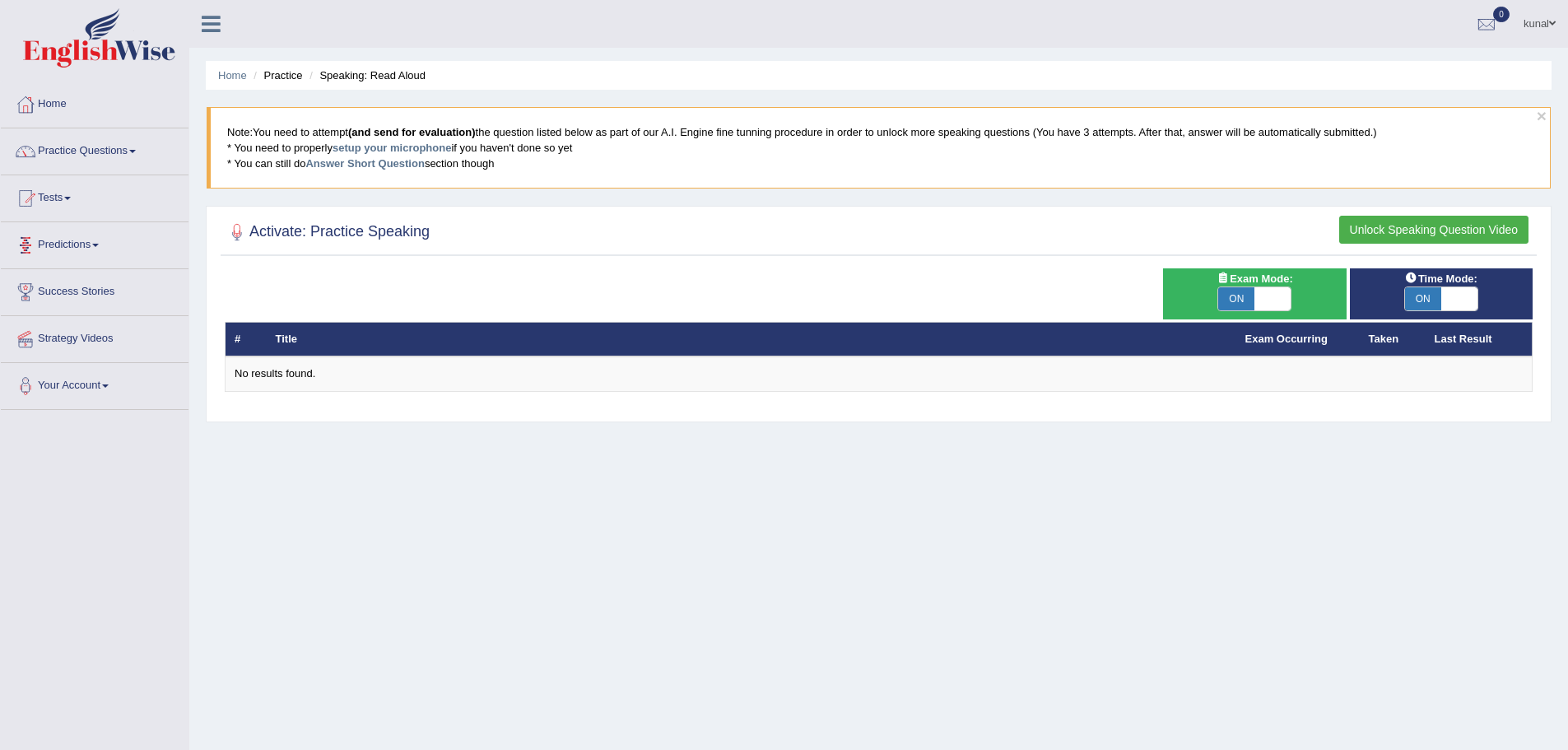
click at [80, 250] on link "Predictions" at bounding box center [95, 243] width 188 height 41
click at [87, 248] on link "Predictions" at bounding box center [93, 243] width 184 height 41
click at [61, 204] on link "Tests" at bounding box center [95, 196] width 188 height 41
click at [121, 233] on link "Take Practice Sectional Test" at bounding box center [108, 236] width 154 height 30
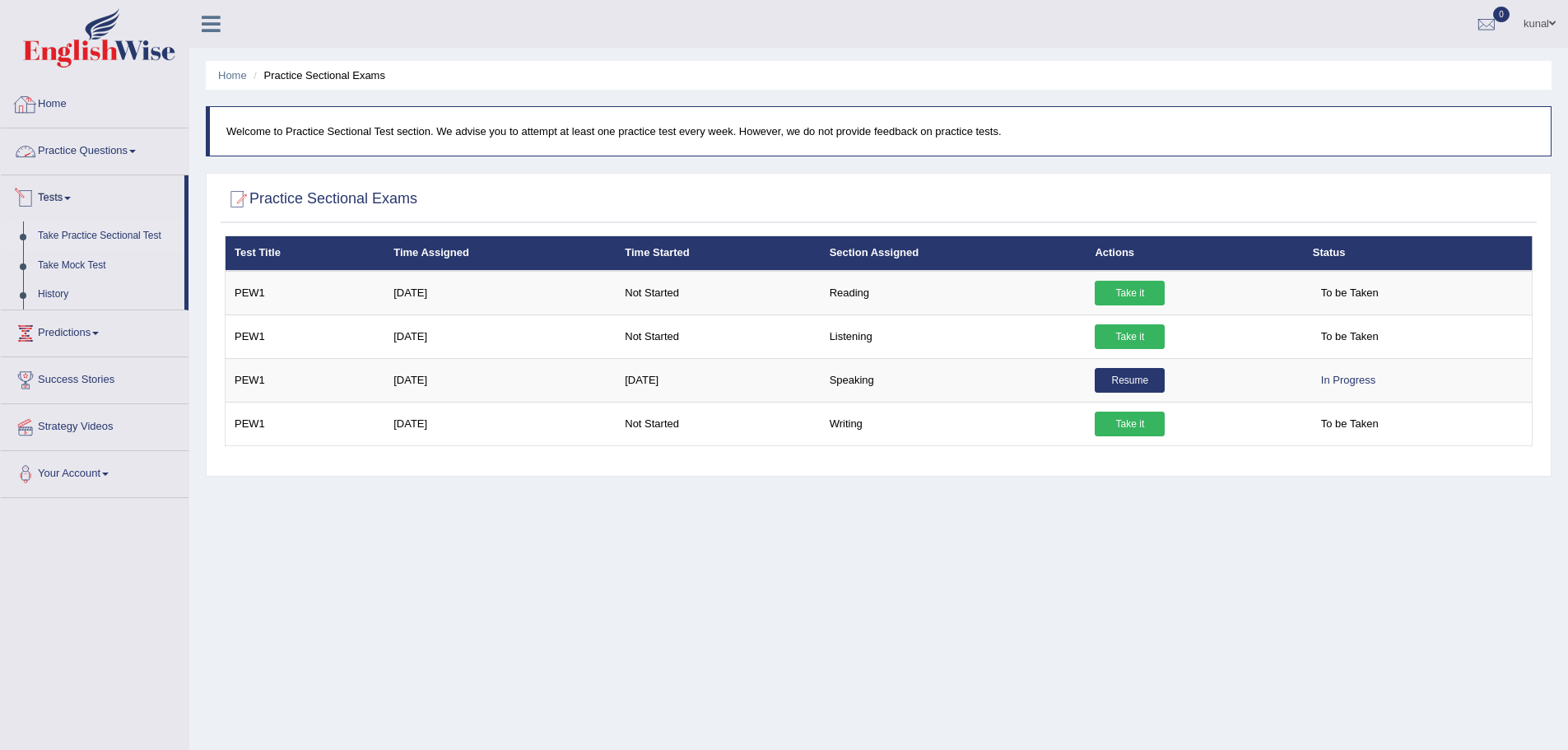
click at [79, 156] on link "Practice Questions" at bounding box center [95, 149] width 188 height 41
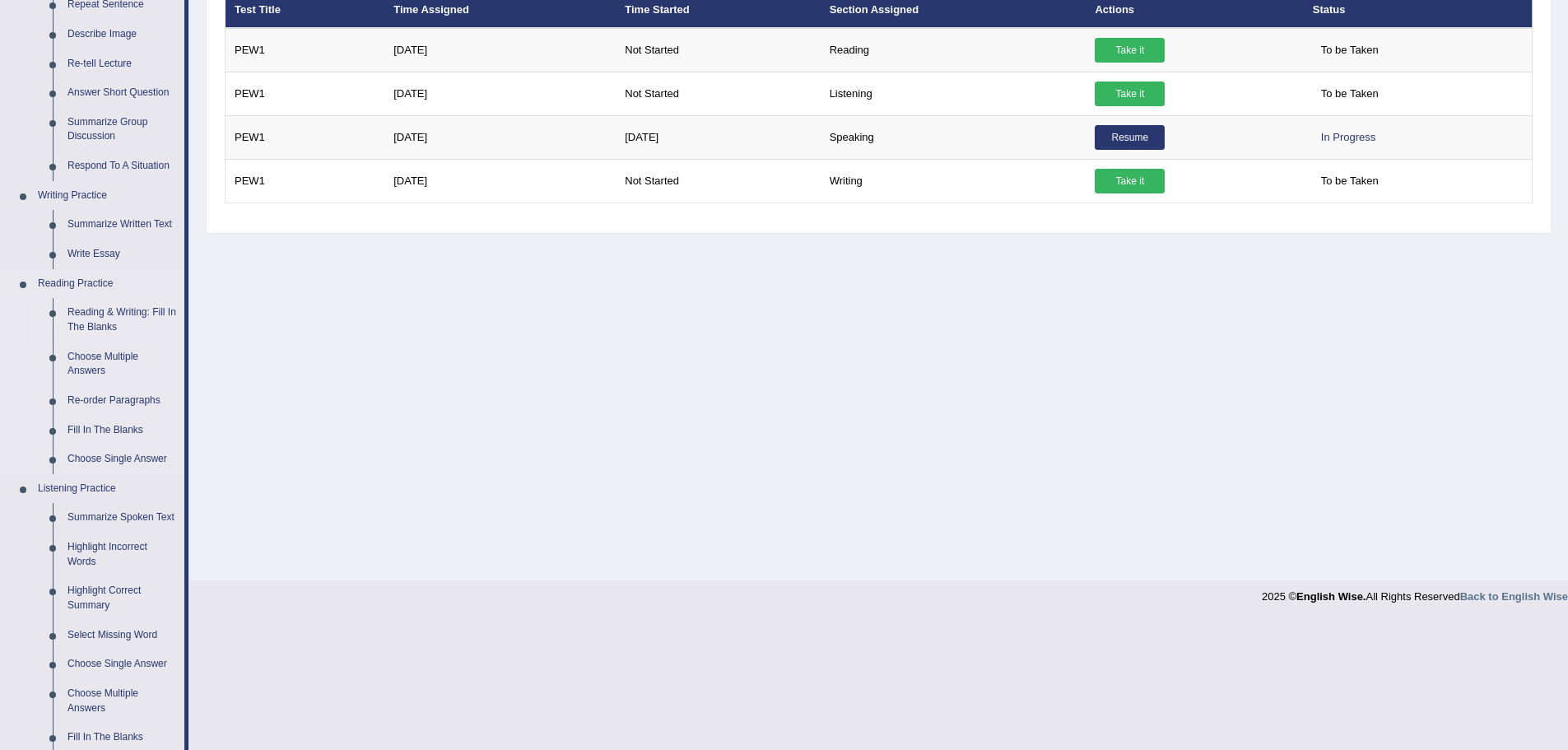
scroll to position [274, 0]
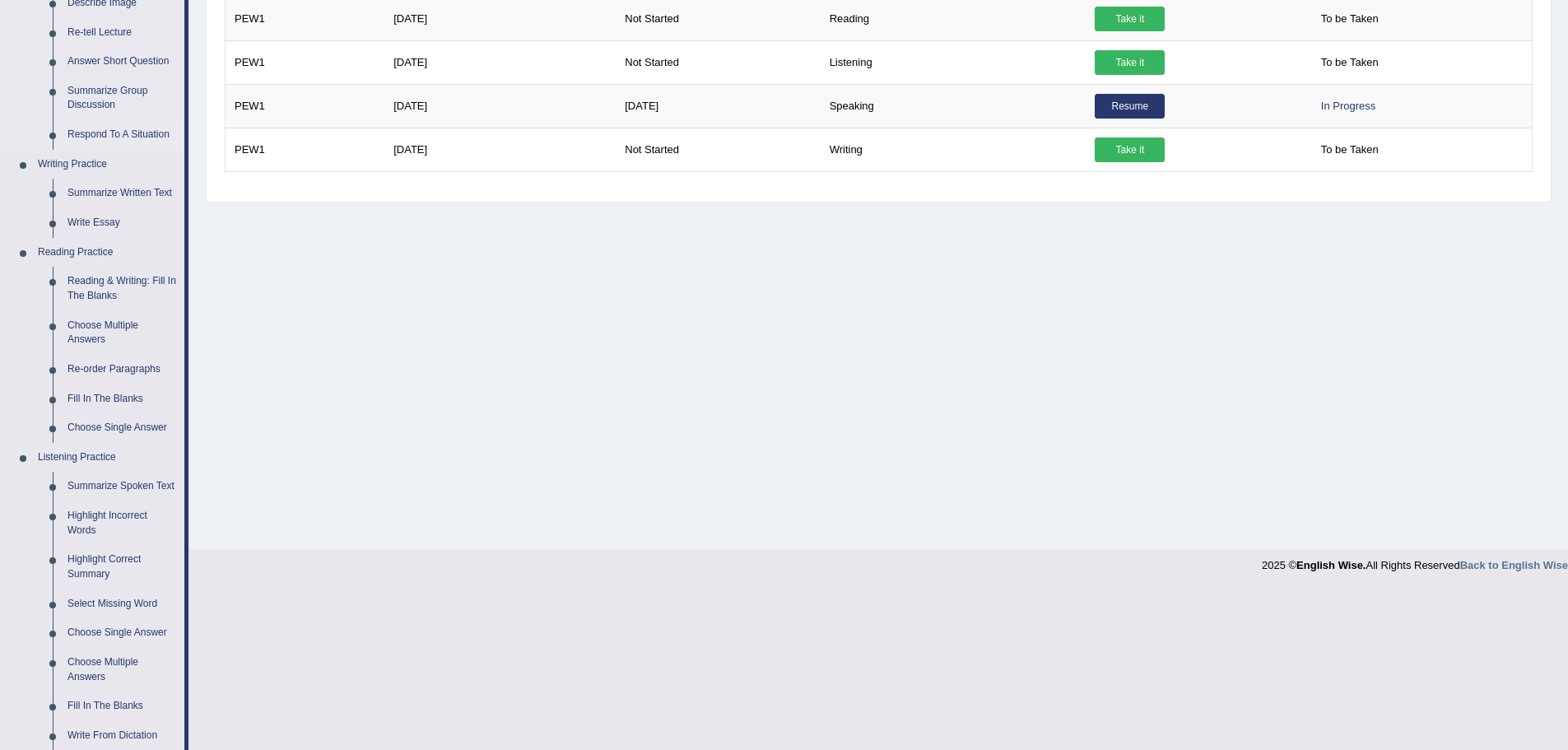
click at [98, 135] on link "Respond To A Situation" at bounding box center [123, 135] width 124 height 30
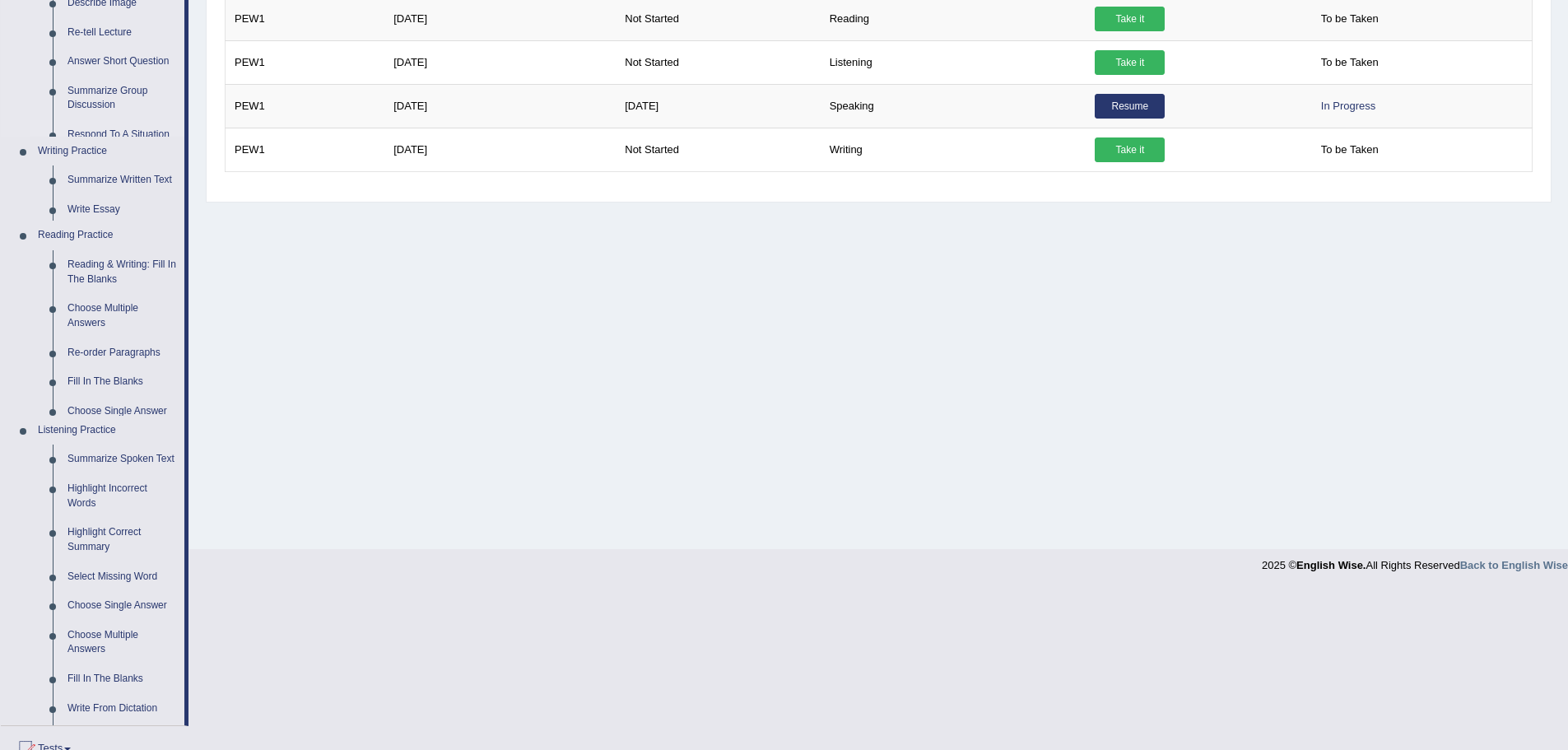
scroll to position [114, 0]
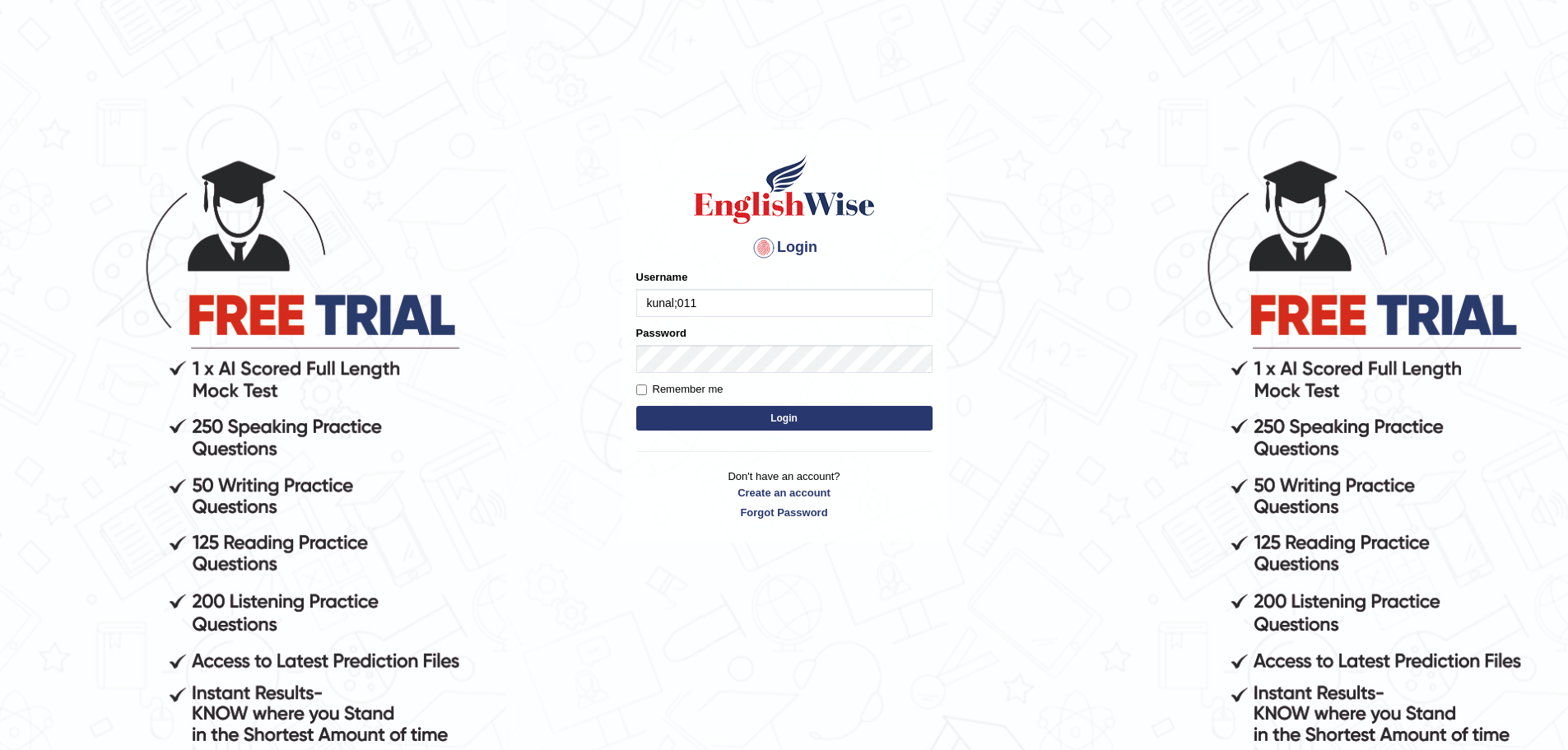
click at [677, 302] on input "kunal;011" at bounding box center [784, 303] width 296 height 28
type input "kunal011"
click at [647, 388] on label "Remember me" at bounding box center [680, 389] width 87 height 17
click at [647, 388] on input "Remember me" at bounding box center [642, 390] width 11 height 11
checkbox input "true"
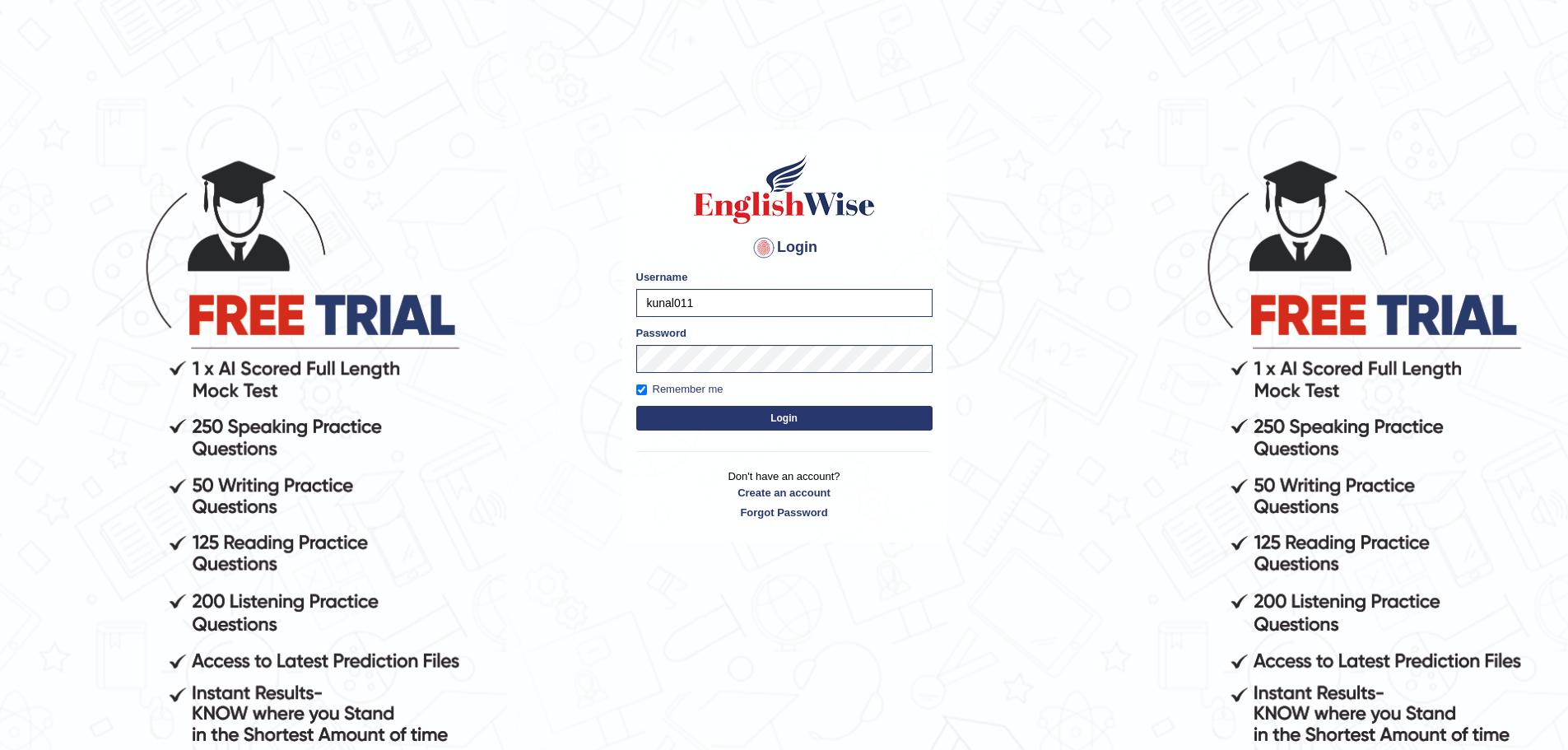
click at [684, 411] on button "Login" at bounding box center [784, 418] width 296 height 25
click at [741, 423] on button "Login" at bounding box center [784, 418] width 296 height 25
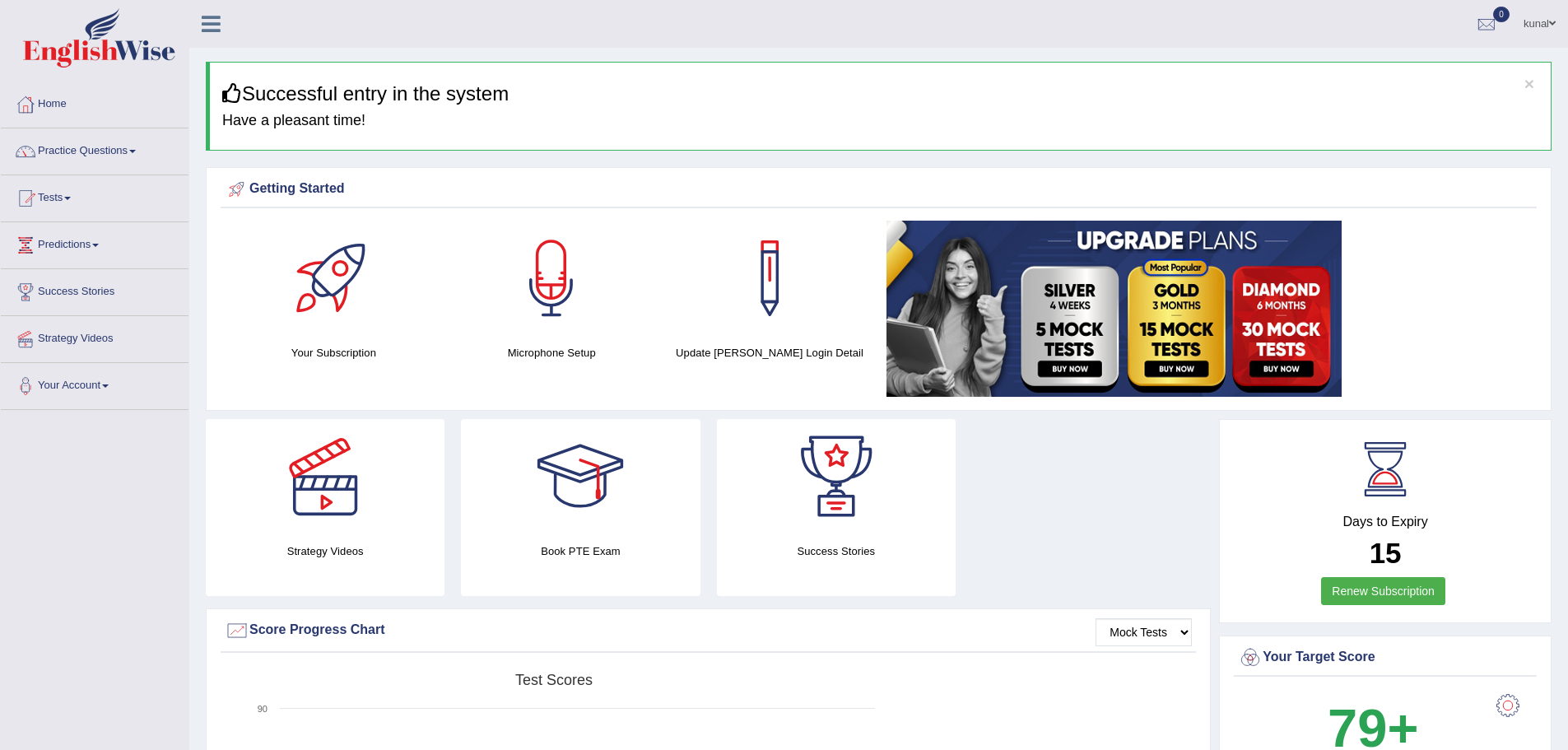
click at [40, 204] on link "Tests" at bounding box center [95, 196] width 188 height 41
click at [64, 242] on link "Take Practice Sectional Test" at bounding box center [108, 236] width 154 height 30
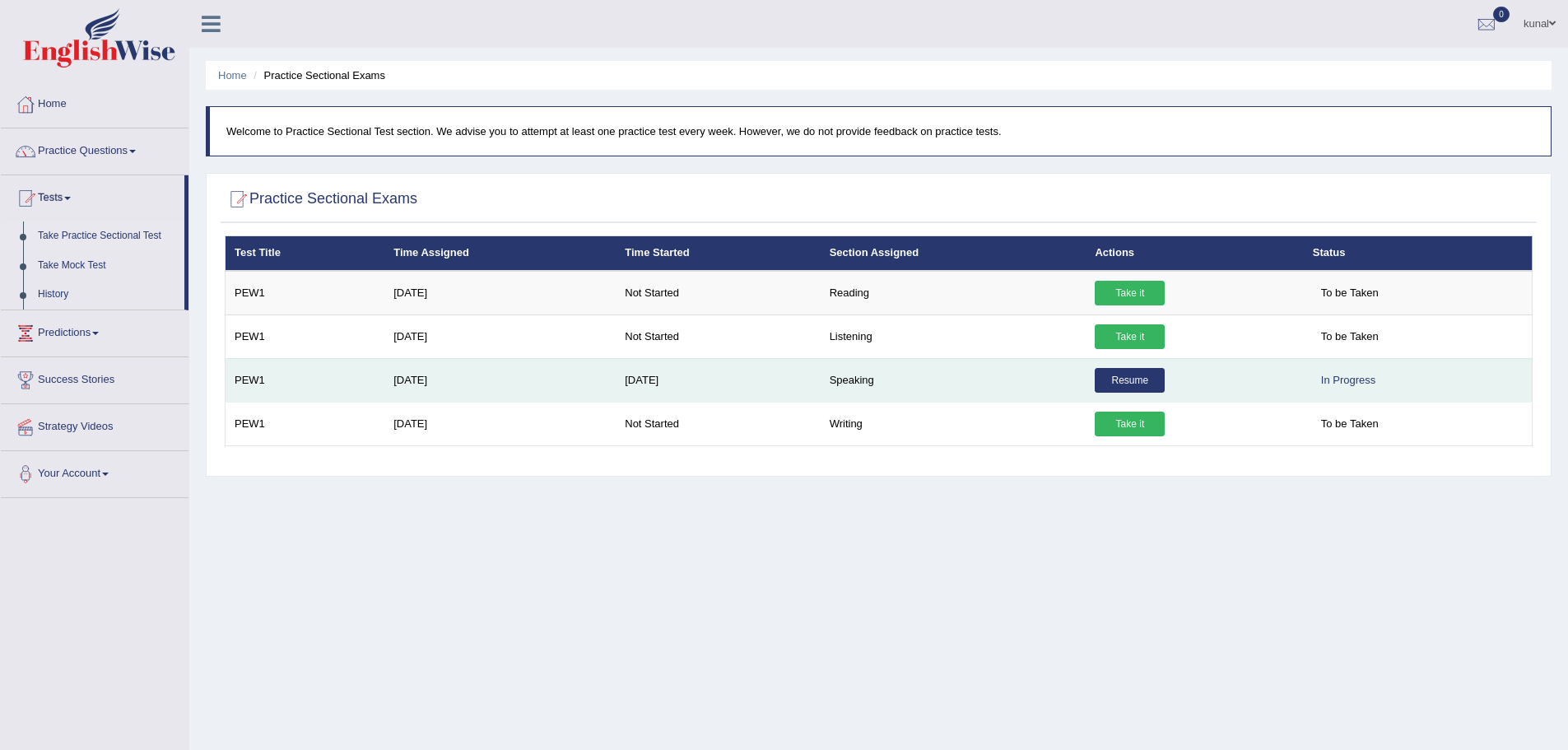
click at [1111, 389] on link "Resume" at bounding box center [1130, 380] width 70 height 25
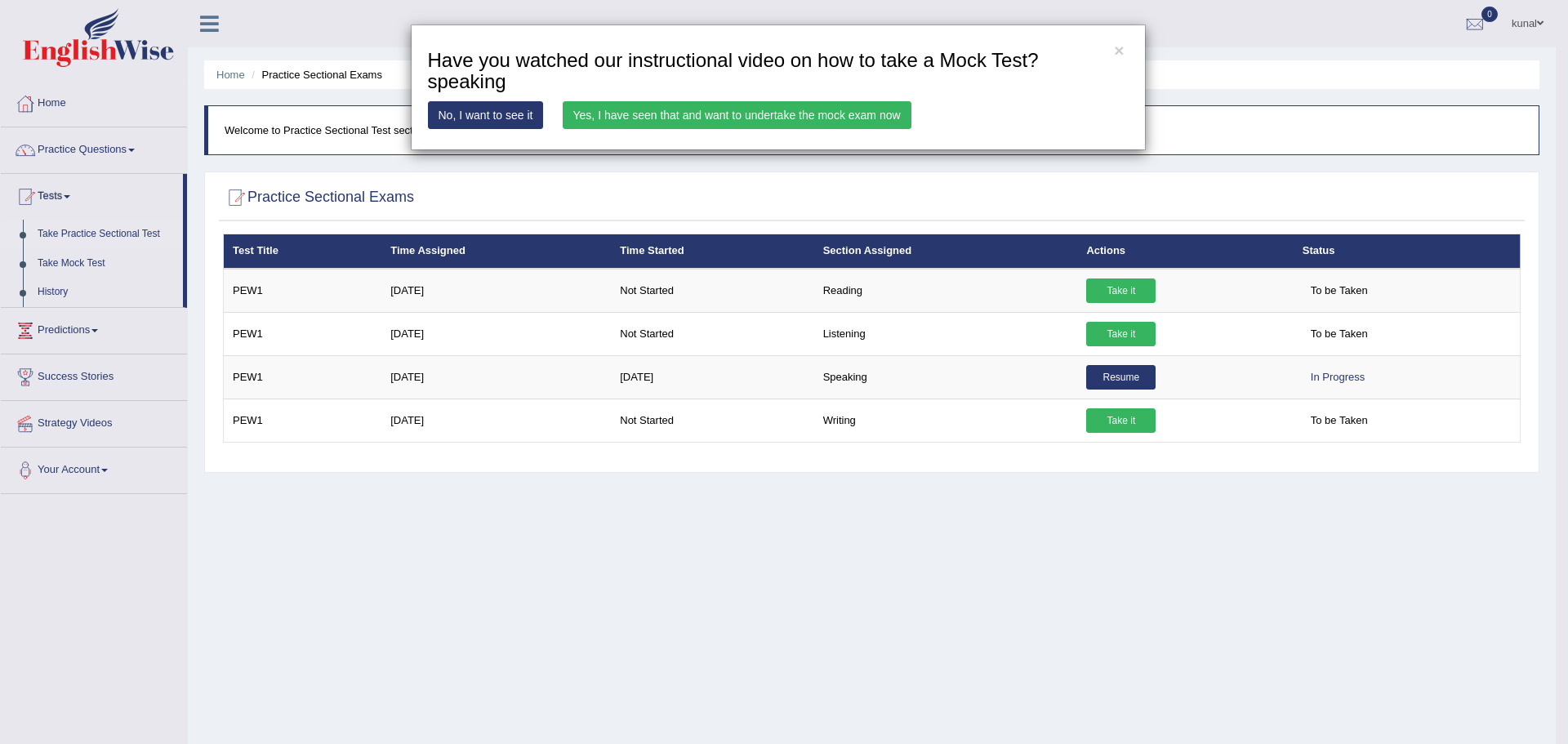
click at [717, 112] on link "Yes, I have seen that and want to undertake the mock exam now" at bounding box center [737, 115] width 348 height 28
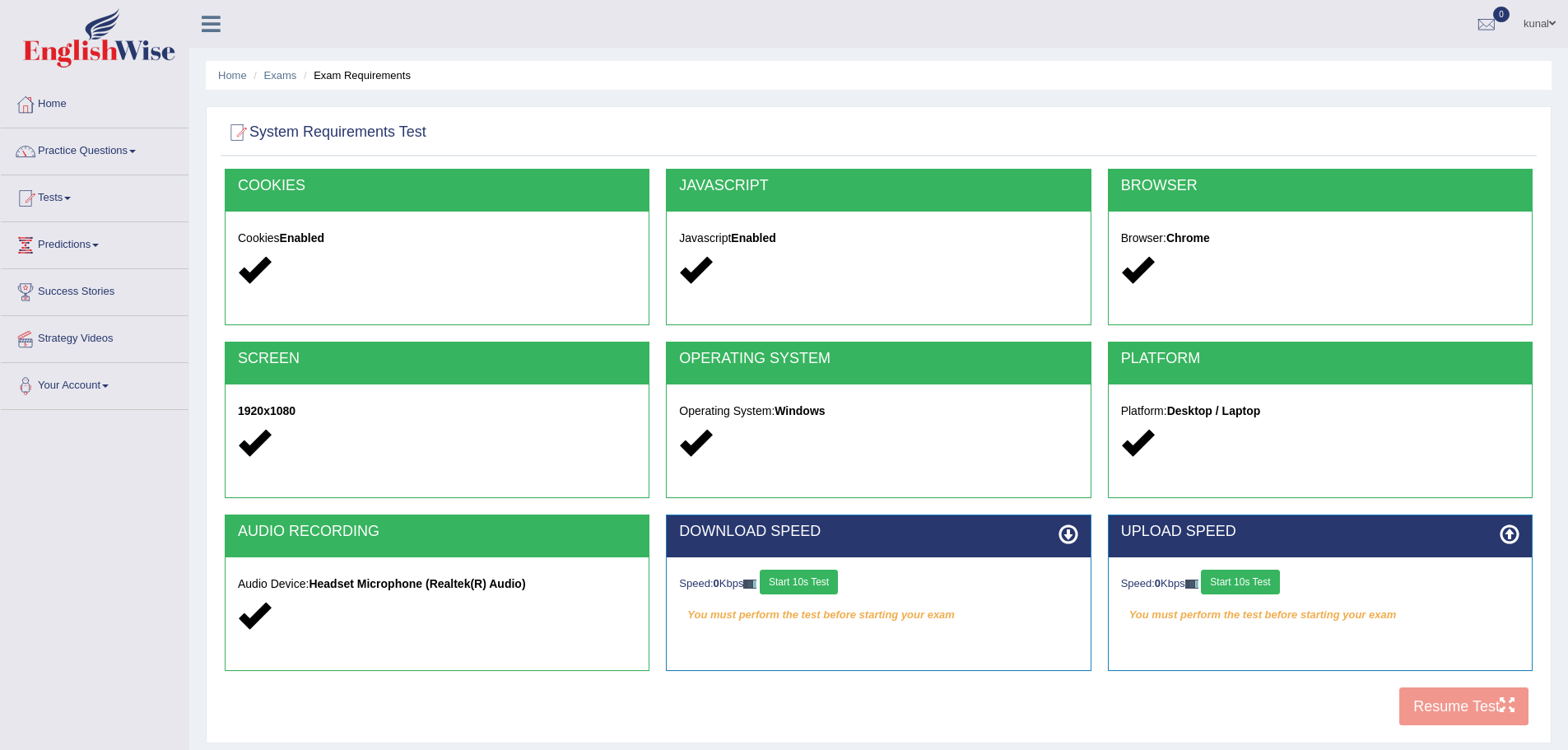
click at [838, 576] on button "Start 10s Test" at bounding box center [799, 582] width 78 height 25
click at [1242, 582] on button "Start 10s Test" at bounding box center [1240, 582] width 78 height 25
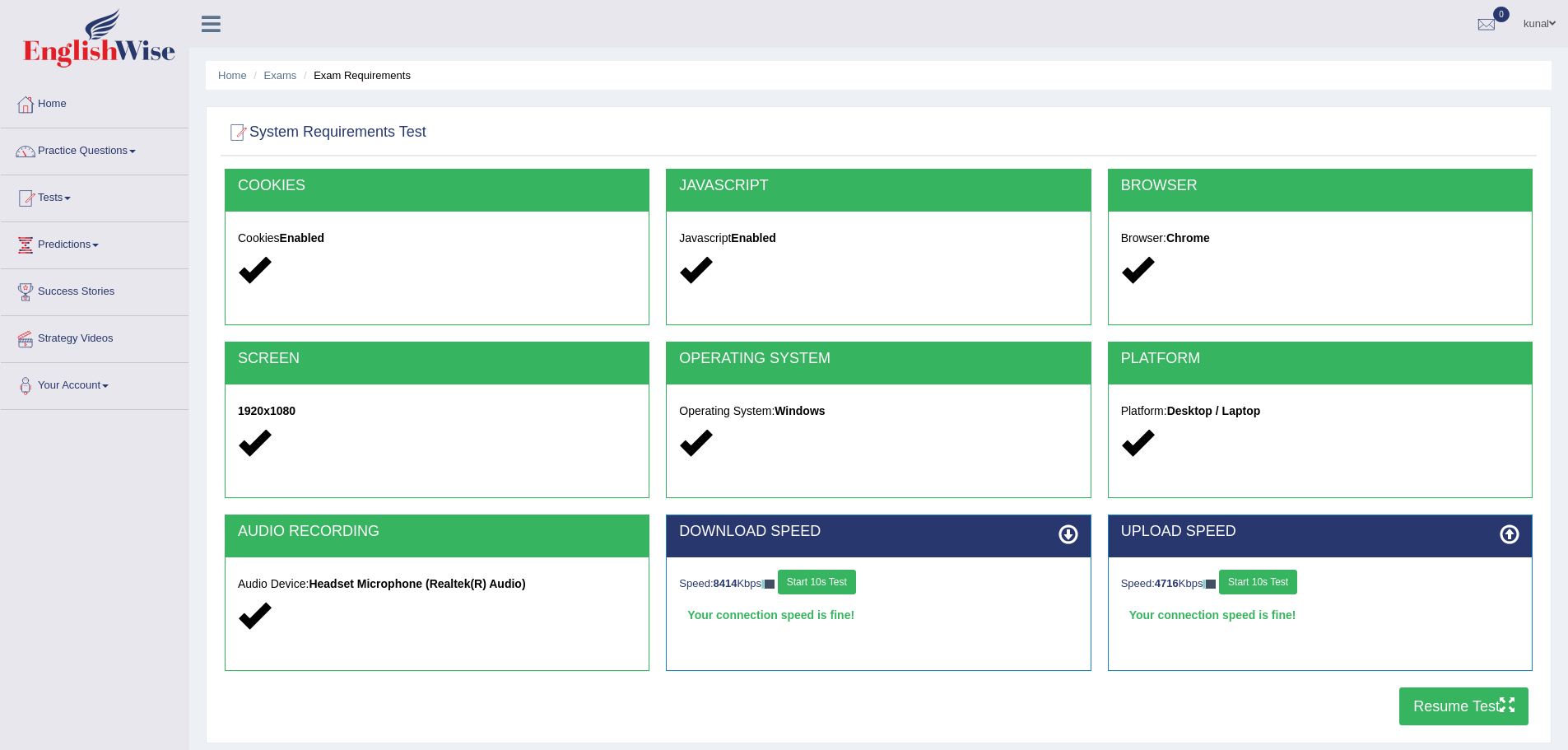
click at [1457, 705] on button "Resume Test" at bounding box center [1464, 706] width 129 height 38
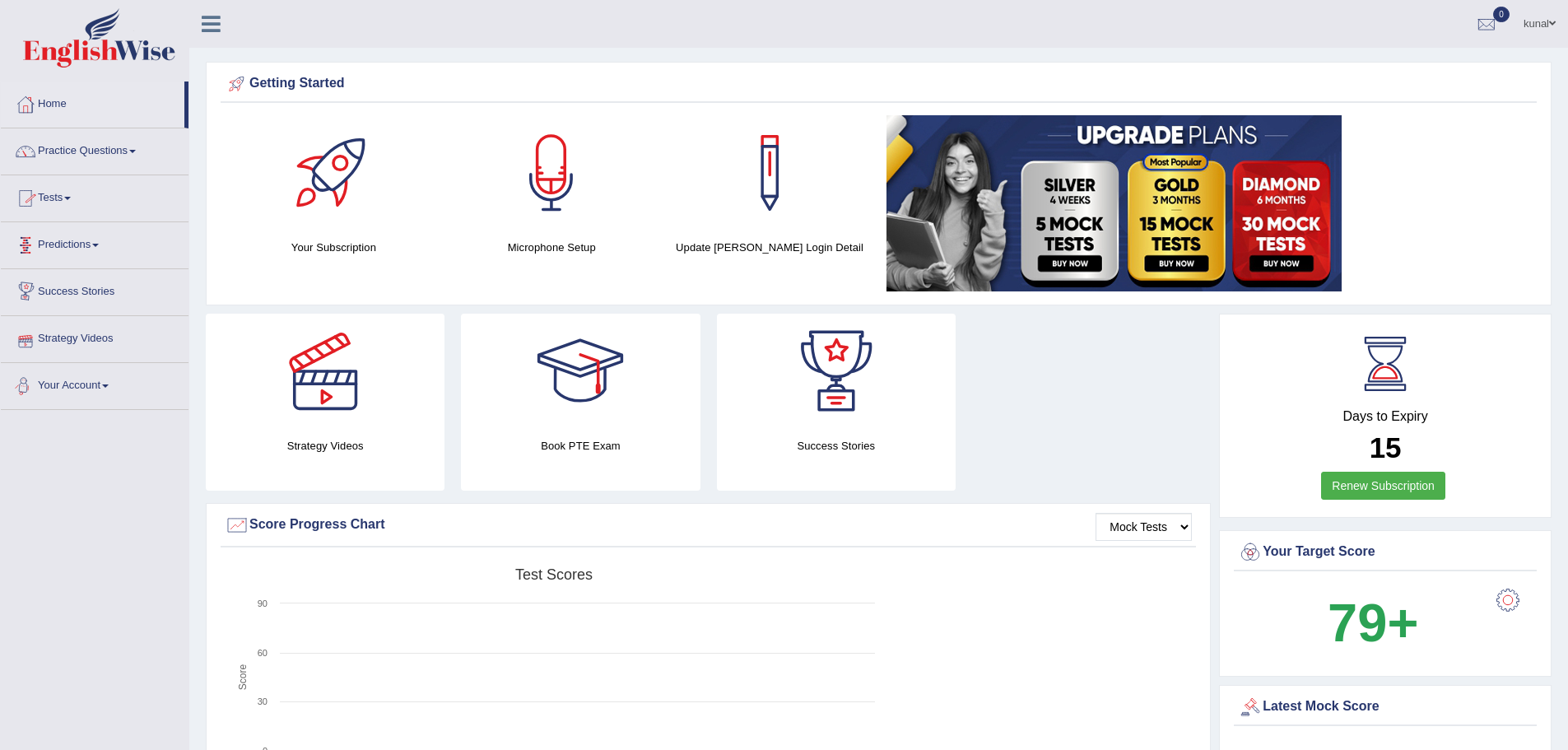
click at [73, 384] on link "Your Account" at bounding box center [95, 384] width 188 height 41
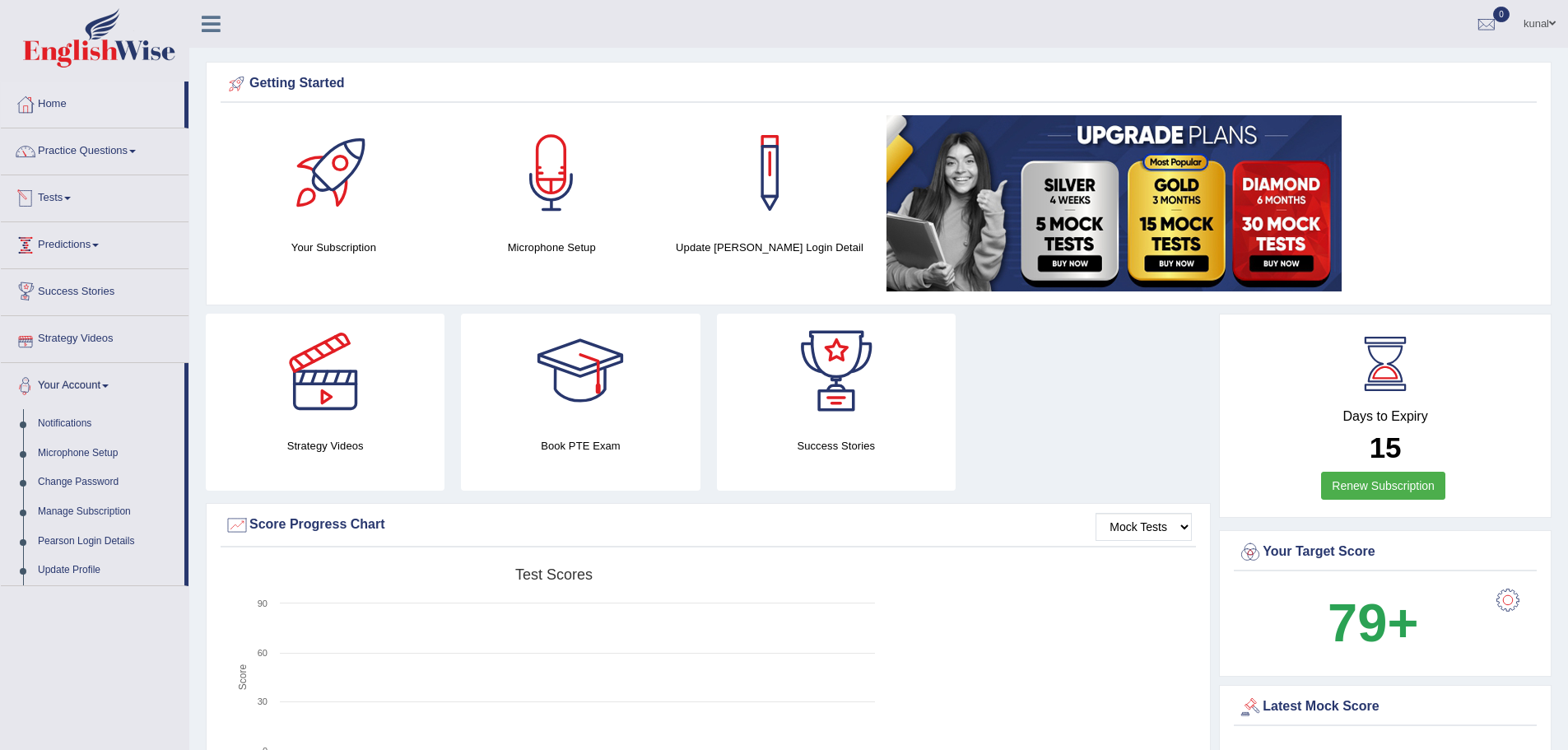
click at [76, 200] on link "Tests" at bounding box center [95, 196] width 188 height 41
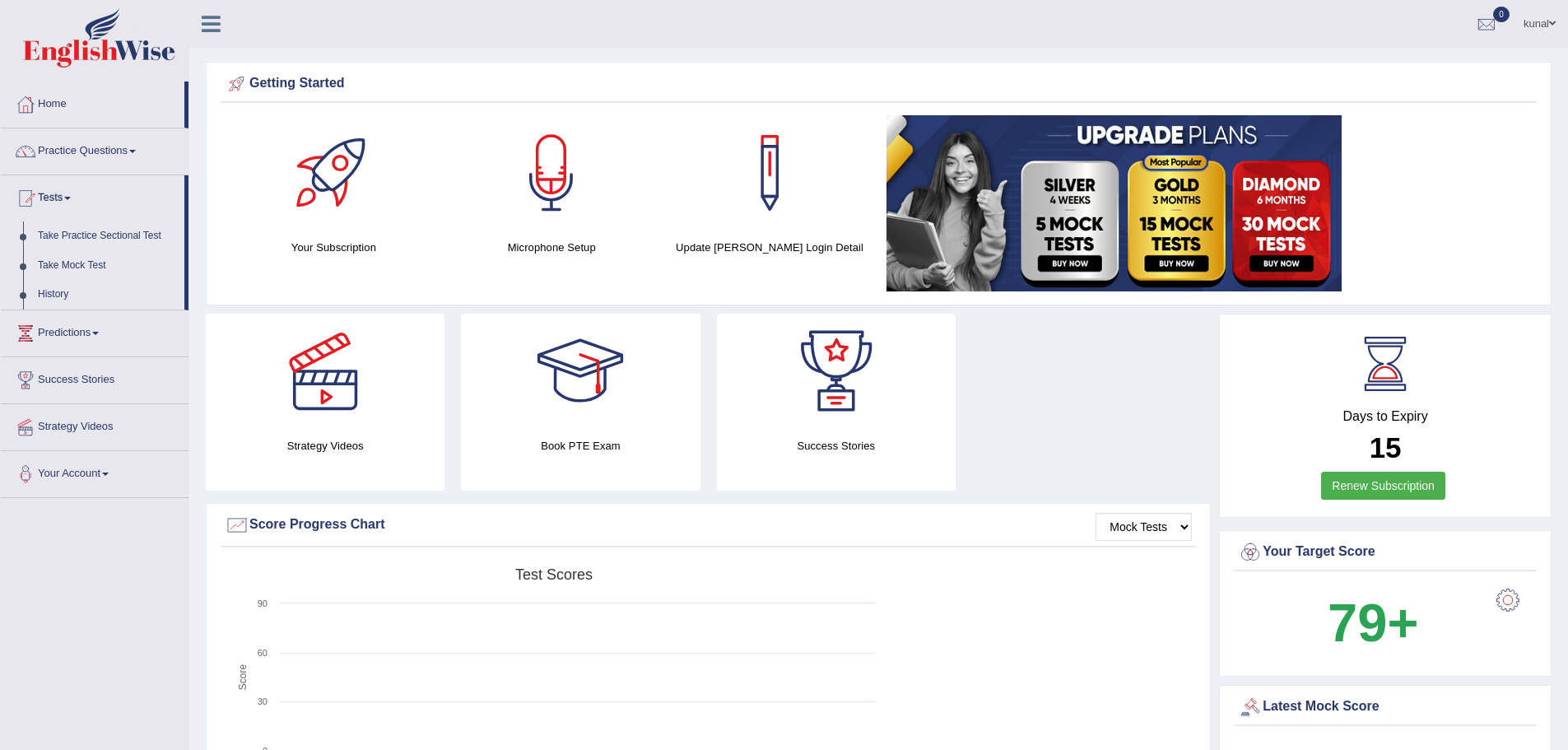
click at [125, 228] on link "Take Practice Sectional Test" at bounding box center [108, 236] width 154 height 30
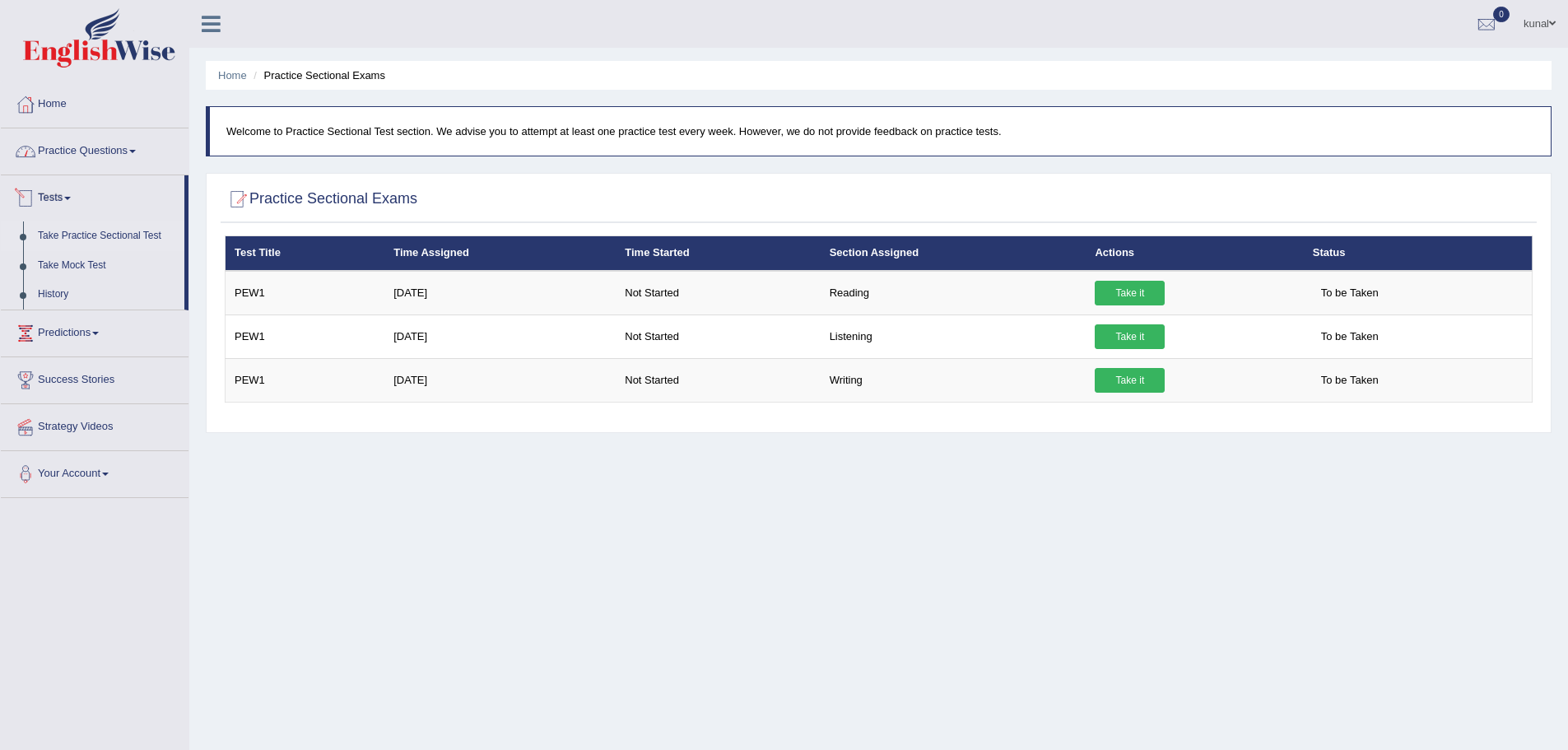
click at [42, 153] on link "Practice Questions" at bounding box center [95, 149] width 188 height 41
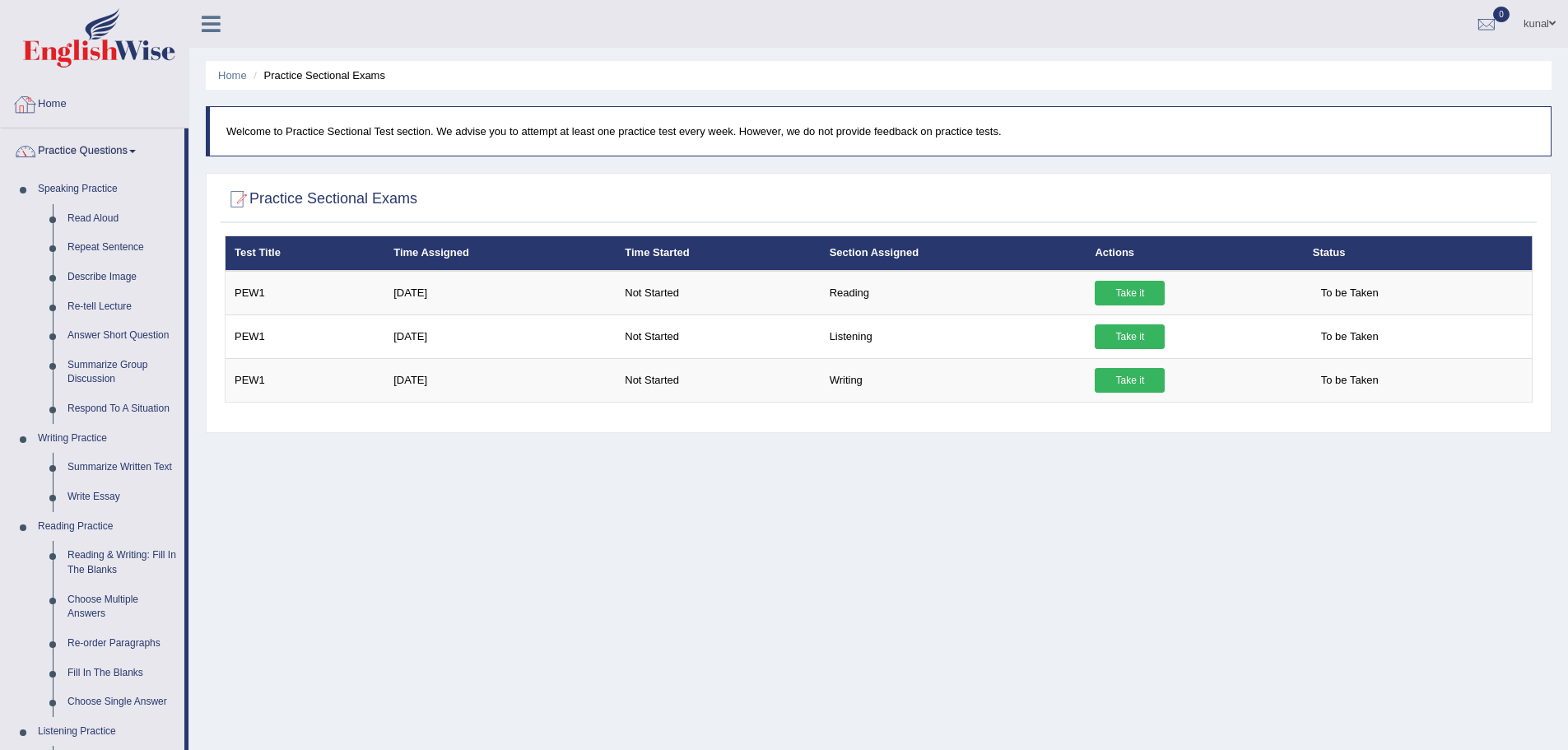
click at [79, 92] on link "Home" at bounding box center [95, 102] width 188 height 41
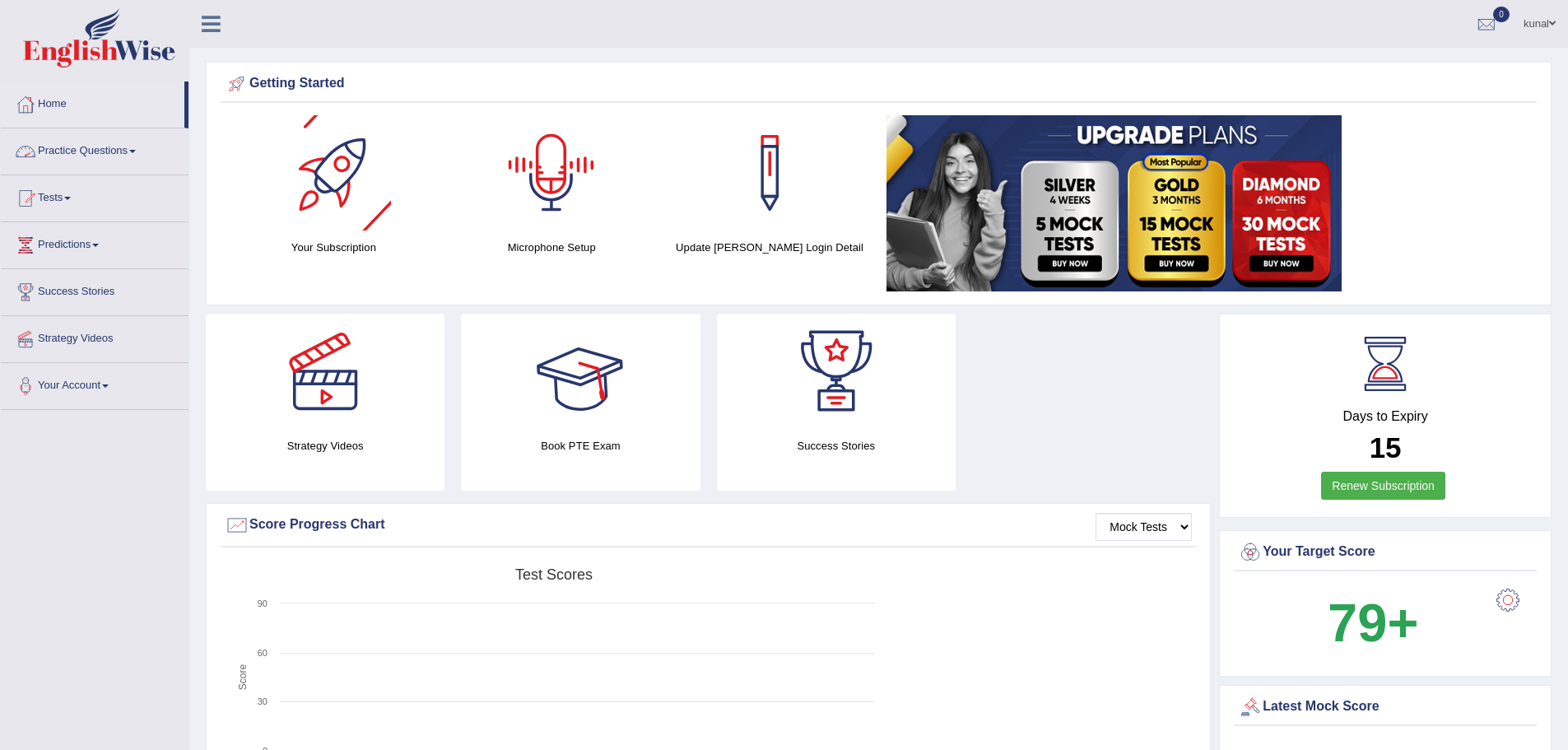
scroll to position [274, 0]
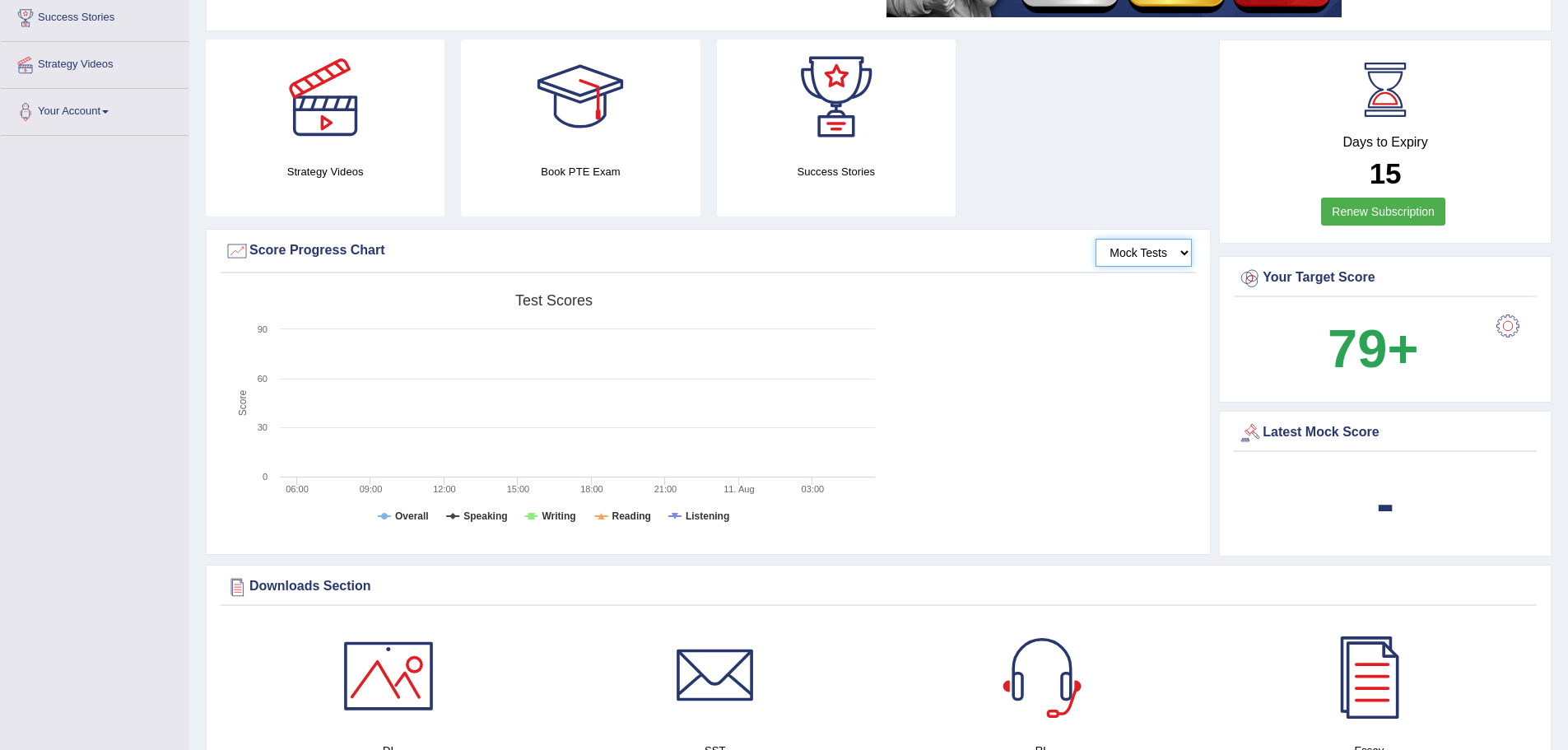
click at [1178, 253] on select "Mock Tests" at bounding box center [1144, 253] width 97 height 28
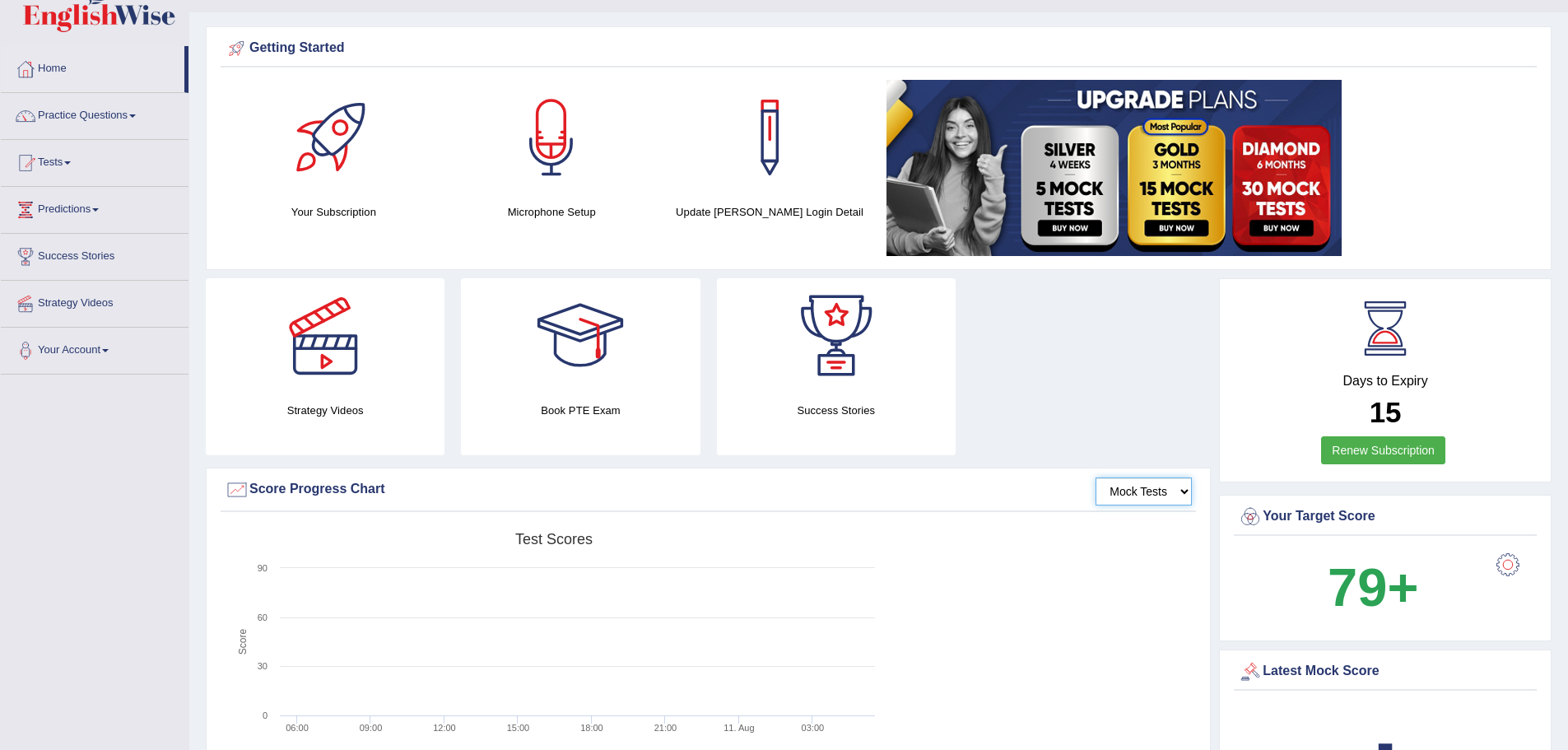
scroll to position [0, 0]
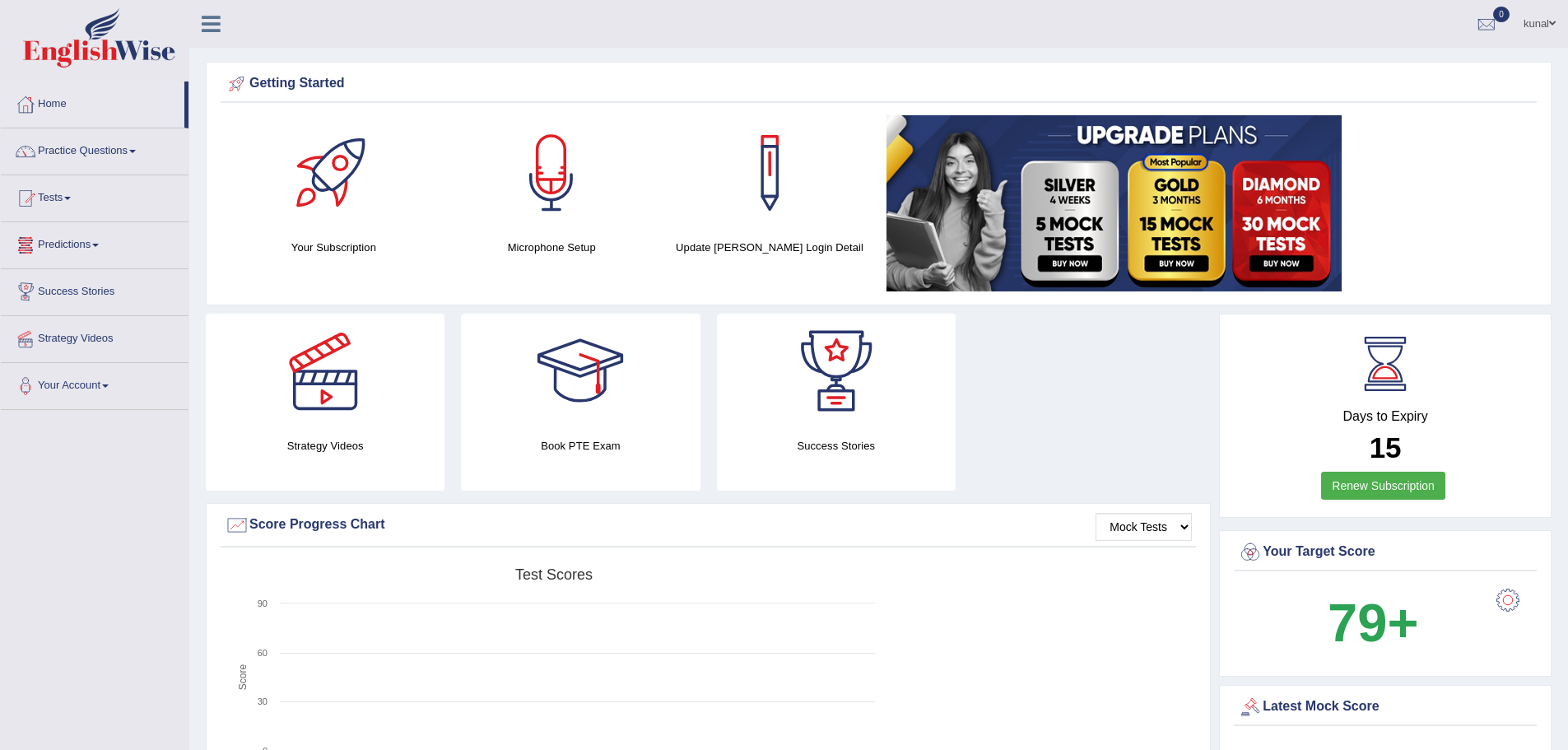
click at [84, 245] on link "Predictions" at bounding box center [95, 243] width 188 height 41
click at [98, 277] on link "Latest Predictions" at bounding box center [108, 283] width 154 height 30
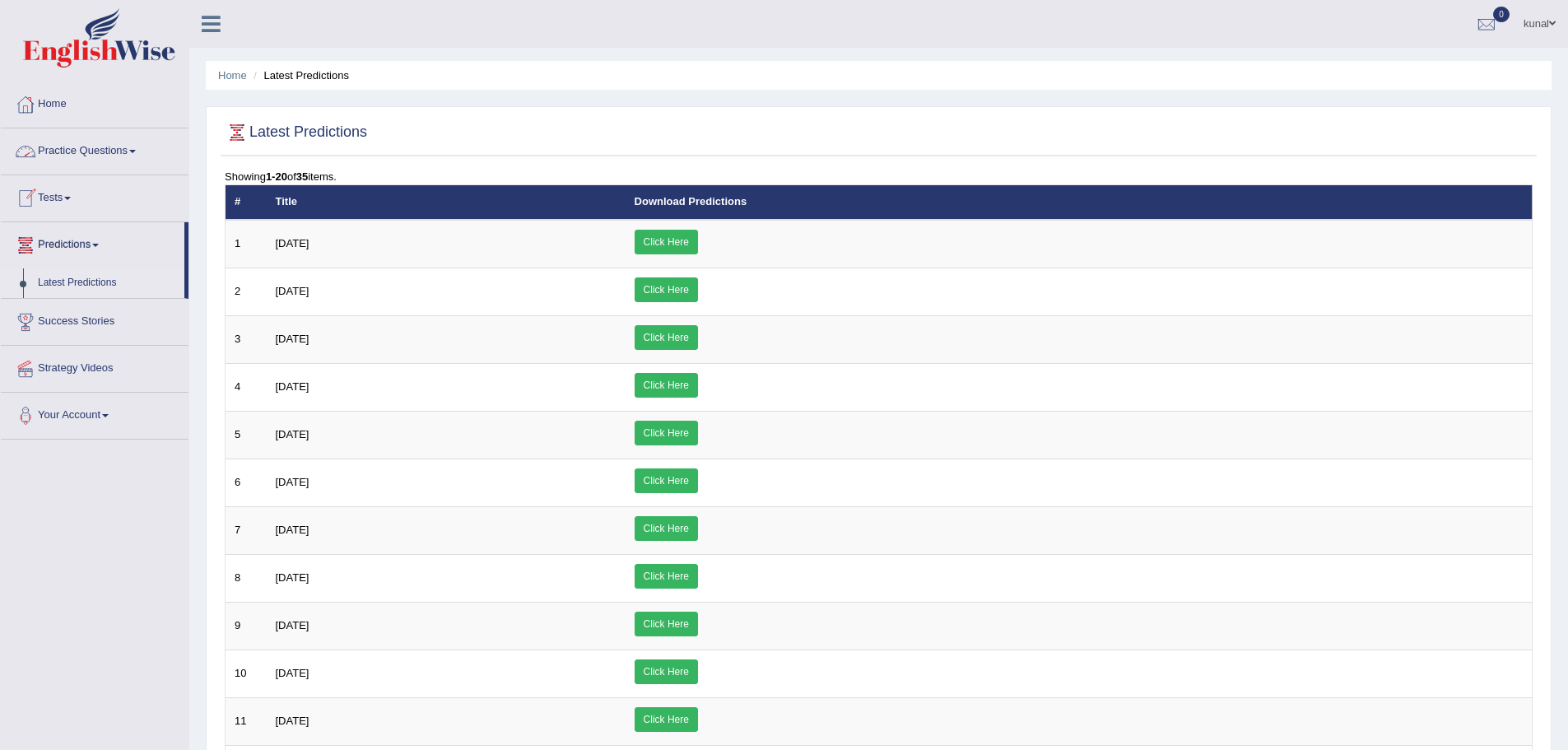
click at [63, 216] on link "Tests" at bounding box center [95, 196] width 188 height 41
click at [50, 288] on link "History" at bounding box center [108, 295] width 154 height 30
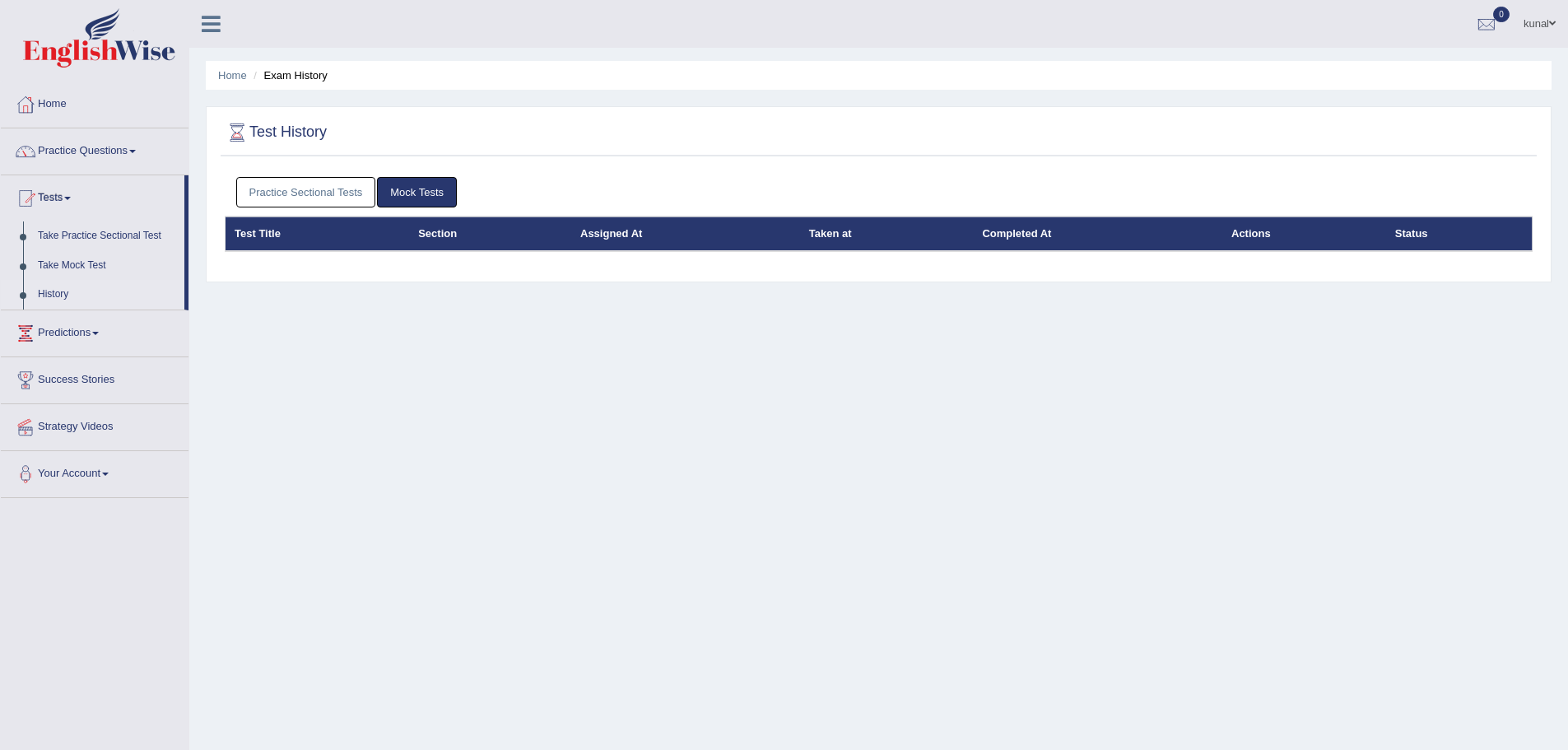
click at [365, 187] on link "Practice Sectional Tests" at bounding box center [306, 192] width 140 height 31
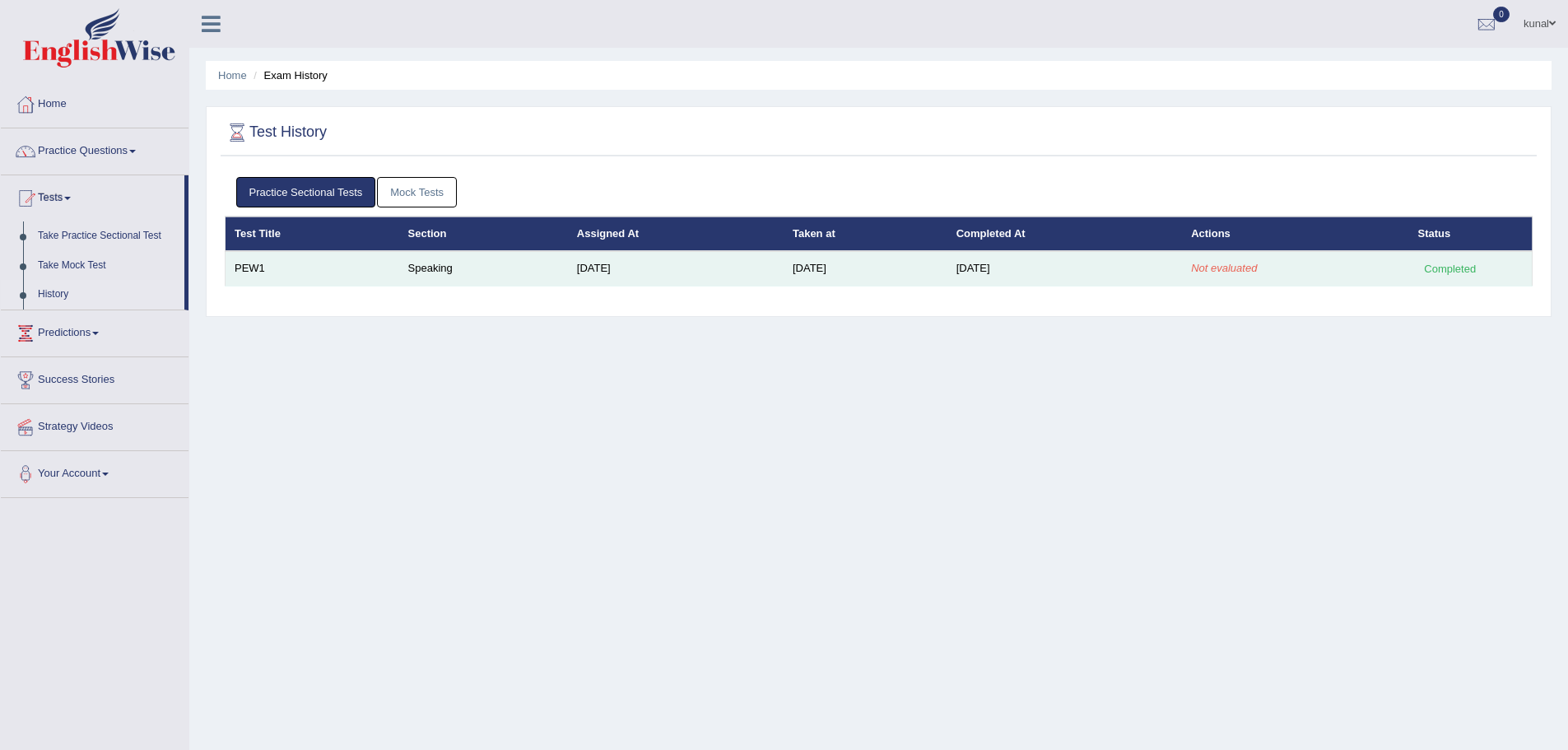
click at [1430, 257] on td "Completed" at bounding box center [1470, 268] width 124 height 34
click at [1225, 263] on em "Not evaluated" at bounding box center [1223, 268] width 66 height 12
click at [1257, 267] on em "Not evaluated" at bounding box center [1223, 268] width 66 height 12
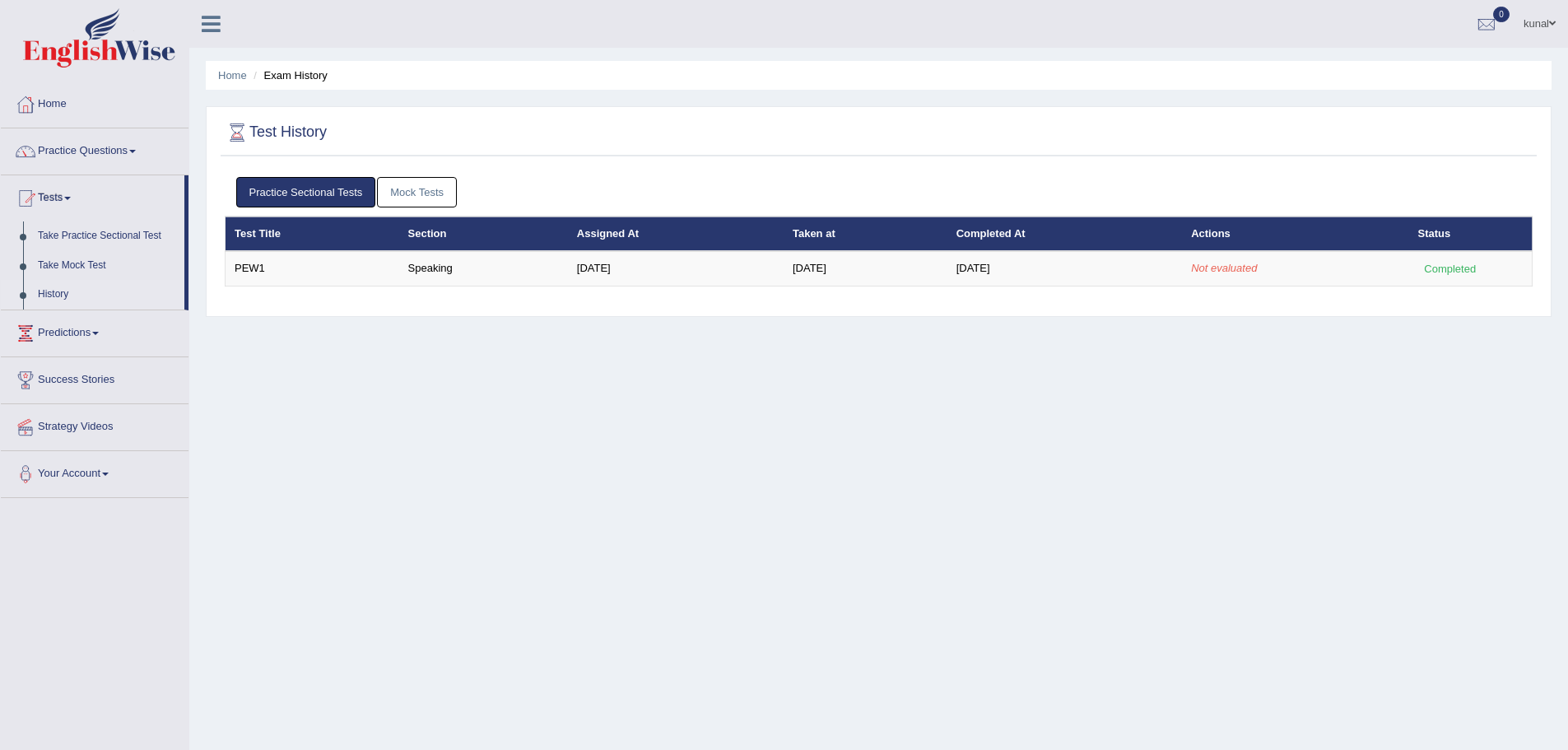
drag, startPoint x: 1443, startPoint y: 272, endPoint x: 1108, endPoint y: 224, distance: 338.4
click at [1396, 267] on tr "PEW1 Speaking Aug 11, 2025 Aug 11, 2025 Aug 11, 2025 Not evaluated Completed" at bounding box center [879, 268] width 1307 height 34
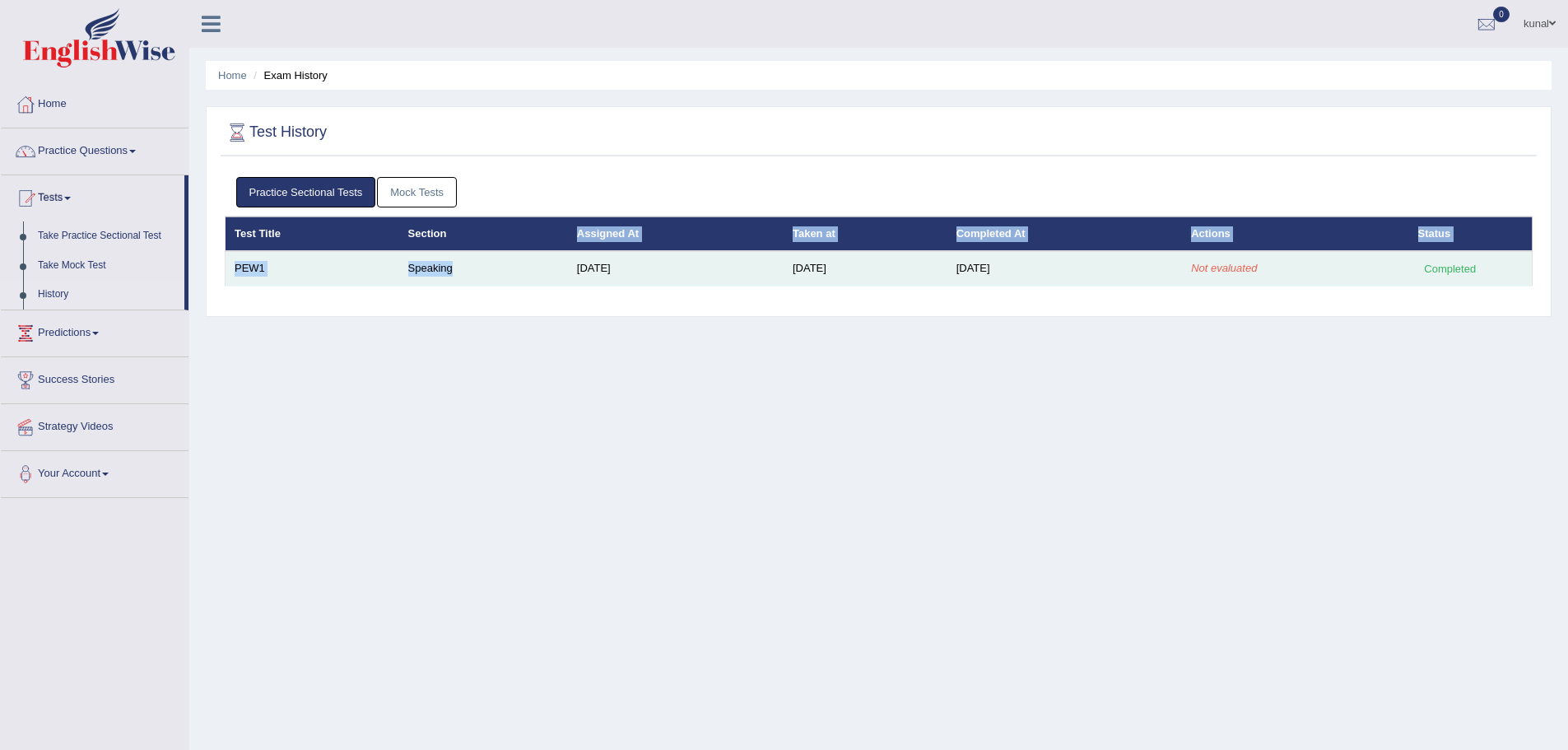
drag, startPoint x: 490, startPoint y: 259, endPoint x: 409, endPoint y: 275, distance: 82.6
click at [460, 279] on table "Test Title Section Assigned At Taken at Completed At Actions Status PEW1 Speaki…" at bounding box center [879, 251] width 1308 height 70
click at [407, 274] on td "Speaking" at bounding box center [484, 268] width 169 height 34
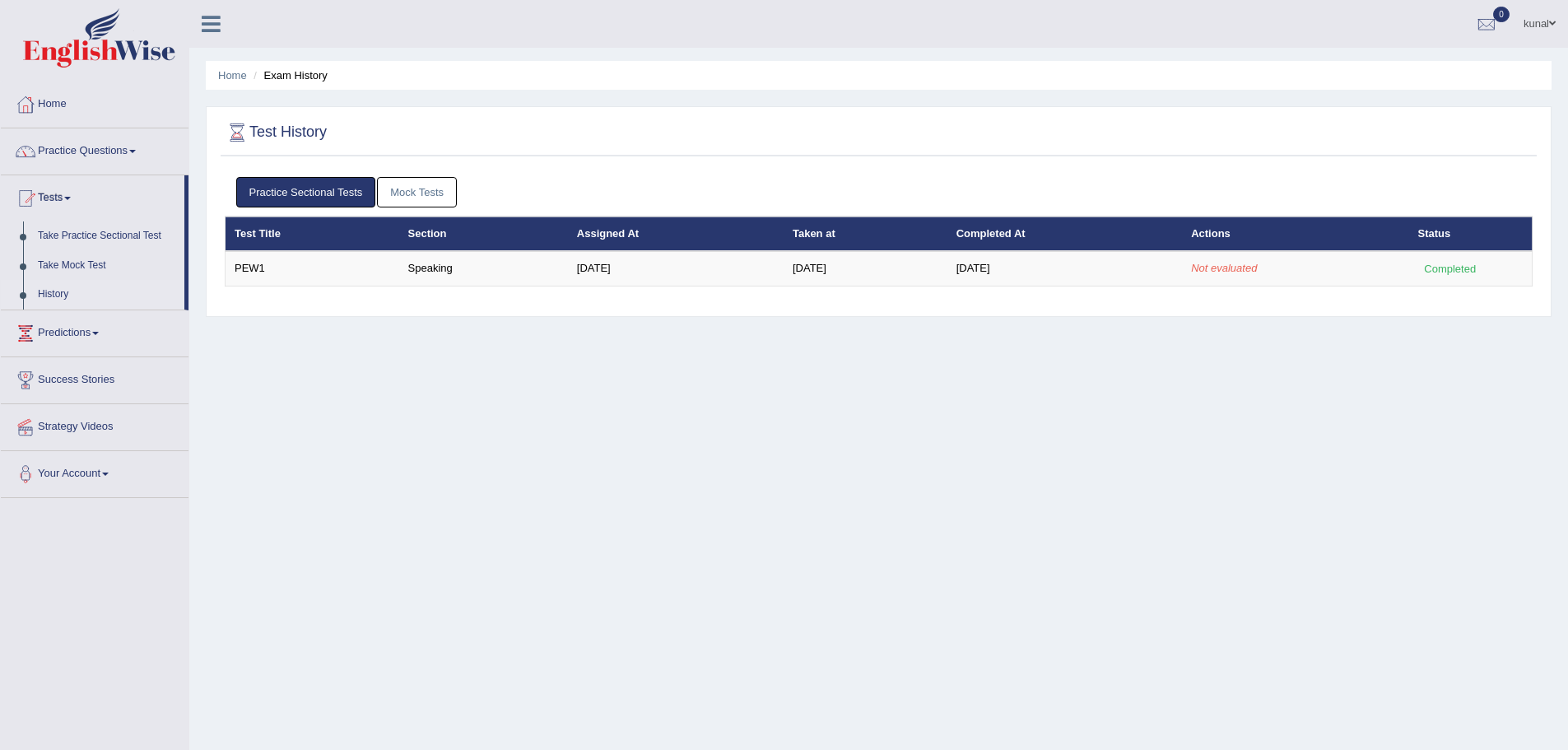
click at [486, 389] on div "Home Exam History Test History Practice Sectional Tests Mock Tests Test Title S…" at bounding box center [879, 412] width 1379 height 823
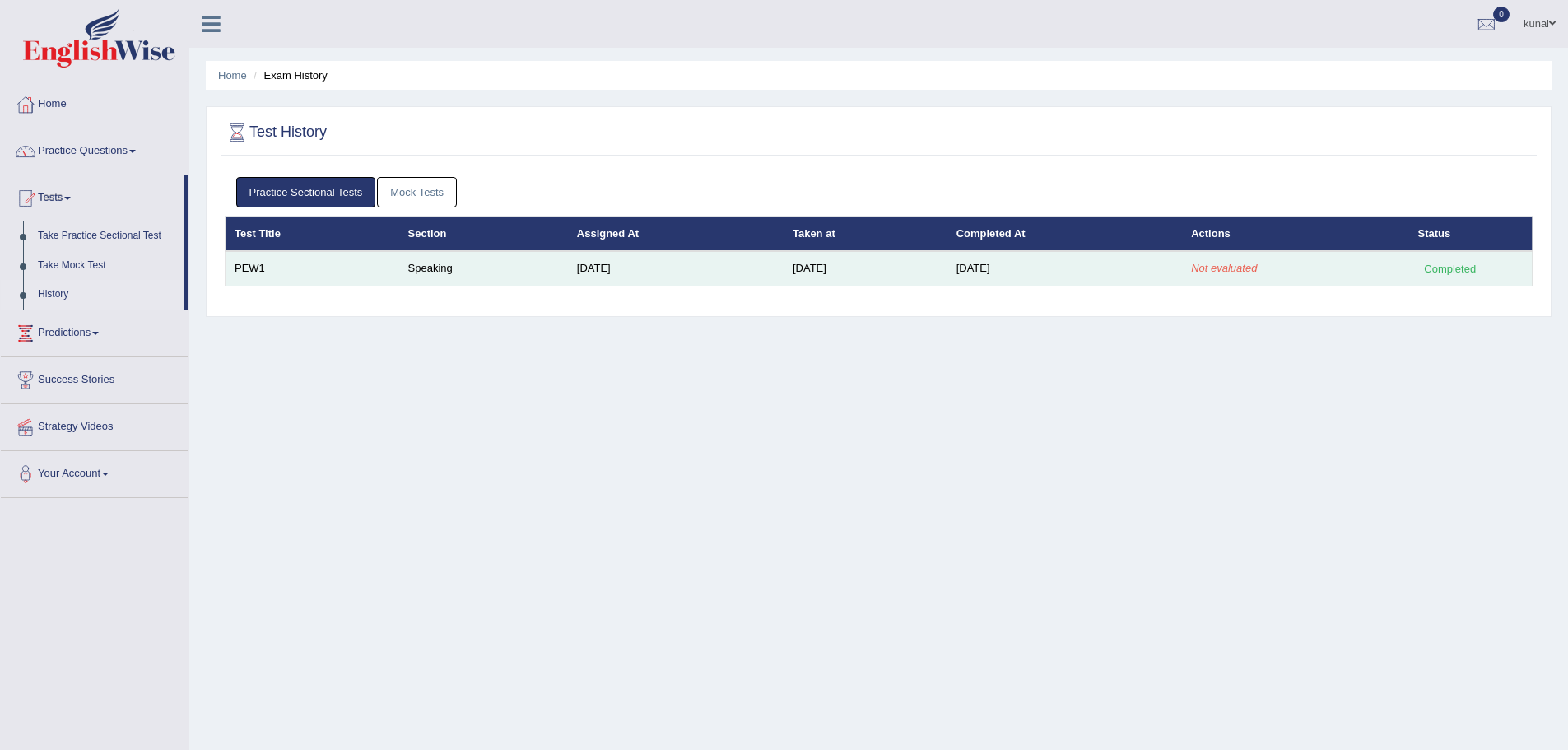
click at [519, 273] on td "Speaking" at bounding box center [484, 268] width 169 height 34
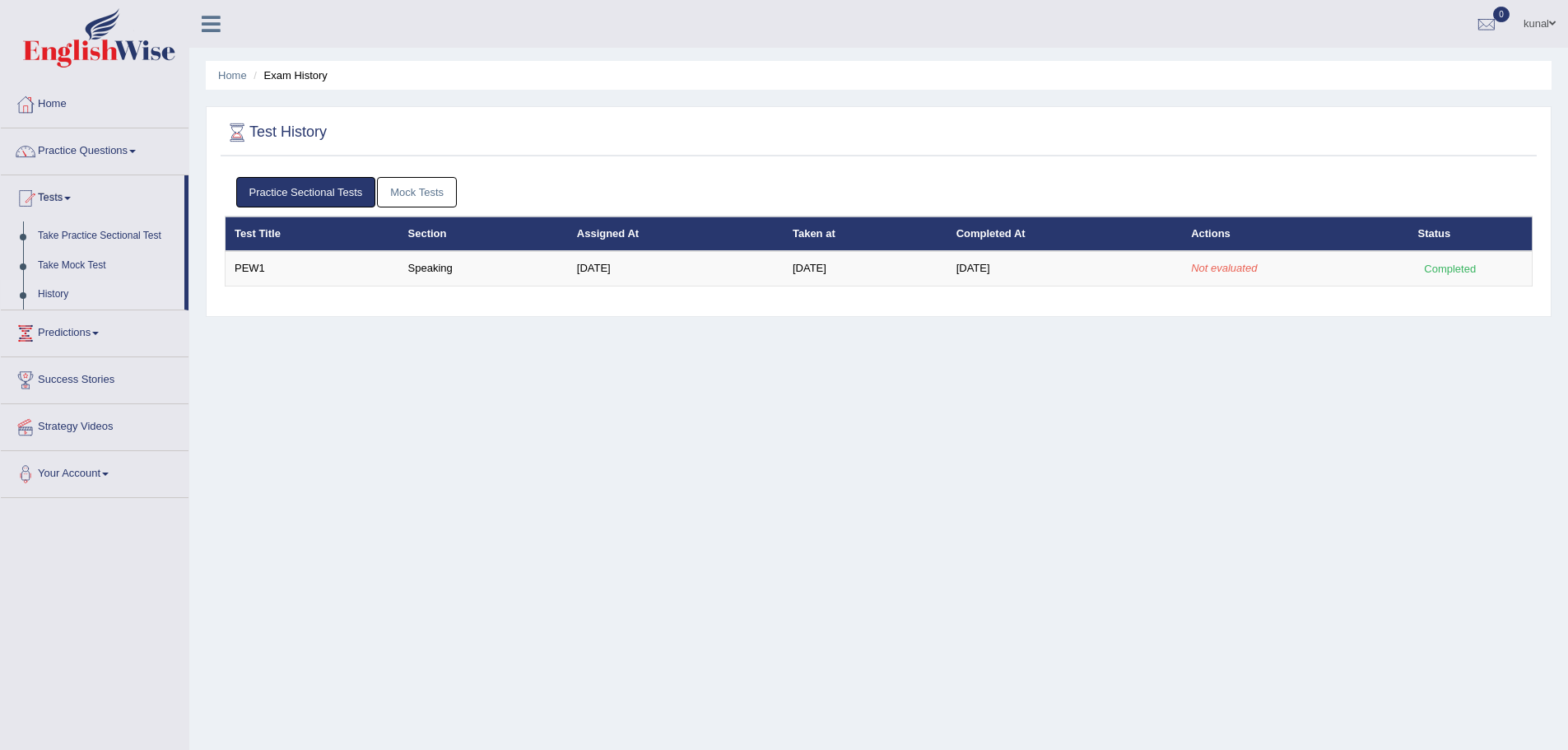
drag, startPoint x: 664, startPoint y: 238, endPoint x: 825, endPoint y: 243, distance: 161.1
click at [700, 239] on th "Assigned At" at bounding box center [675, 233] width 216 height 34
click at [870, 243] on th "Taken at" at bounding box center [866, 233] width 163 height 34
click at [309, 163] on div "Test History Practice Sectional Tests Mock Tests Test Title Section Assigned At…" at bounding box center [879, 211] width 1346 height 211
click at [52, 259] on link "Take Mock Test" at bounding box center [108, 266] width 154 height 30
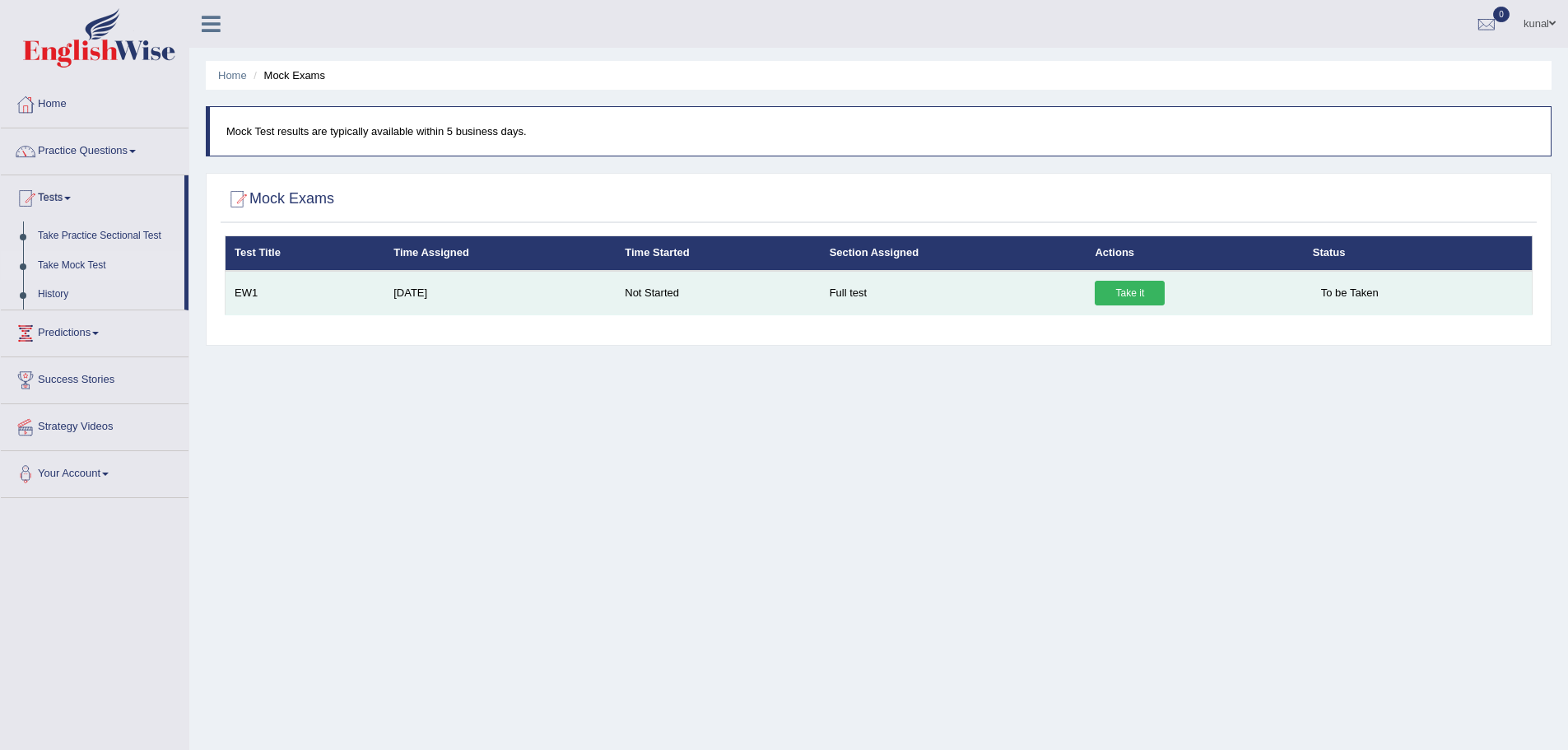
drag, startPoint x: 663, startPoint y: 279, endPoint x: 447, endPoint y: 291, distance: 216.3
click at [462, 290] on tr "EW1 [DATE] Not Started Full test Take it To be Taken" at bounding box center [879, 294] width 1307 height 45
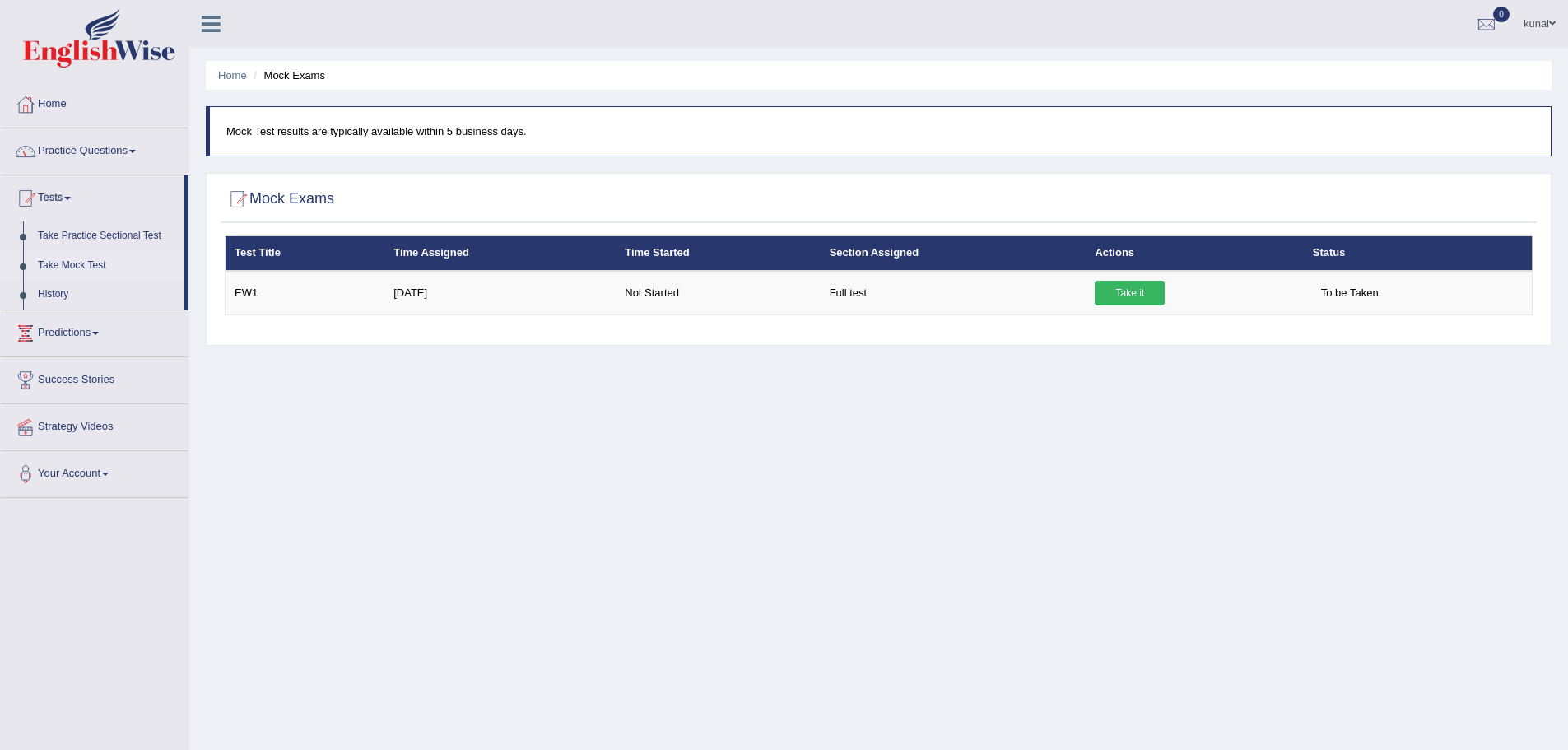
click at [289, 350] on div "Home Mock Exams Mock Test results are typically available within 5 business day…" at bounding box center [879, 412] width 1379 height 823
click at [43, 109] on link "Home" at bounding box center [95, 102] width 188 height 41
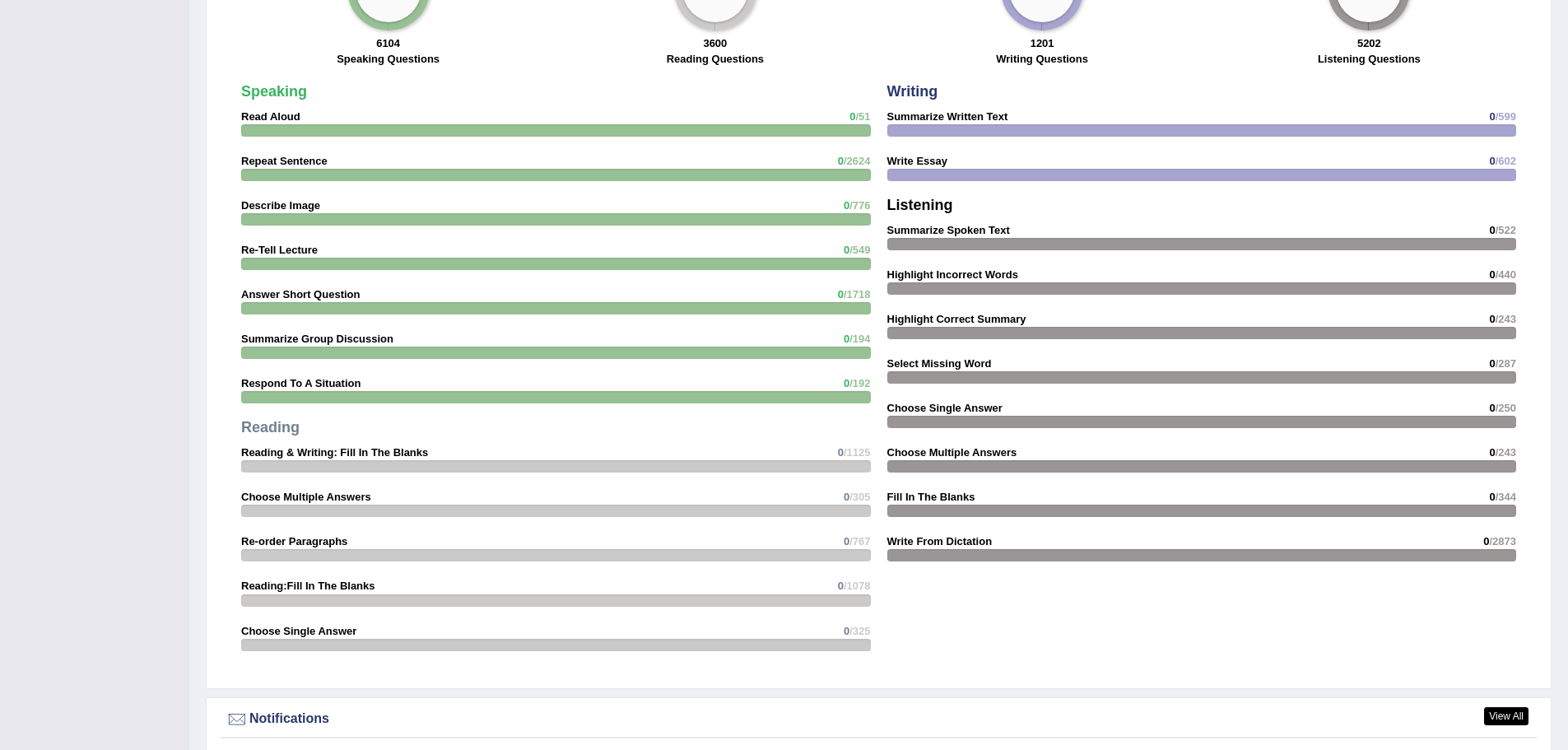
scroll to position [1373, 0]
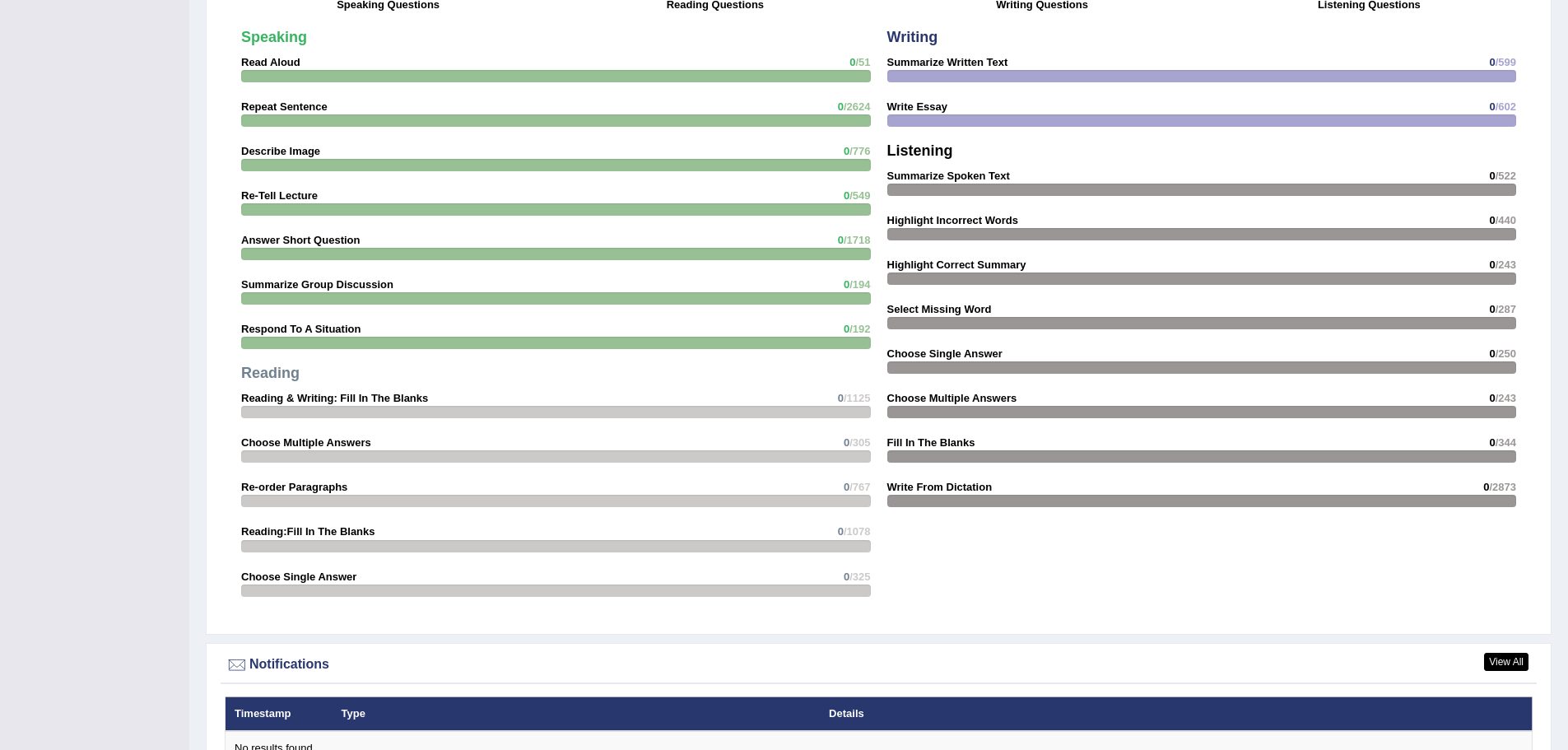
click at [799, 61] on div "Speaking Read Aloud 0 /51 Repeat Sentence 0 /2624 Describe Image 0 /776 Re-Tell…" at bounding box center [556, 317] width 647 height 592
click at [770, 72] on div at bounding box center [556, 75] width 630 height 12
click at [839, 59] on div "Speaking Read Aloud 0 /51 Repeat Sentence 0 /2624 Describe Image 0 /776 Re-Tell…" at bounding box center [556, 317] width 647 height 592
click at [686, 76] on div at bounding box center [556, 75] width 630 height 12
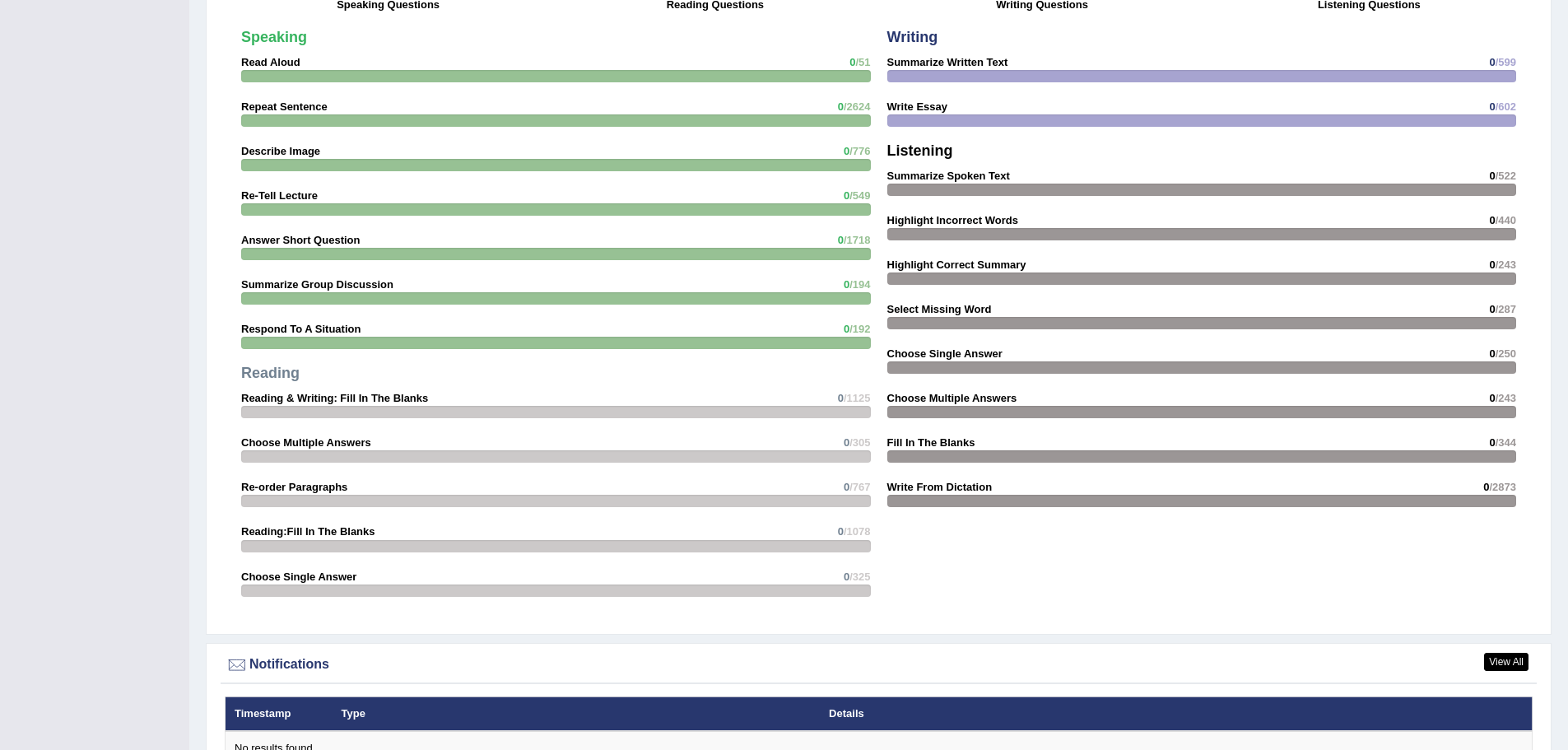
click at [685, 76] on div at bounding box center [556, 75] width 630 height 12
click at [681, 70] on div at bounding box center [556, 75] width 630 height 12
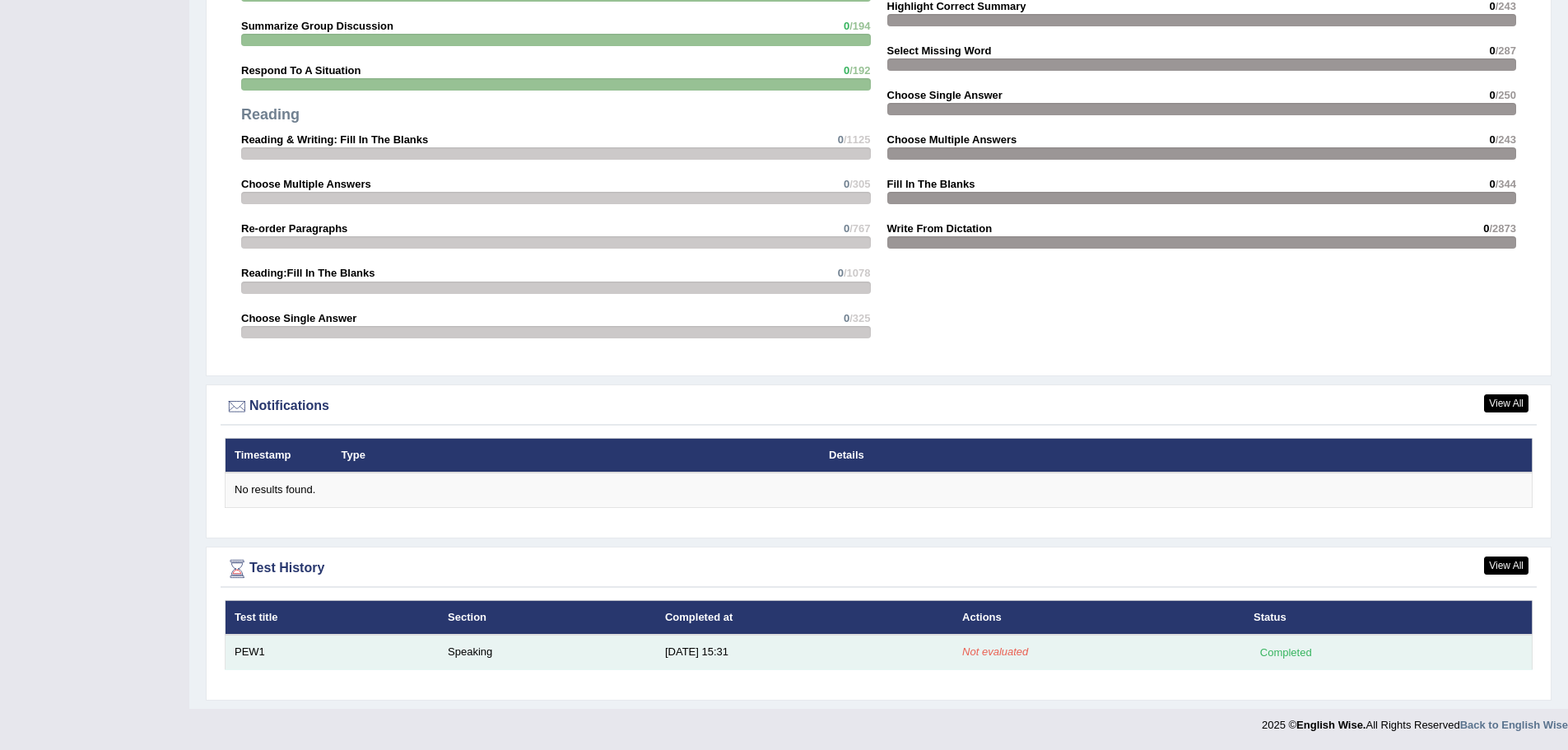
click at [1280, 639] on td "Completed" at bounding box center [1389, 651] width 288 height 34
click at [1297, 656] on div "Completed" at bounding box center [1286, 652] width 64 height 18
click at [999, 651] on em "Not evaluated" at bounding box center [995, 651] width 66 height 12
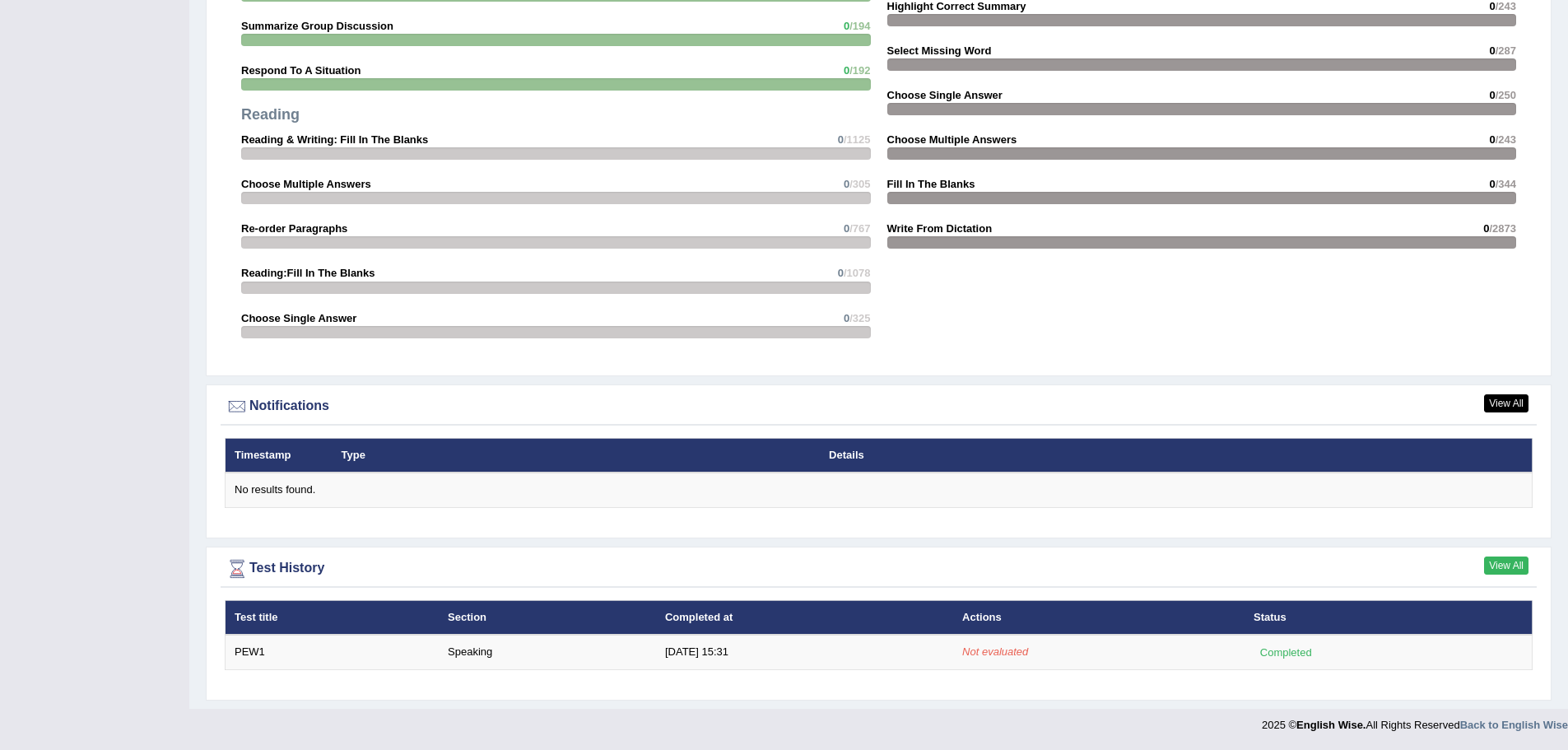
click at [1513, 561] on link "View All" at bounding box center [1507, 565] width 45 height 18
